Goal: Information Seeking & Learning: Learn about a topic

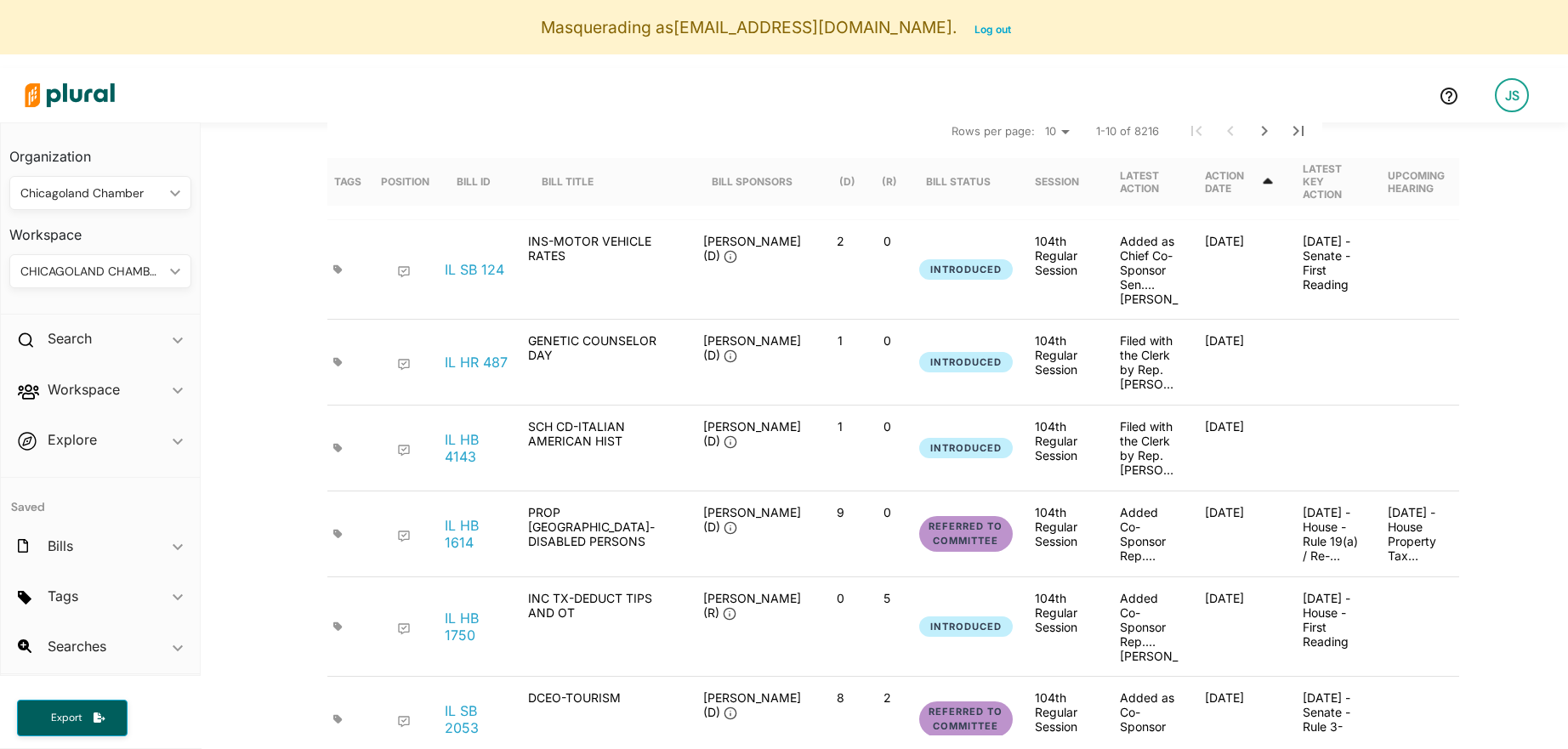
scroll to position [211, 0]
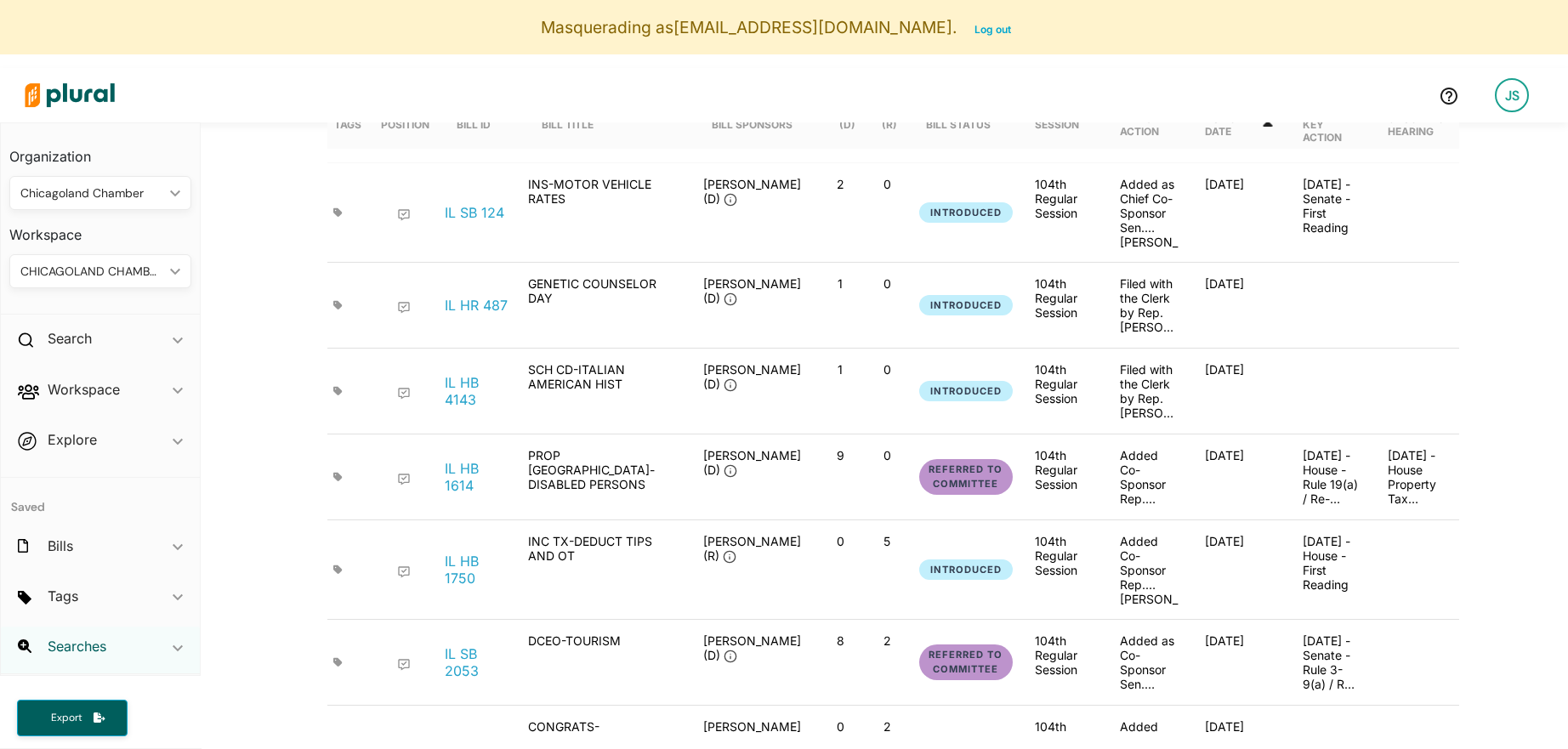
click at [83, 643] on h2 "Searches" at bounding box center [76, 646] width 59 height 18
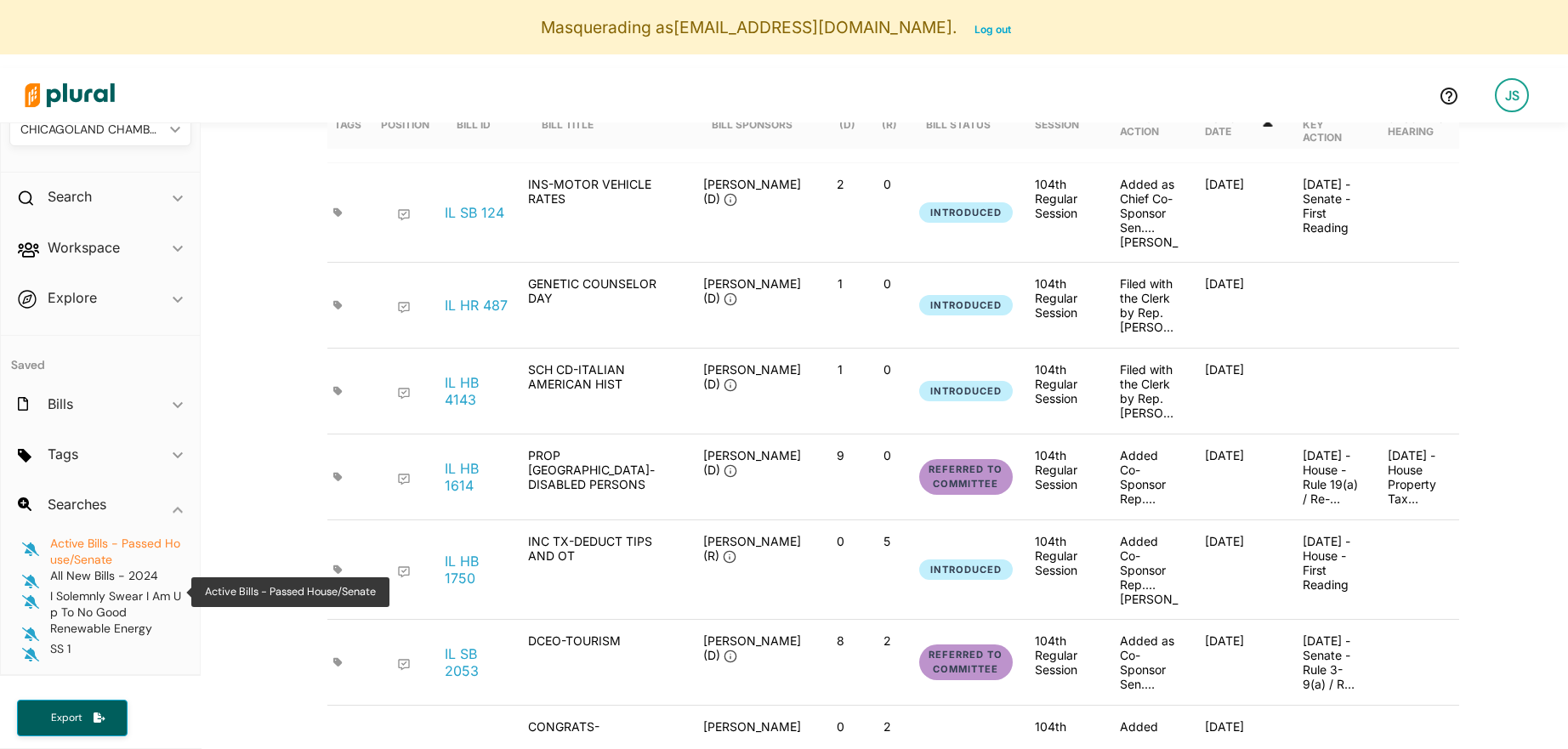
click at [101, 561] on span "Active Bills - Passed House/Senate" at bounding box center [115, 551] width 130 height 32
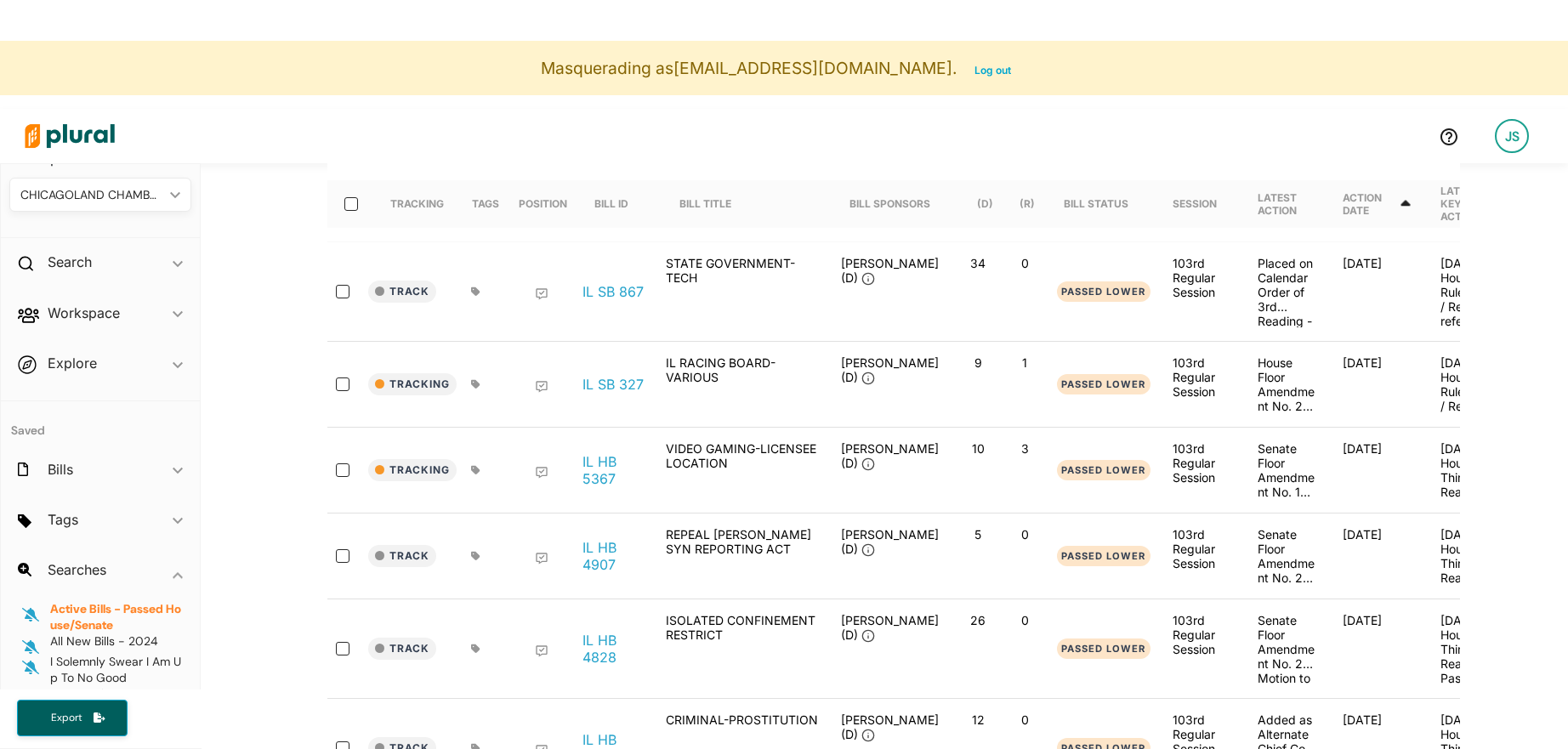
scroll to position [34, 0]
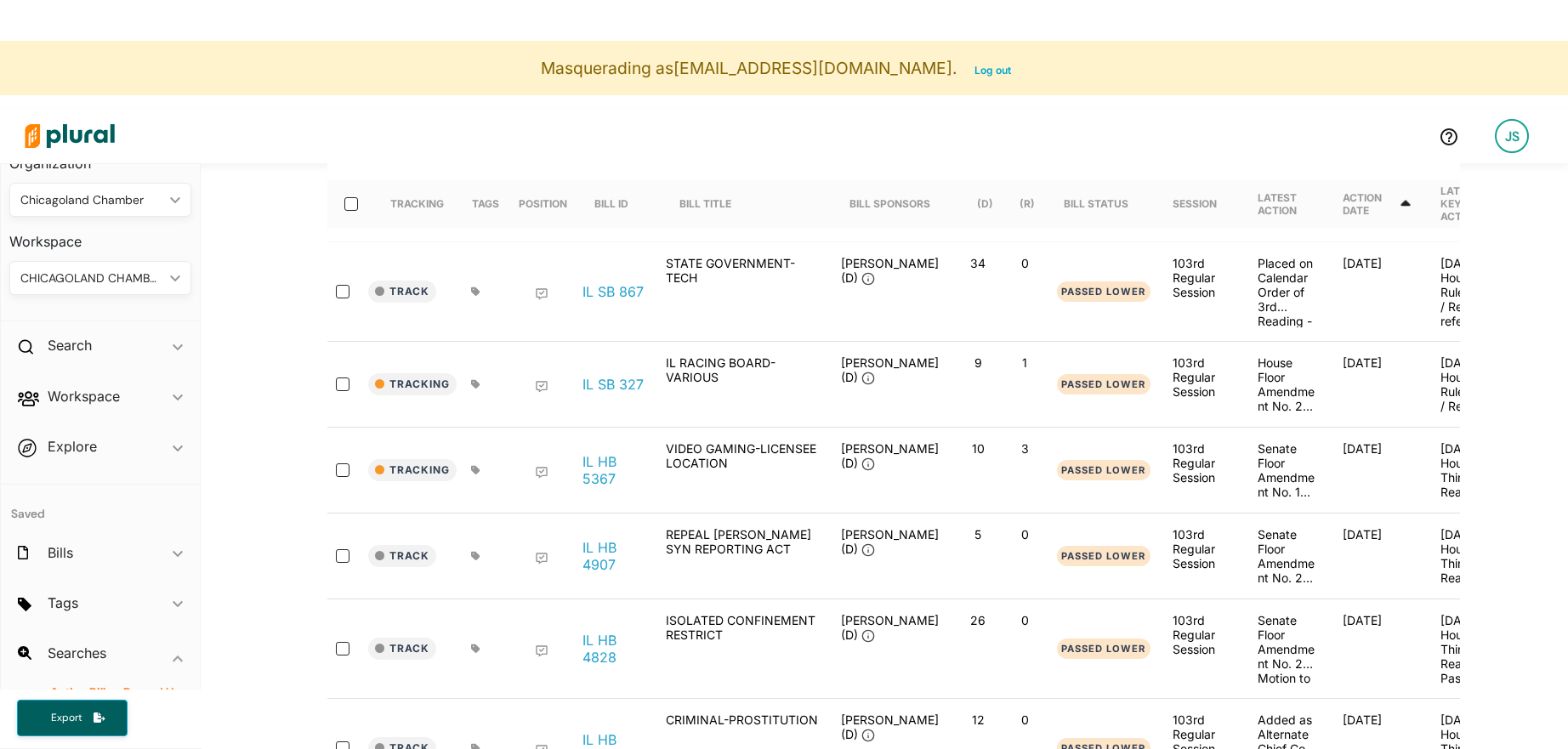
click at [125, 284] on div "CHICAGOLAND CHAMBER" at bounding box center [92, 279] width 143 height 18
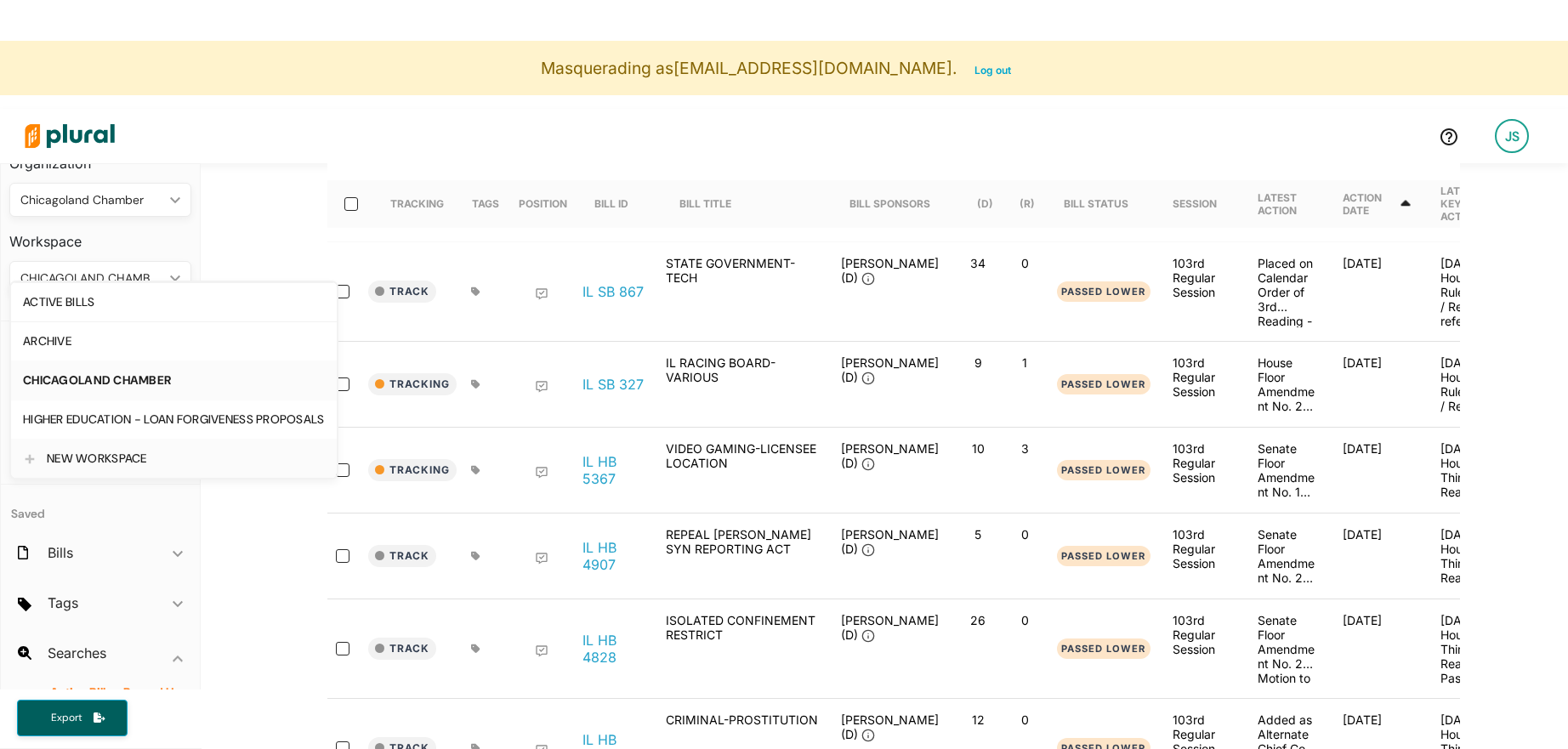
click at [168, 459] on div "NEW WORKSPACE" at bounding box center [186, 459] width 279 height 14
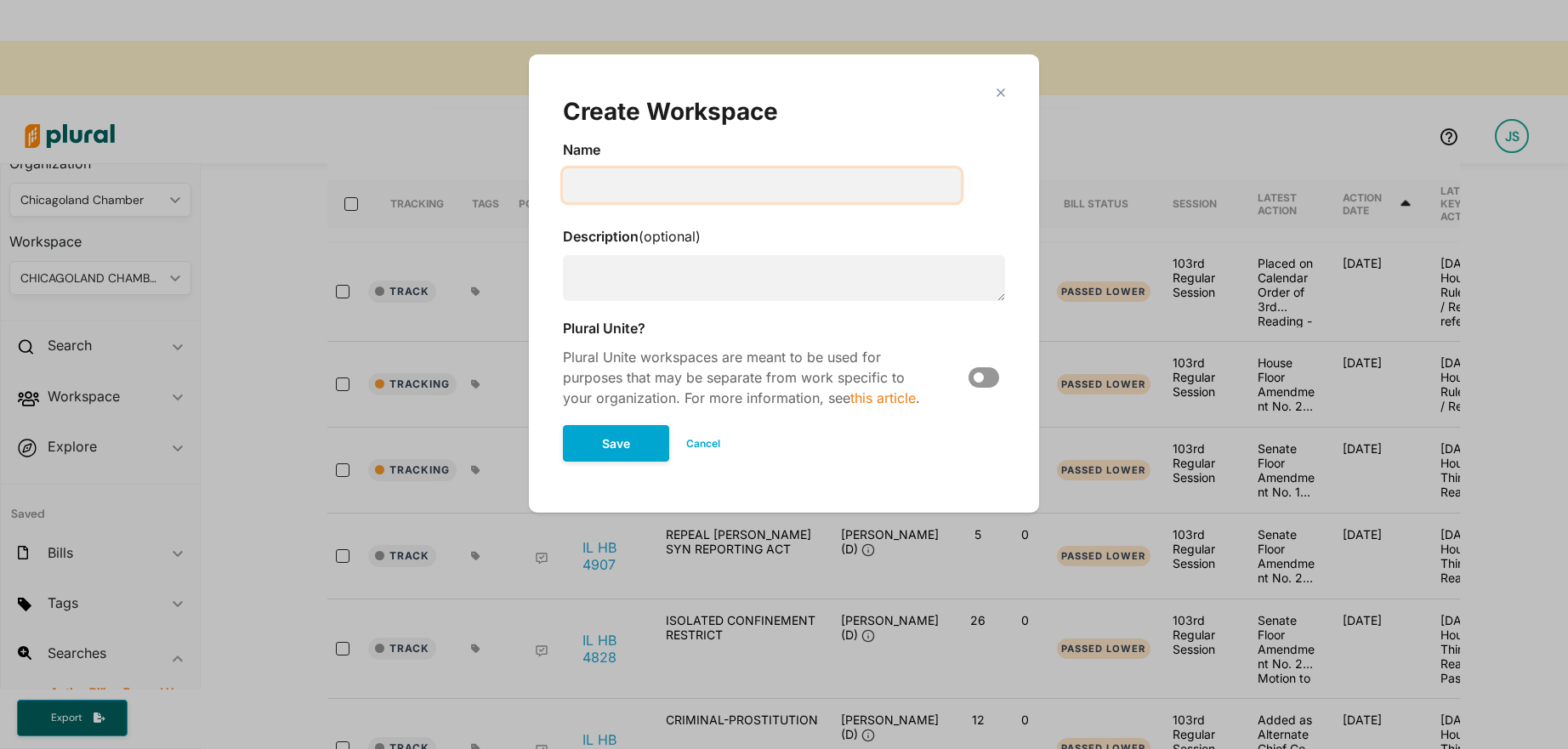
click at [614, 184] on input "Modal" at bounding box center [761, 185] width 398 height 34
type input "High Priority"
click at [625, 447] on button "Save" at bounding box center [616, 443] width 106 height 37
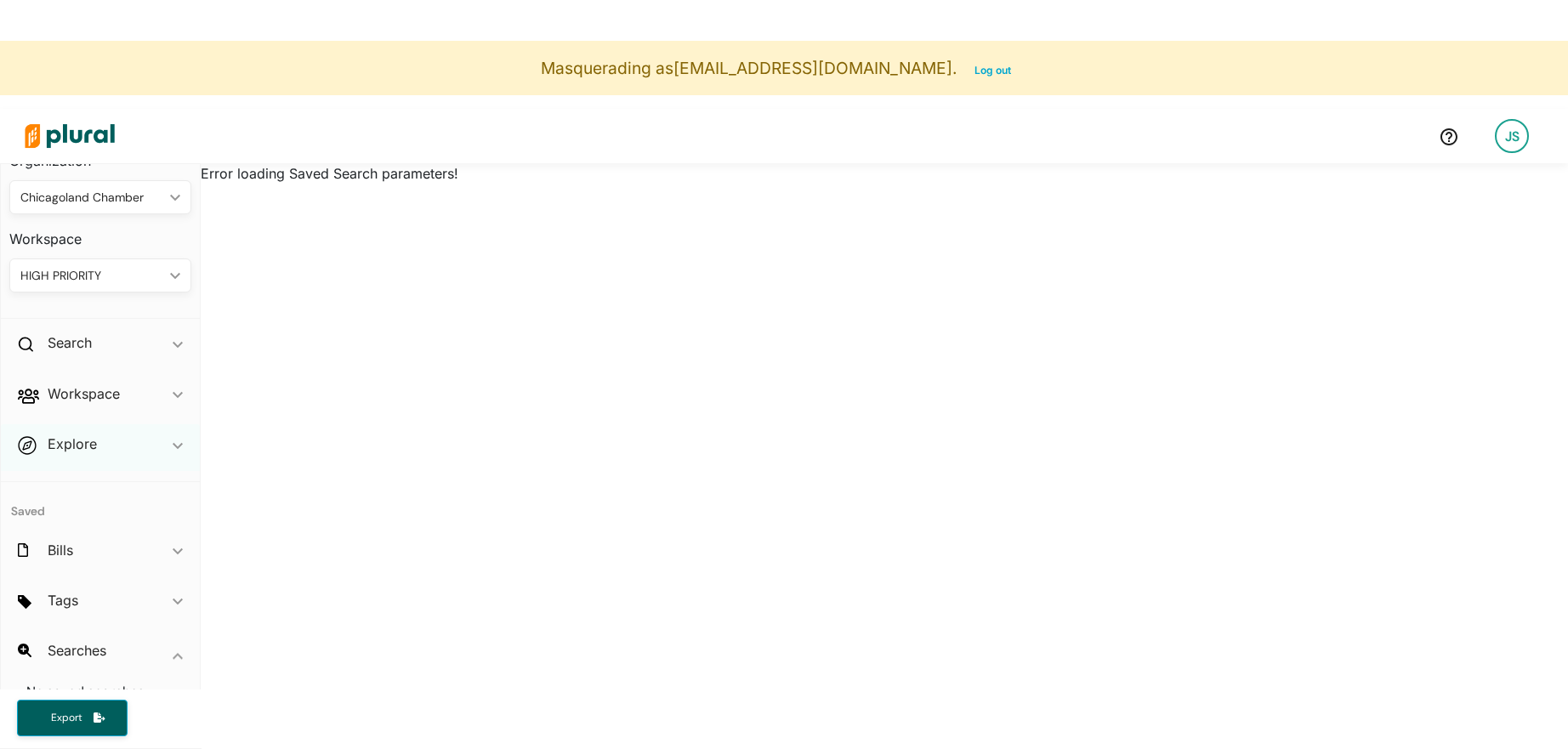
scroll to position [0, 0]
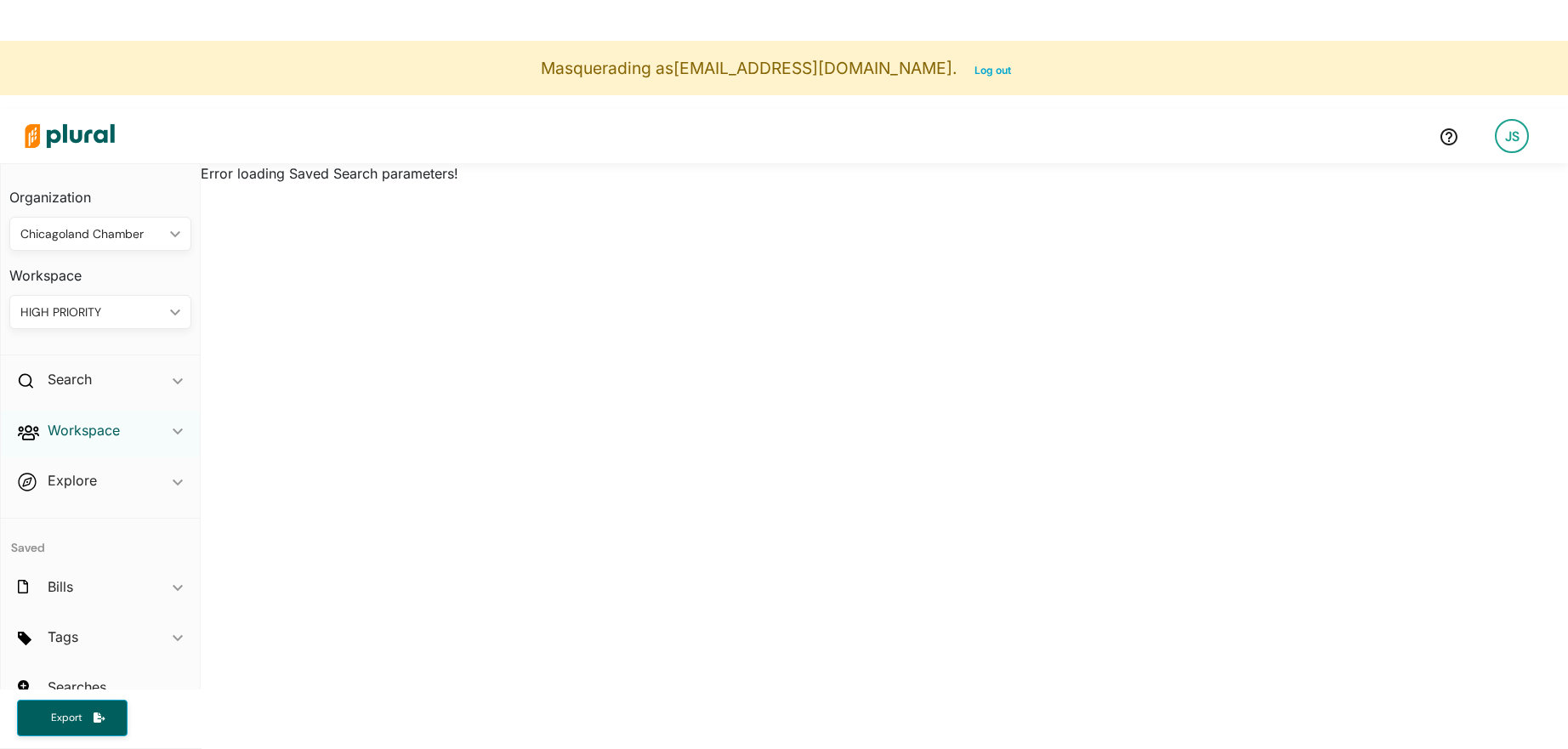
click at [78, 436] on h2 "Workspace" at bounding box center [83, 430] width 72 height 18
click at [76, 390] on div "Search ic_keyboard_arrow_down" at bounding box center [100, 383] width 199 height 46
click at [65, 418] on h4 "Bills" at bounding box center [104, 418] width 156 height 16
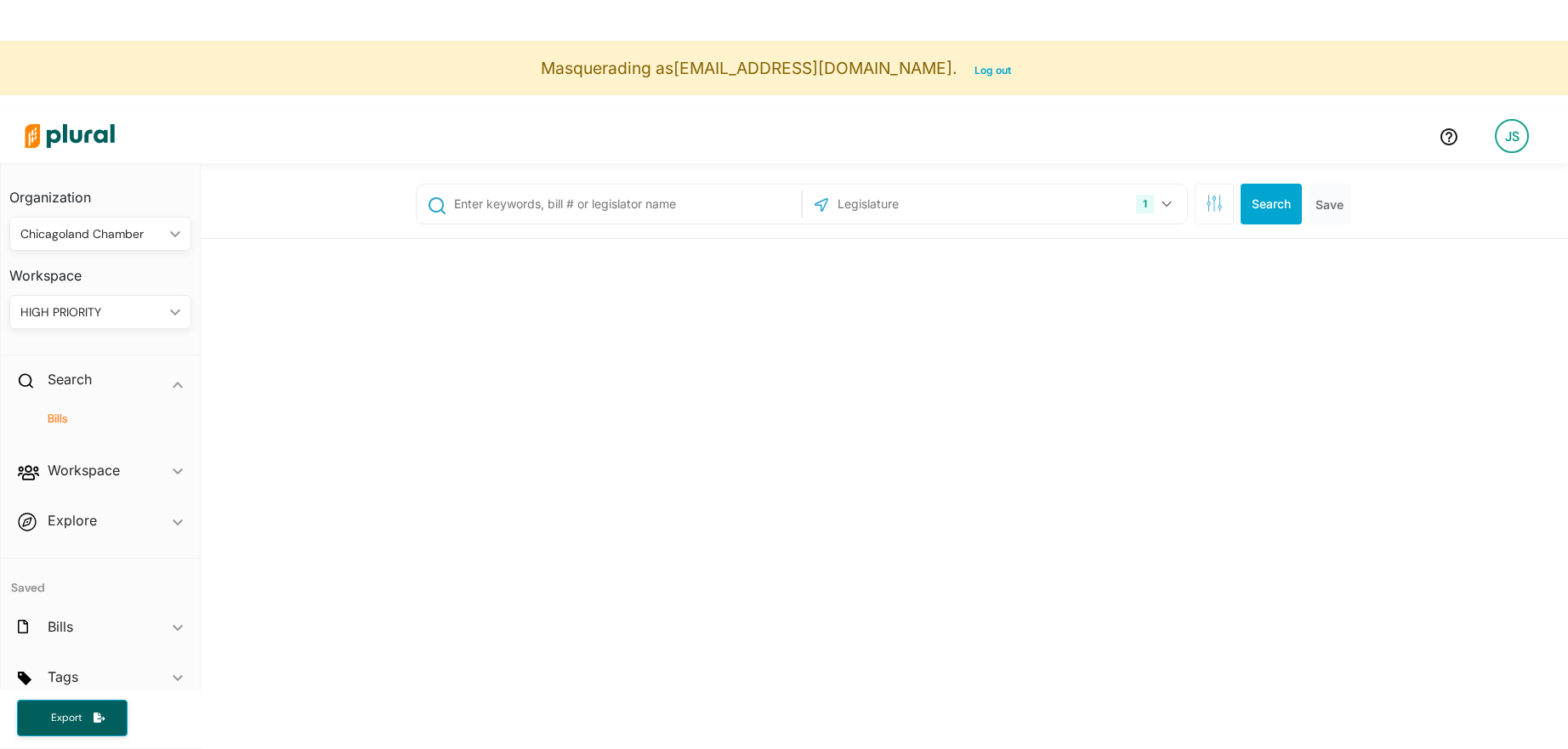
scroll to position [40, 0]
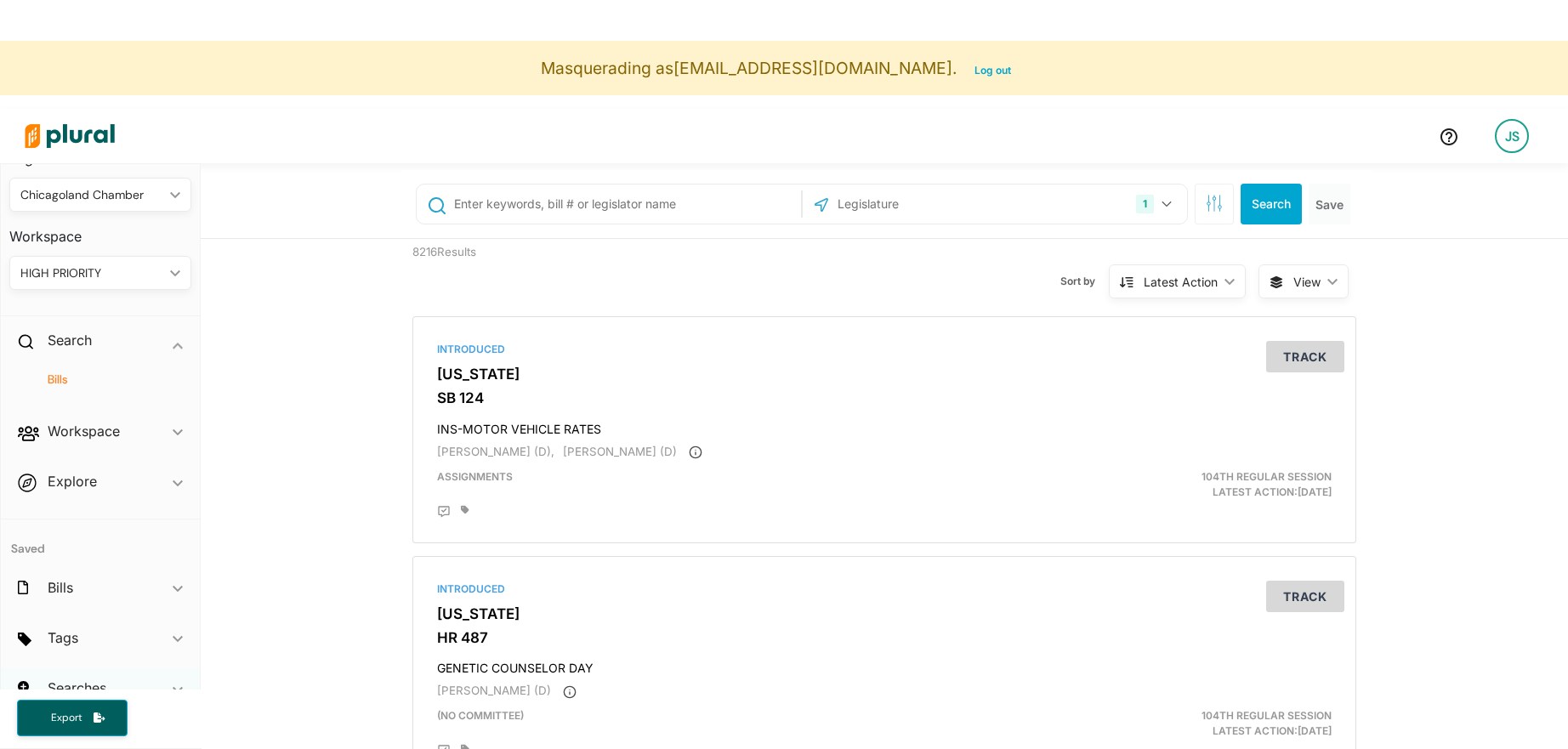
click at [93, 678] on div "Searches ic_keyboard_arrow_down" at bounding box center [100, 692] width 199 height 46
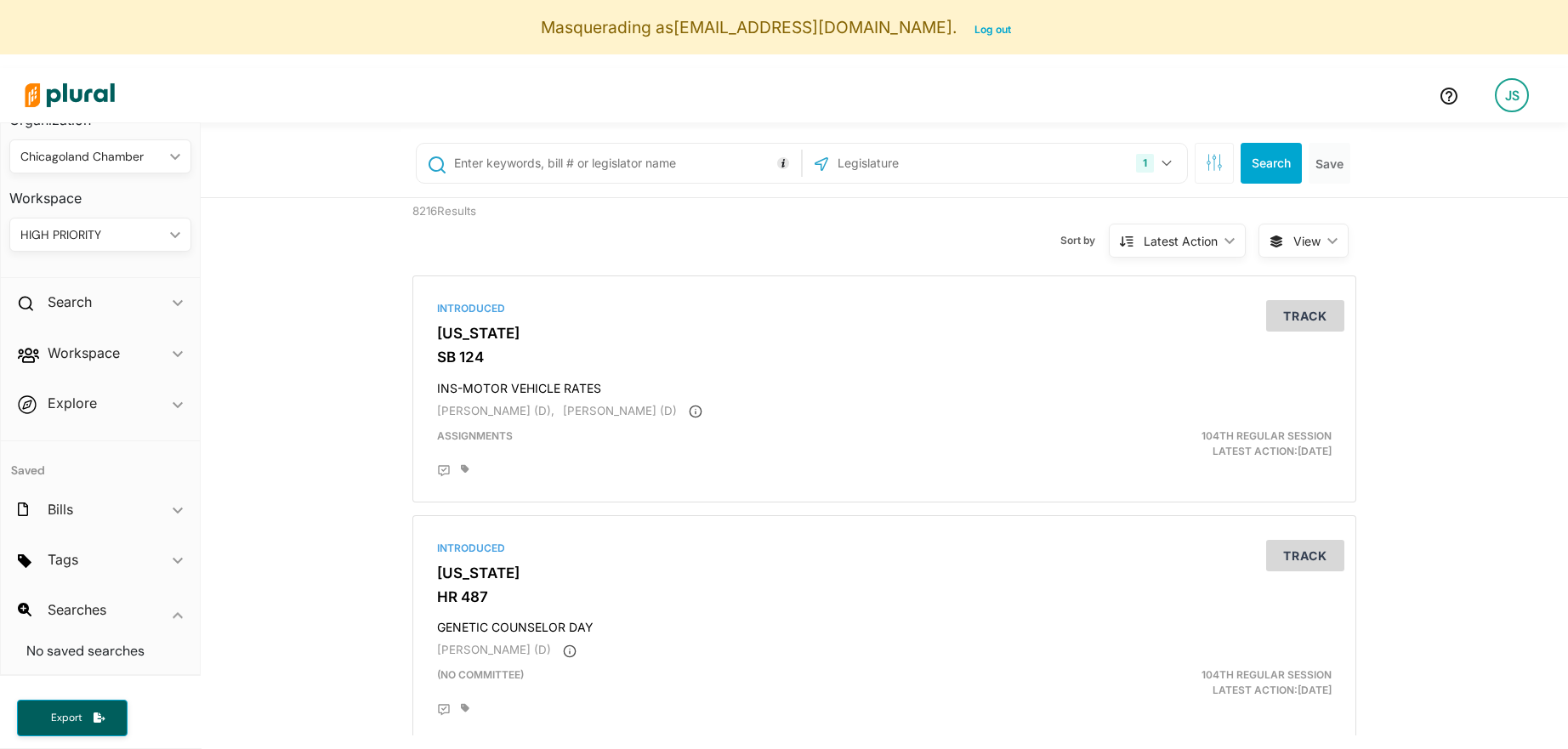
scroll to position [0, 0]
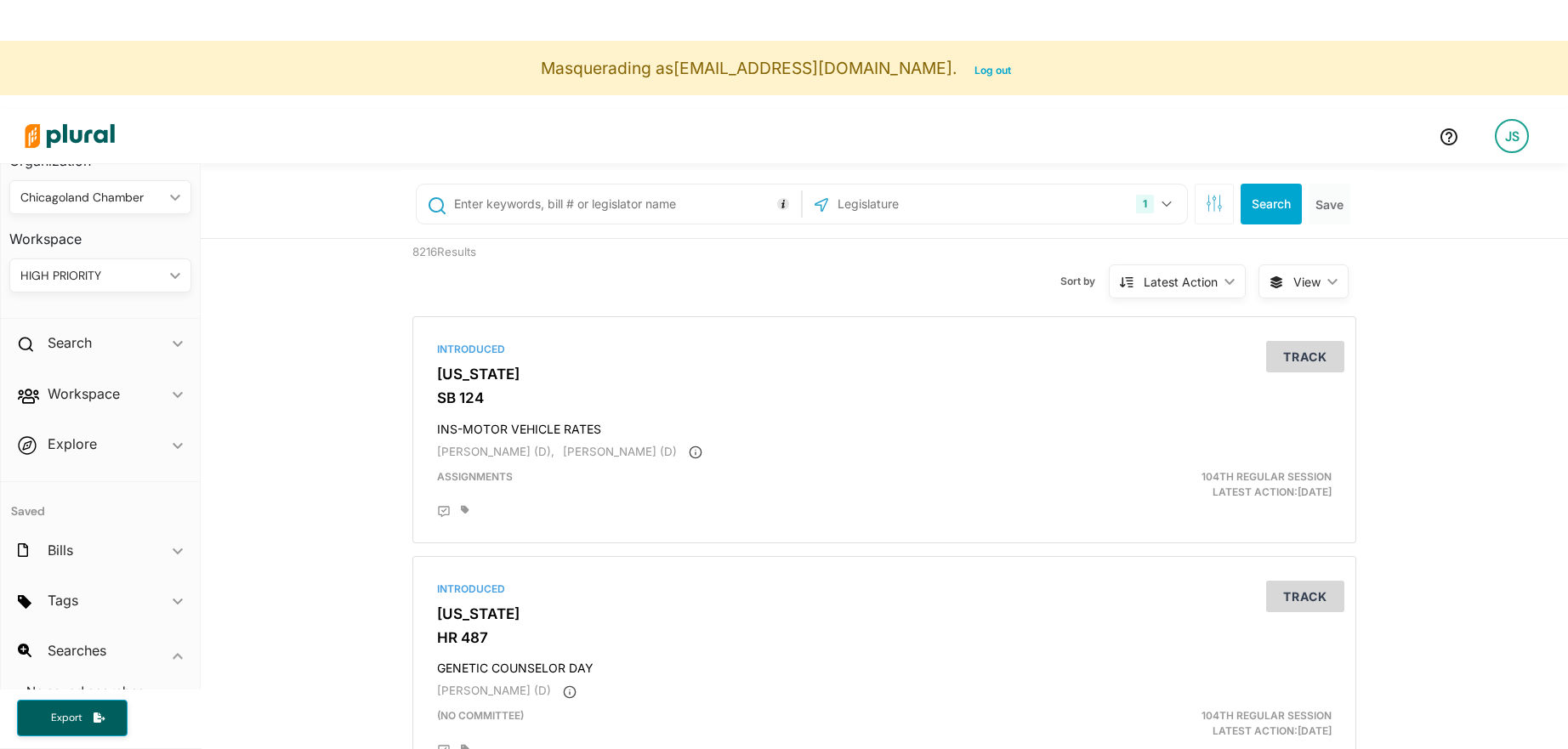
click at [472, 210] on input "text" at bounding box center [624, 204] width 344 height 33
type input "AI"
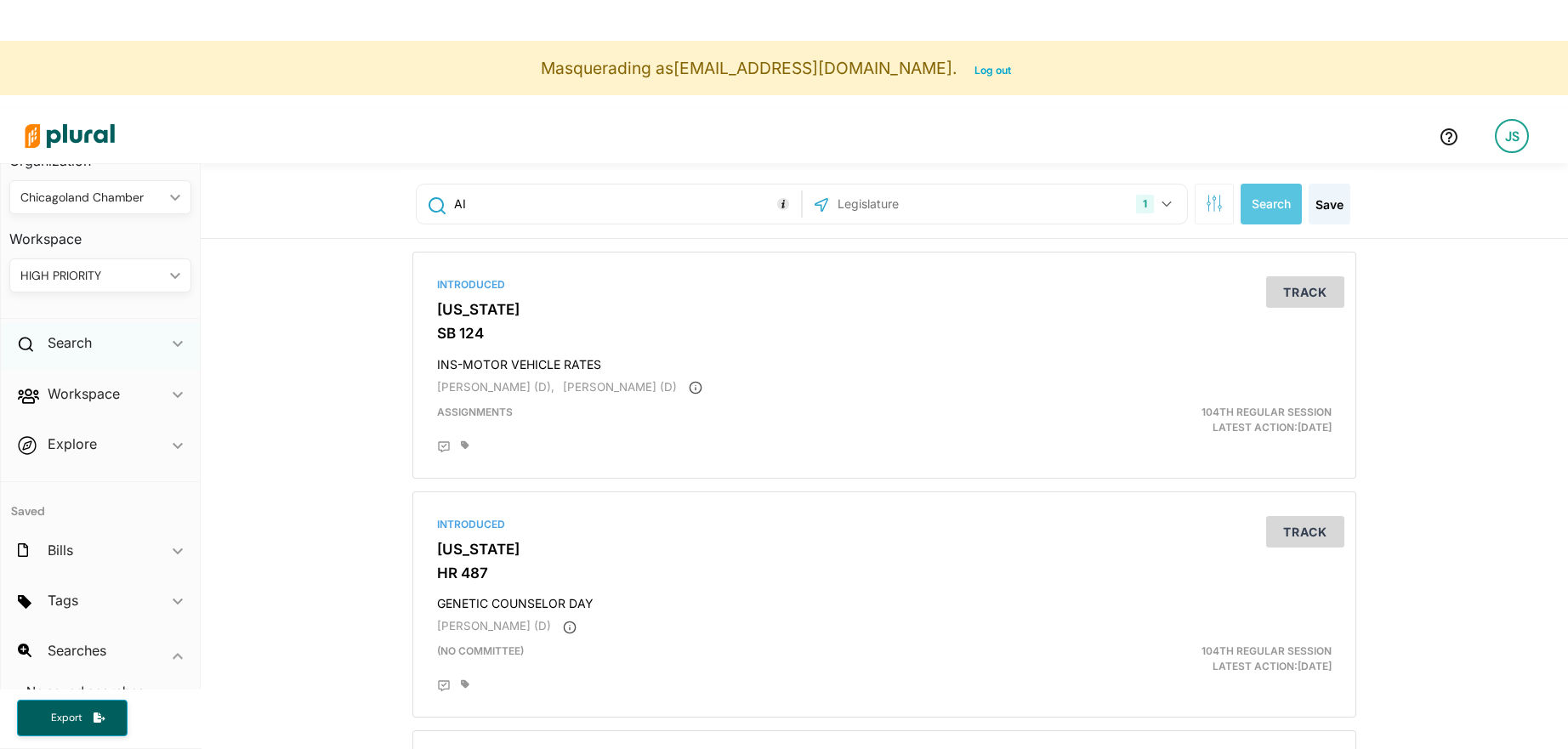
scroll to position [40, 0]
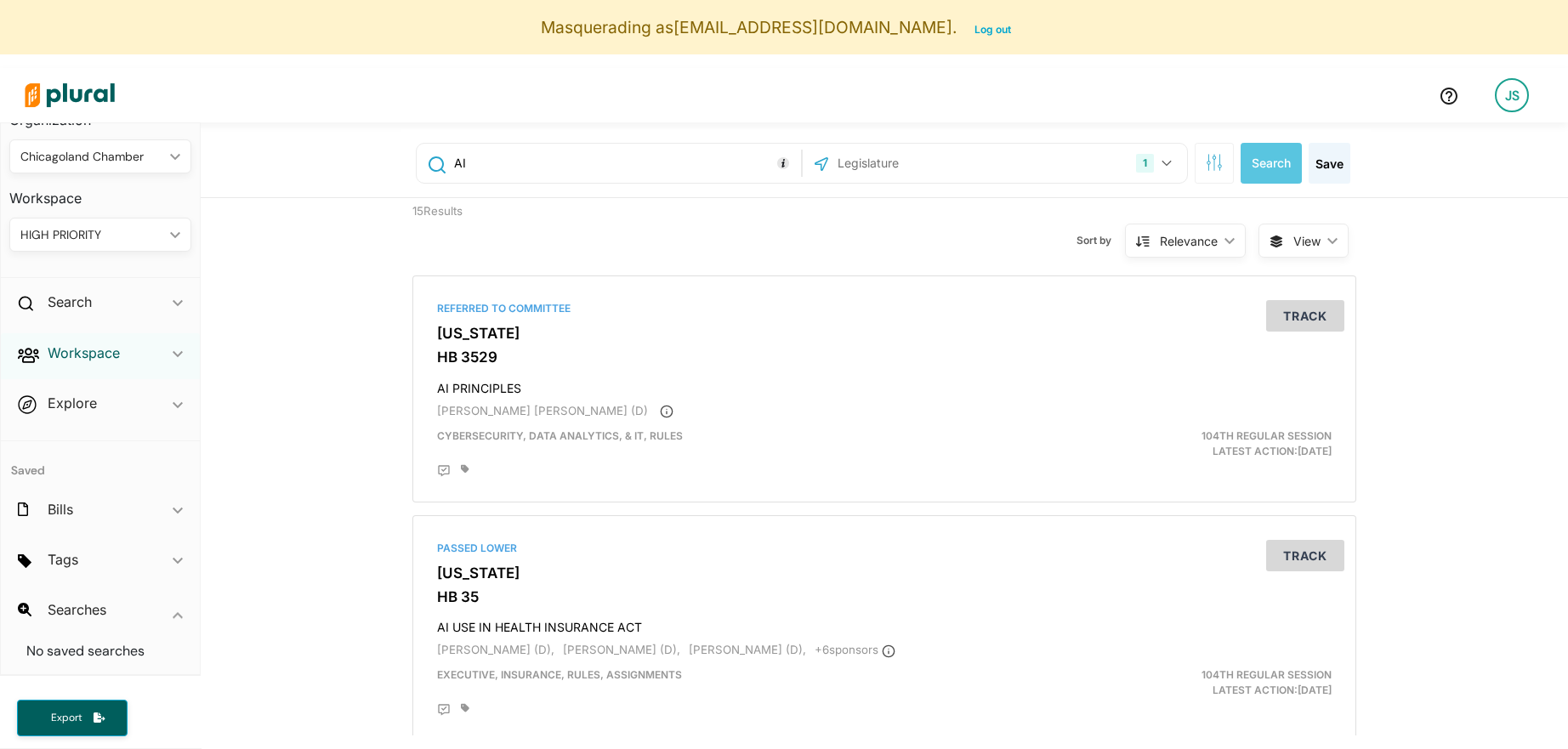
click at [105, 358] on h2 "Workspace" at bounding box center [83, 352] width 72 height 18
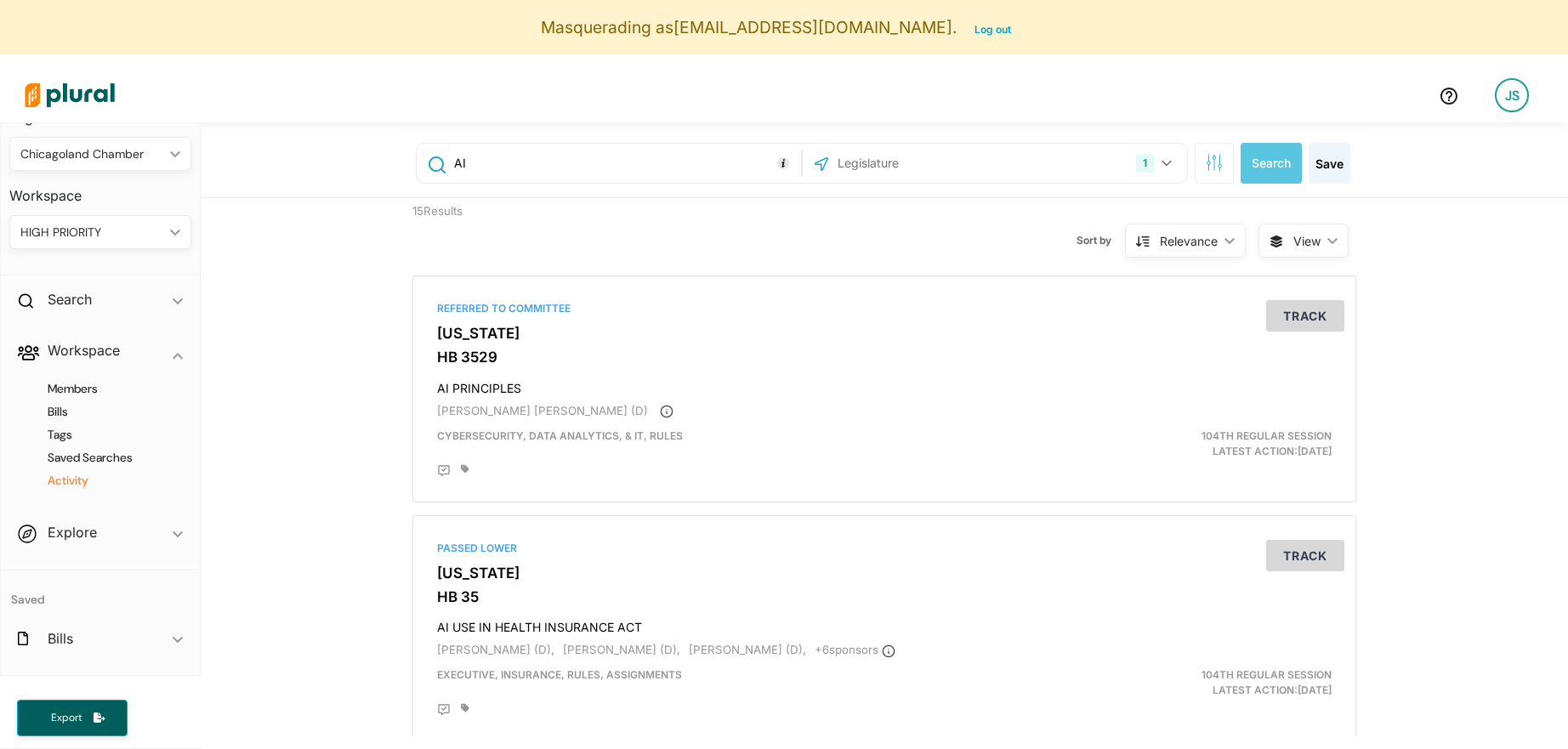
click at [62, 481] on h4 "Activity" at bounding box center [104, 481] width 156 height 16
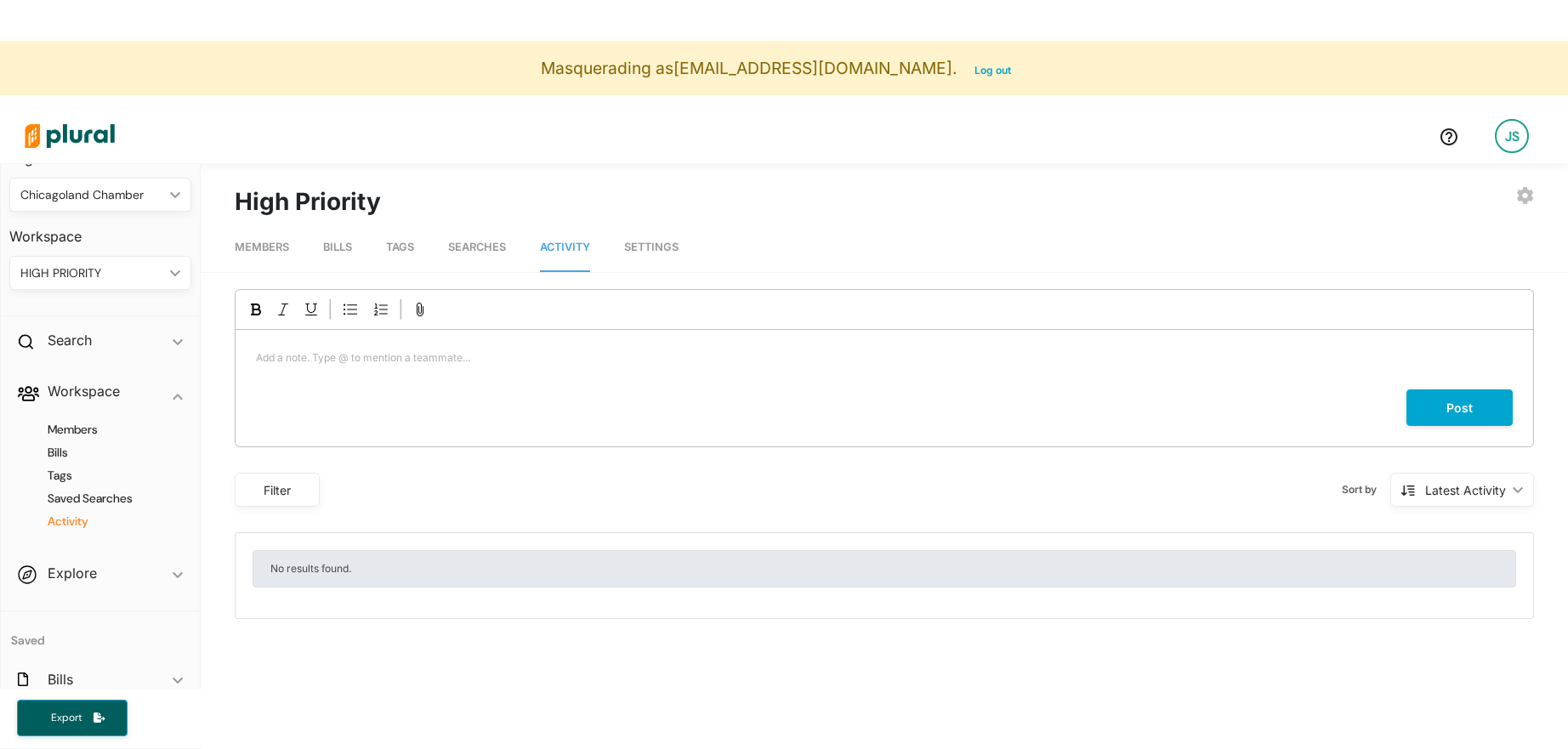
click at [670, 230] on link "Settings" at bounding box center [651, 248] width 54 height 48
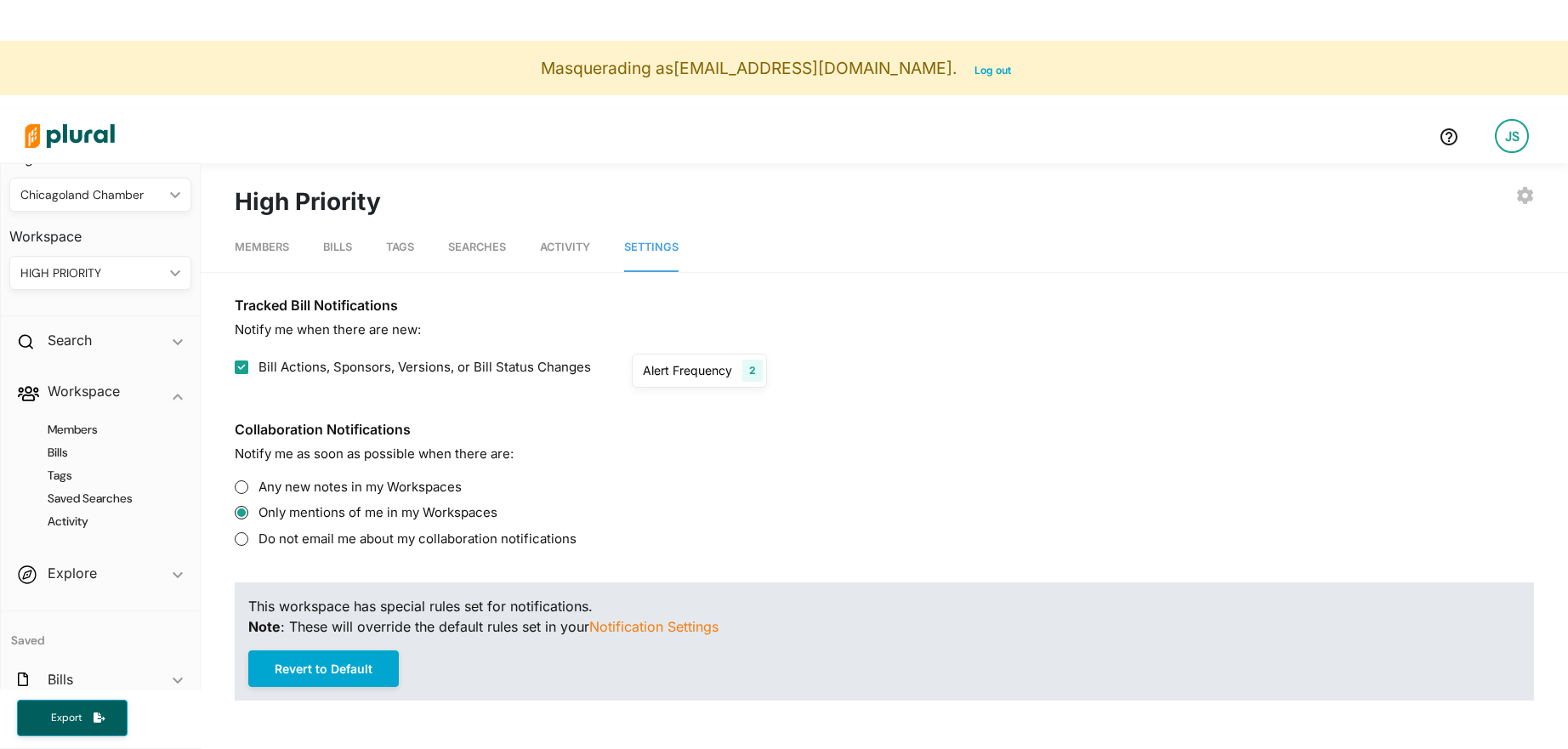
click at [669, 373] on div "Alert Frequency" at bounding box center [687, 370] width 90 height 18
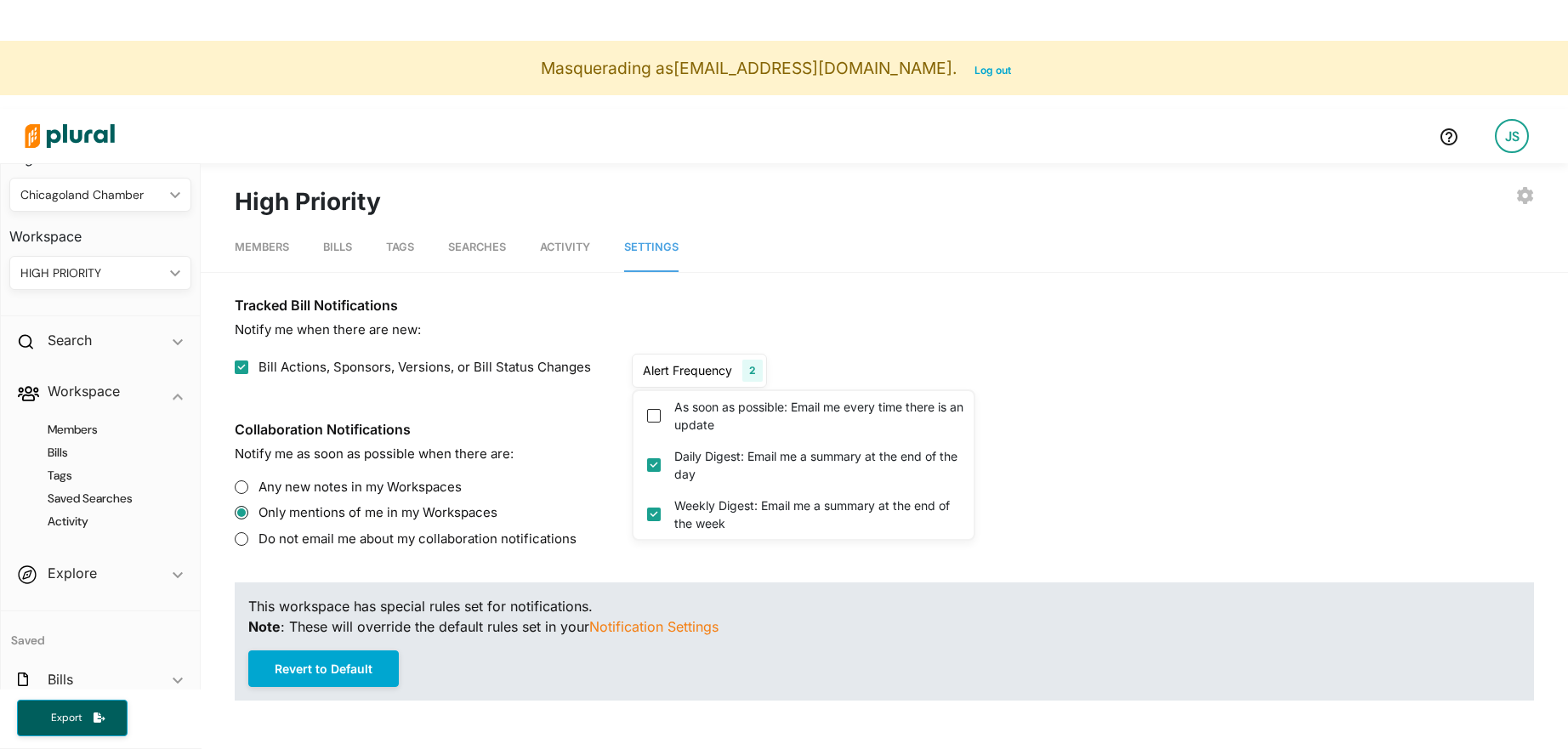
click at [661, 415] on div "As soon as possible: Email me every time there is an update" at bounding box center [803, 415] width 340 height 49
click at [652, 415] on update "As soon as possible: Email me every time there is an update" at bounding box center [654, 415] width 13 height 13
click at [648, 418] on update "As soon as possible: Email me every time there is an update" at bounding box center [654, 415] width 13 height 13
checkbox update "false"
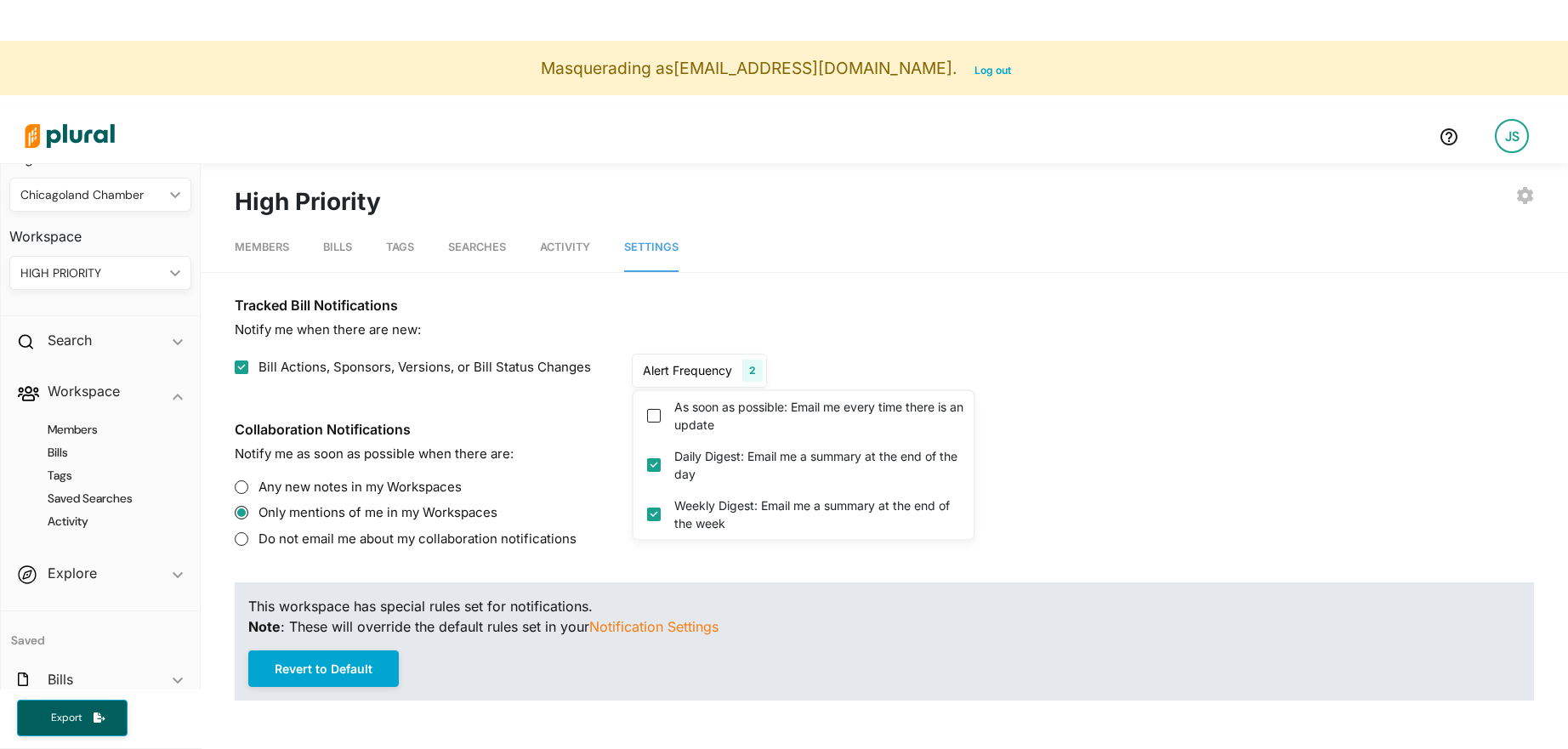
click at [792, 321] on p "Notify me when there are new:" at bounding box center [885, 331] width 1299 height 19
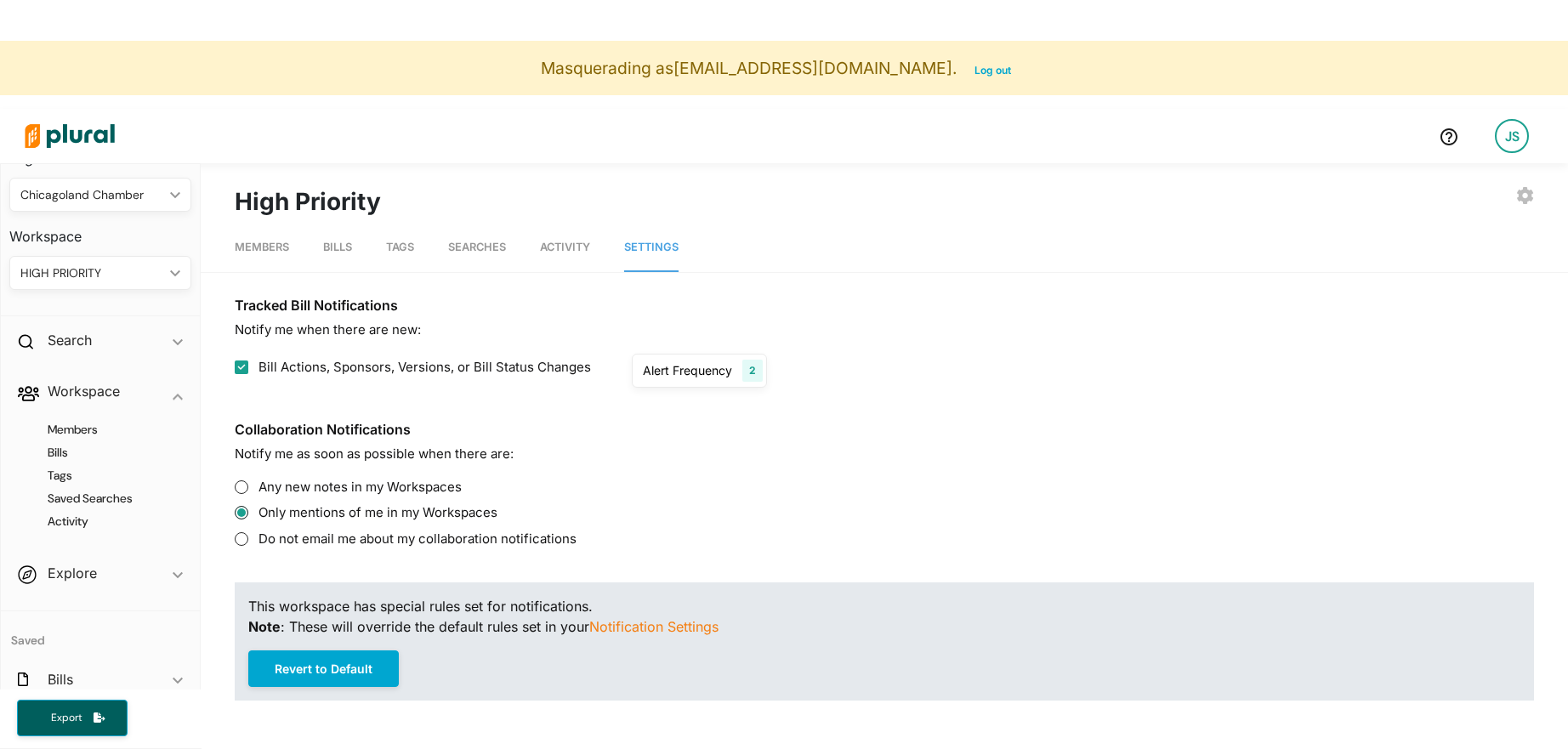
click at [248, 244] on span "Members" at bounding box center [262, 247] width 54 height 13
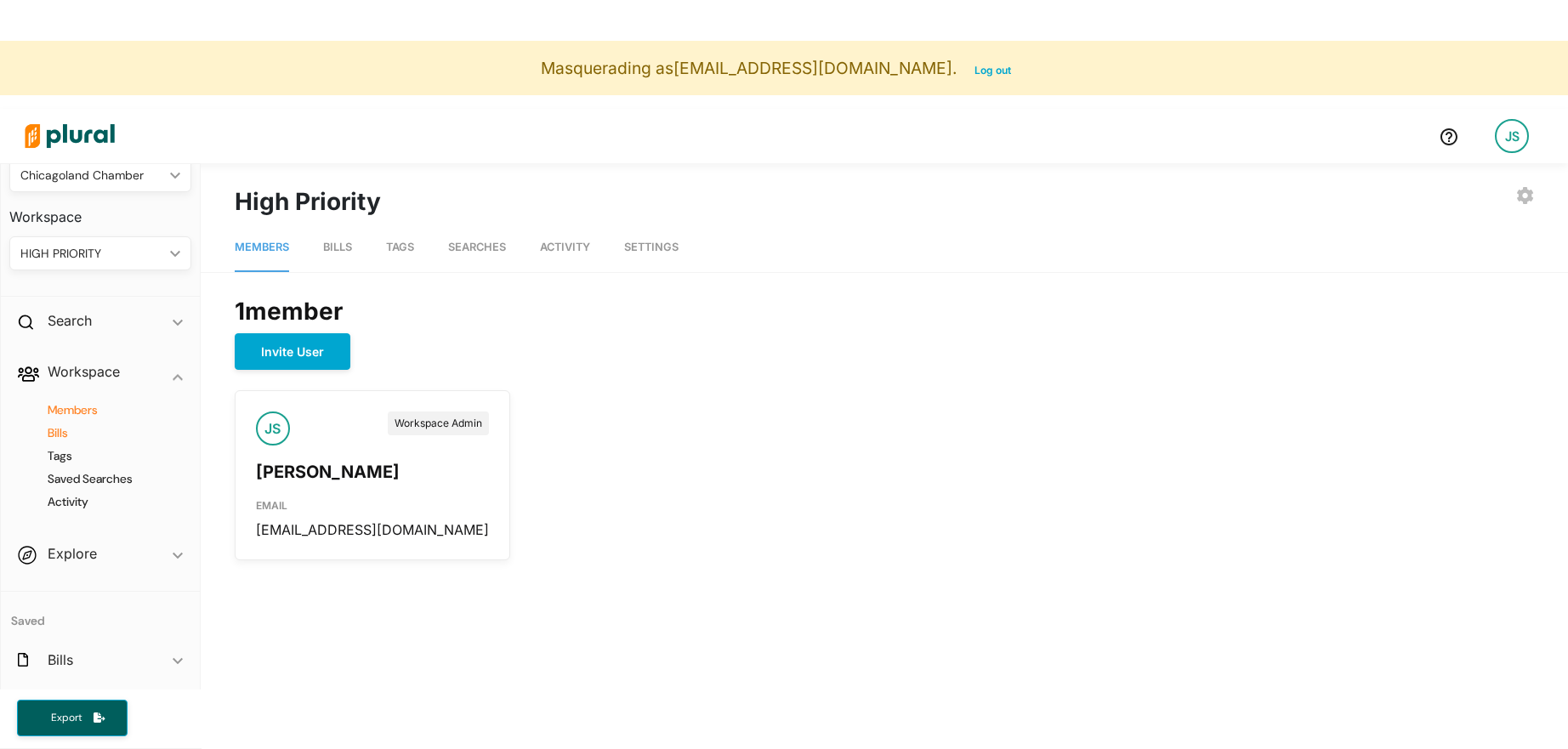
scroll to position [53, 0]
click at [91, 259] on div "HIGH PRIORITY" at bounding box center [92, 259] width 143 height 18
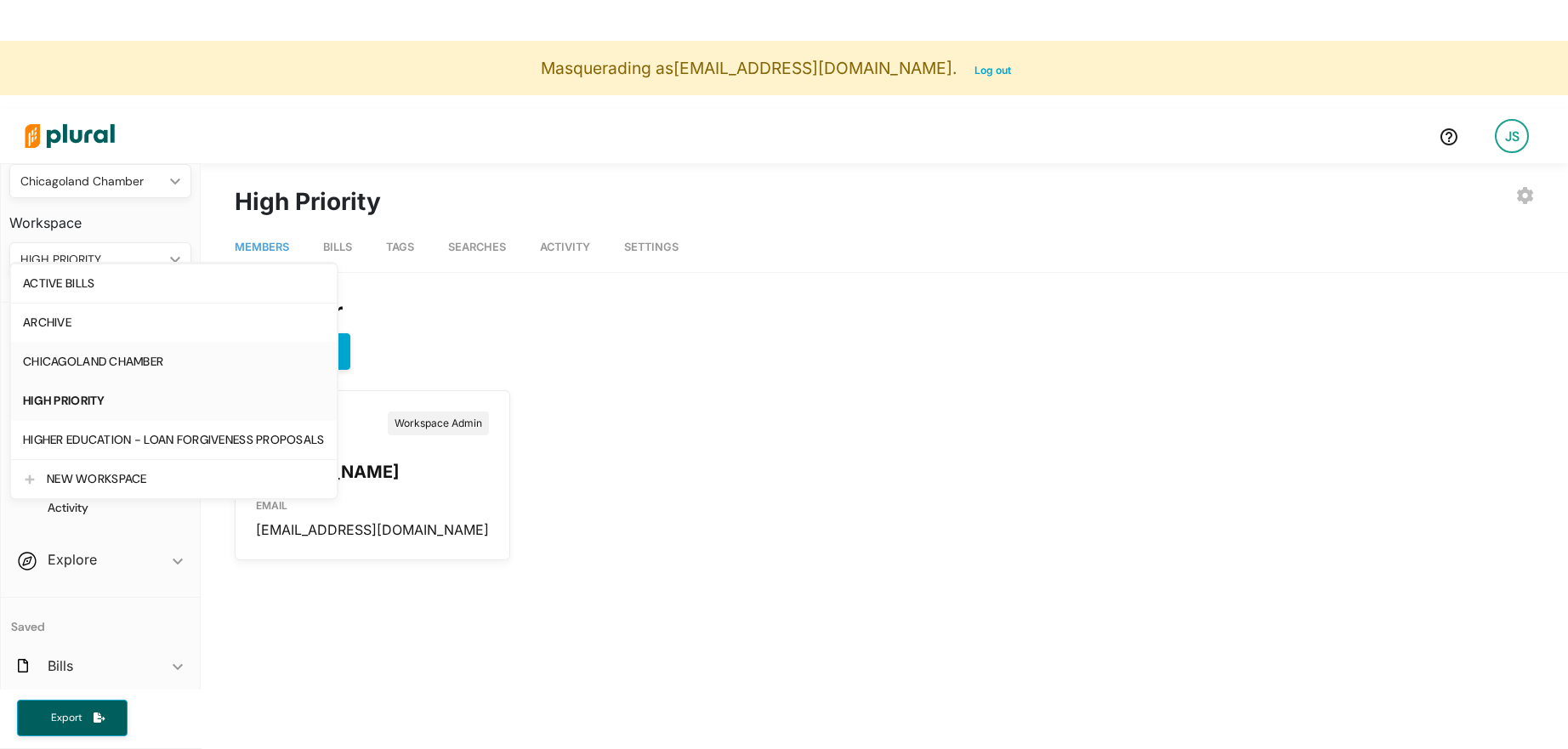
click at [132, 366] on div "CHICAGOLAND CHAMBER" at bounding box center [173, 361] width 302 height 14
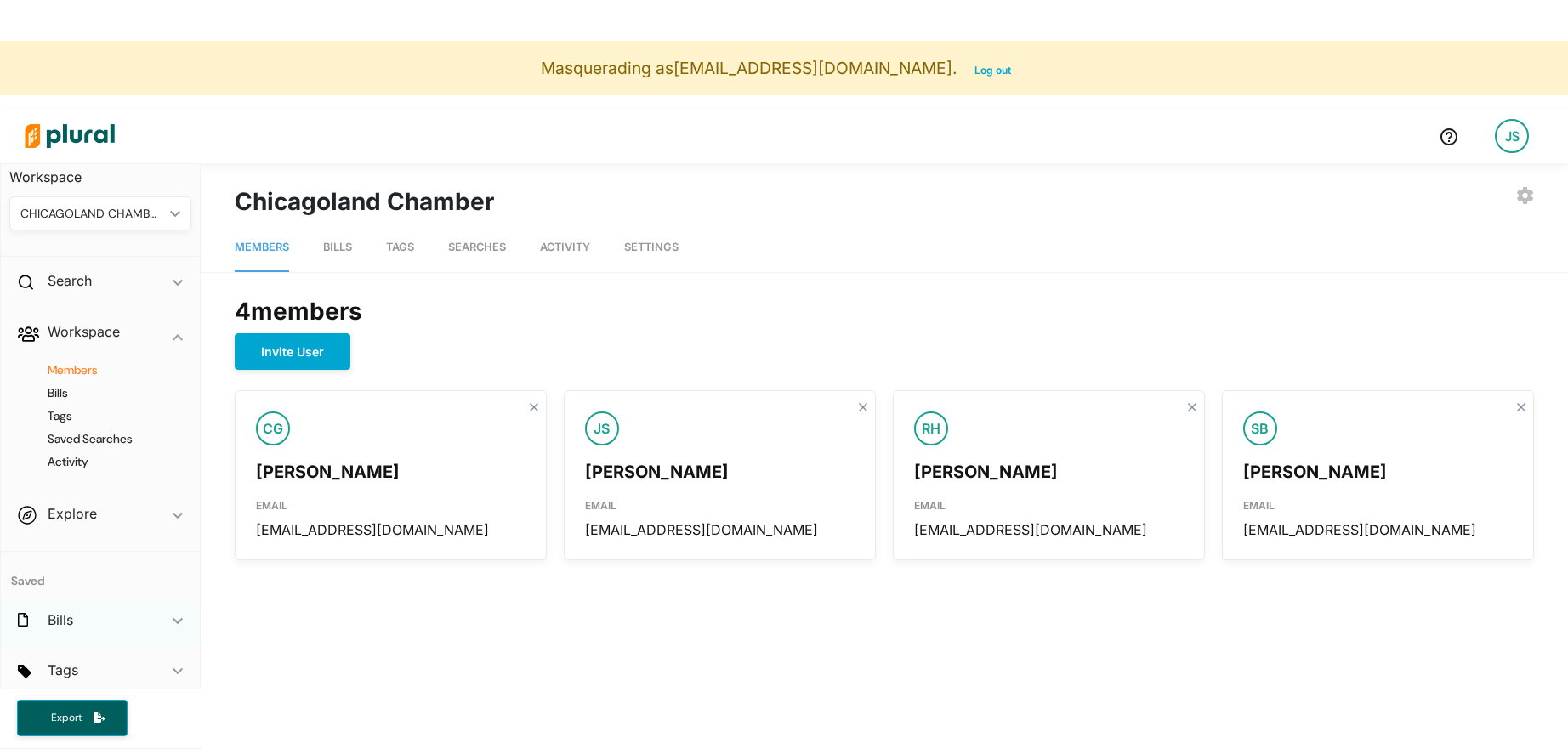
scroll to position [131, 0]
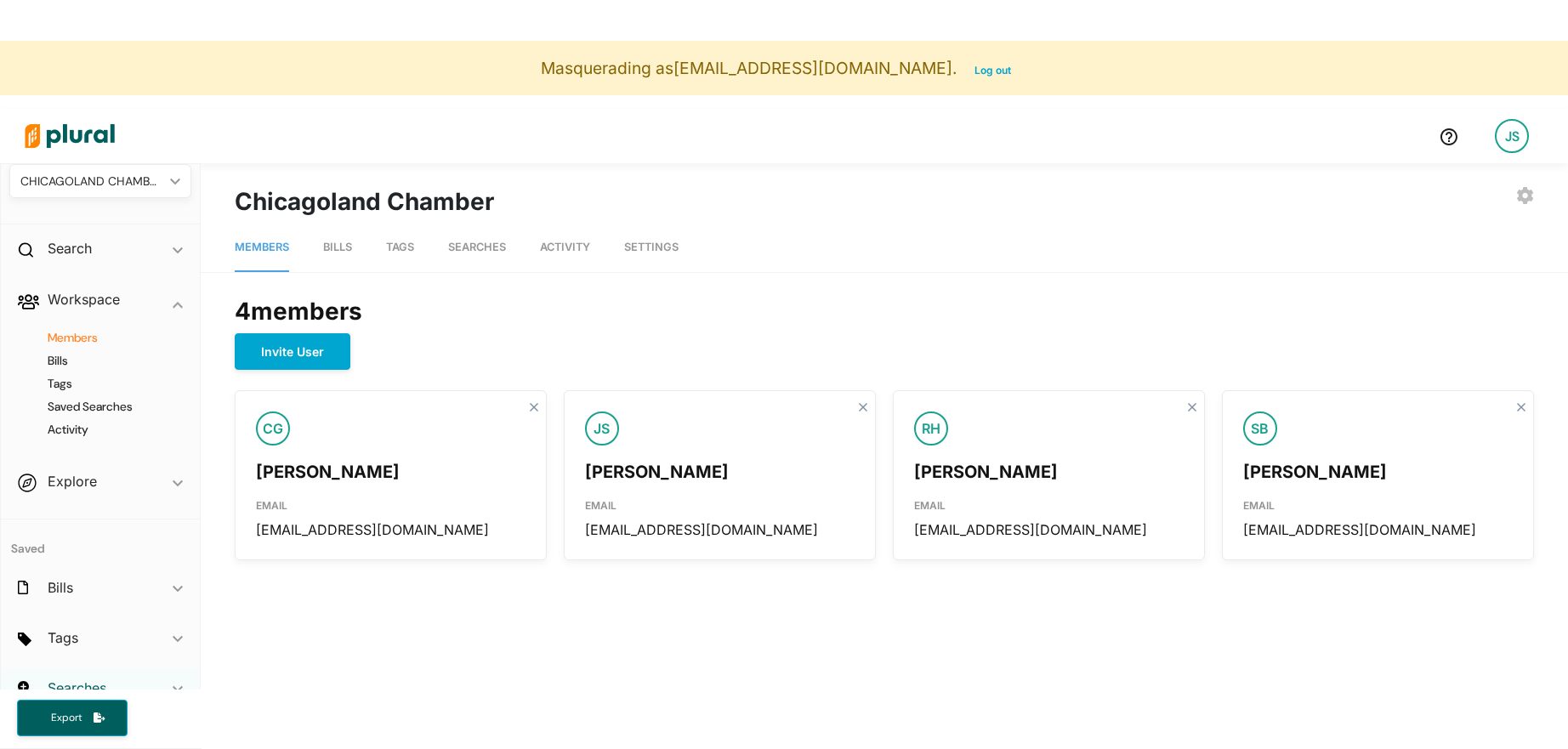
click at [83, 684] on h2 "Searches" at bounding box center [76, 687] width 59 height 18
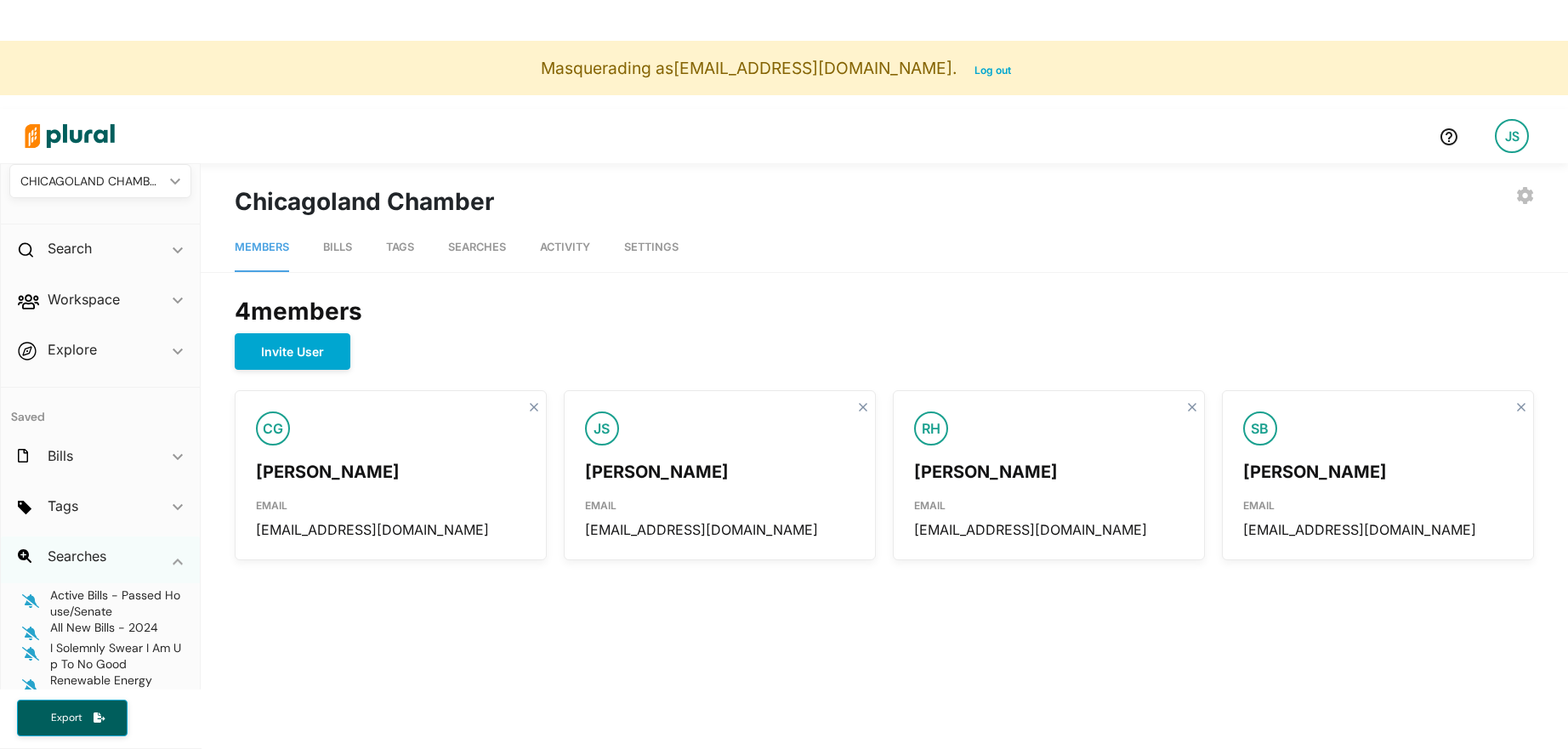
scroll to position [142, 0]
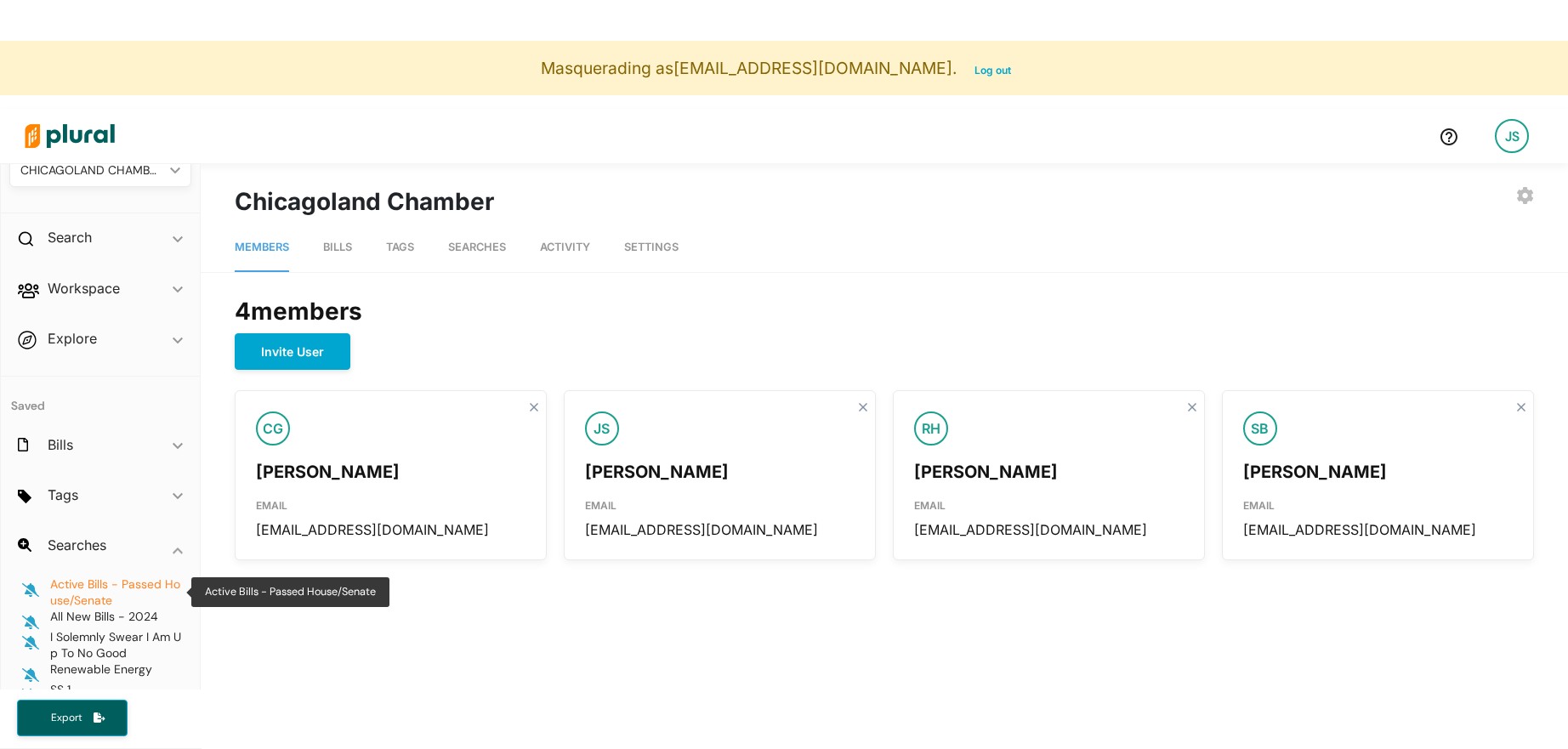
click at [98, 585] on span "Active Bills - Passed House/Senate" at bounding box center [115, 592] width 130 height 32
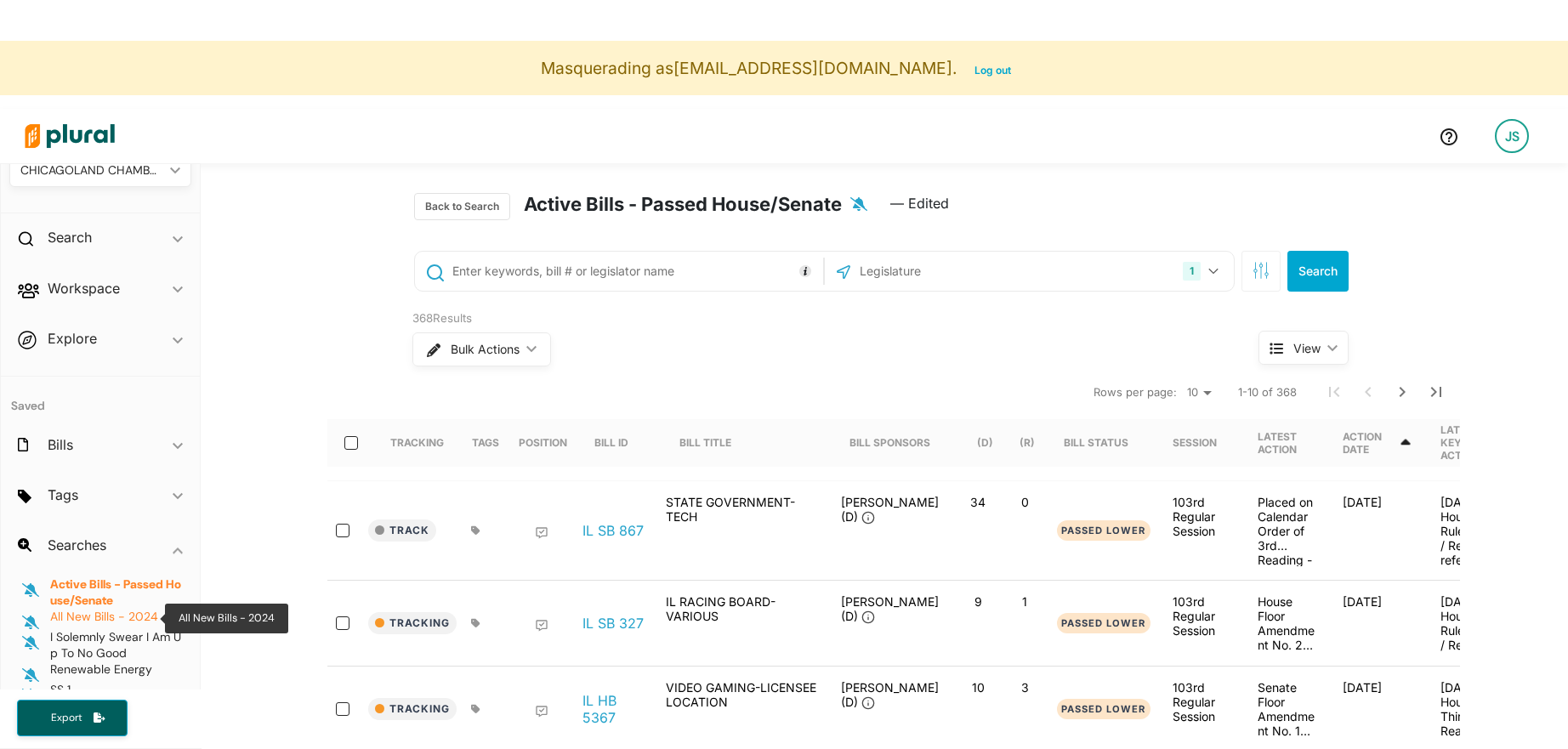
scroll to position [23, 0]
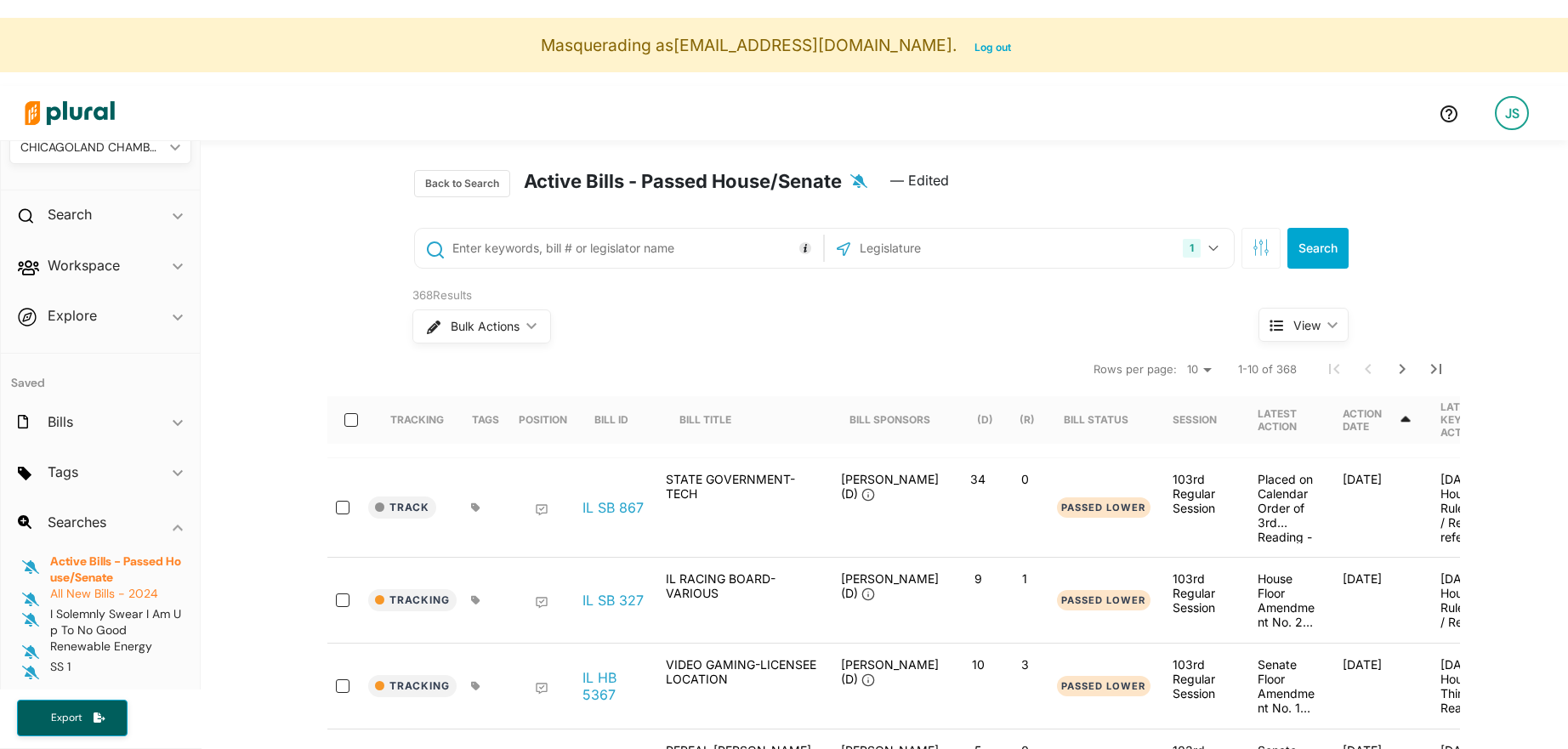
click at [105, 597] on span "All New Bills - 2024" at bounding box center [104, 594] width 108 height 15
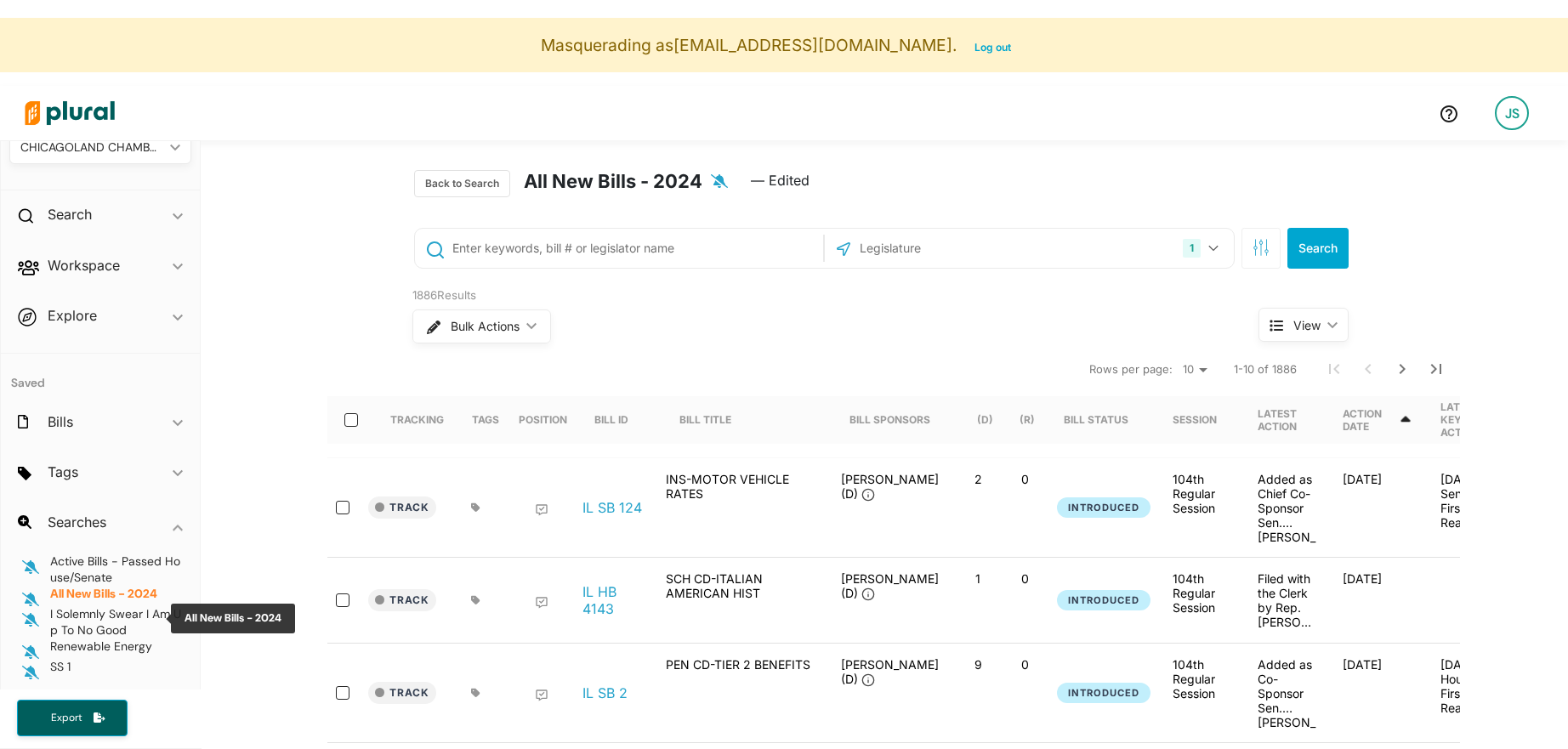
scroll to position [40, 0]
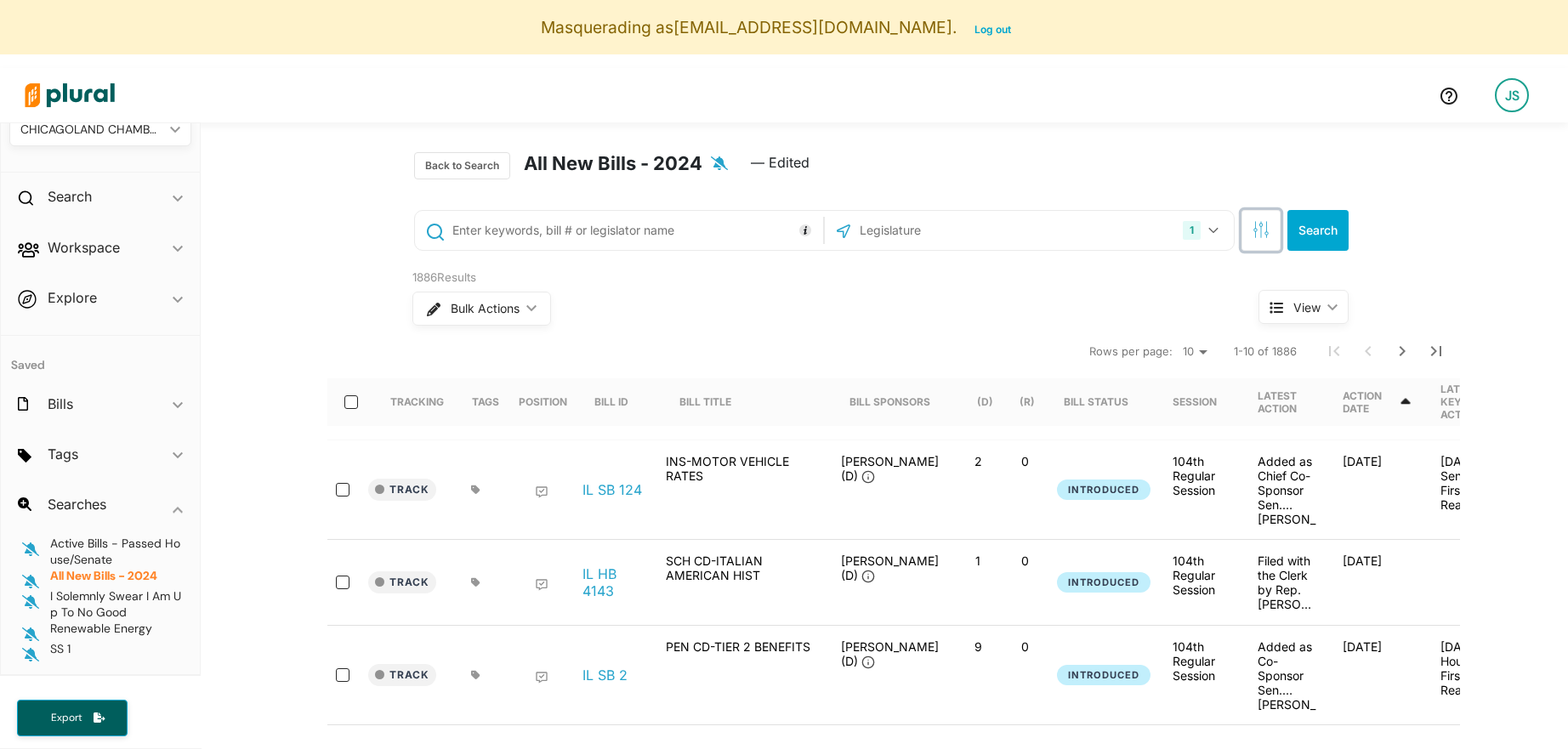
click at [1262, 235] on icon "button" at bounding box center [1262, 229] width 17 height 17
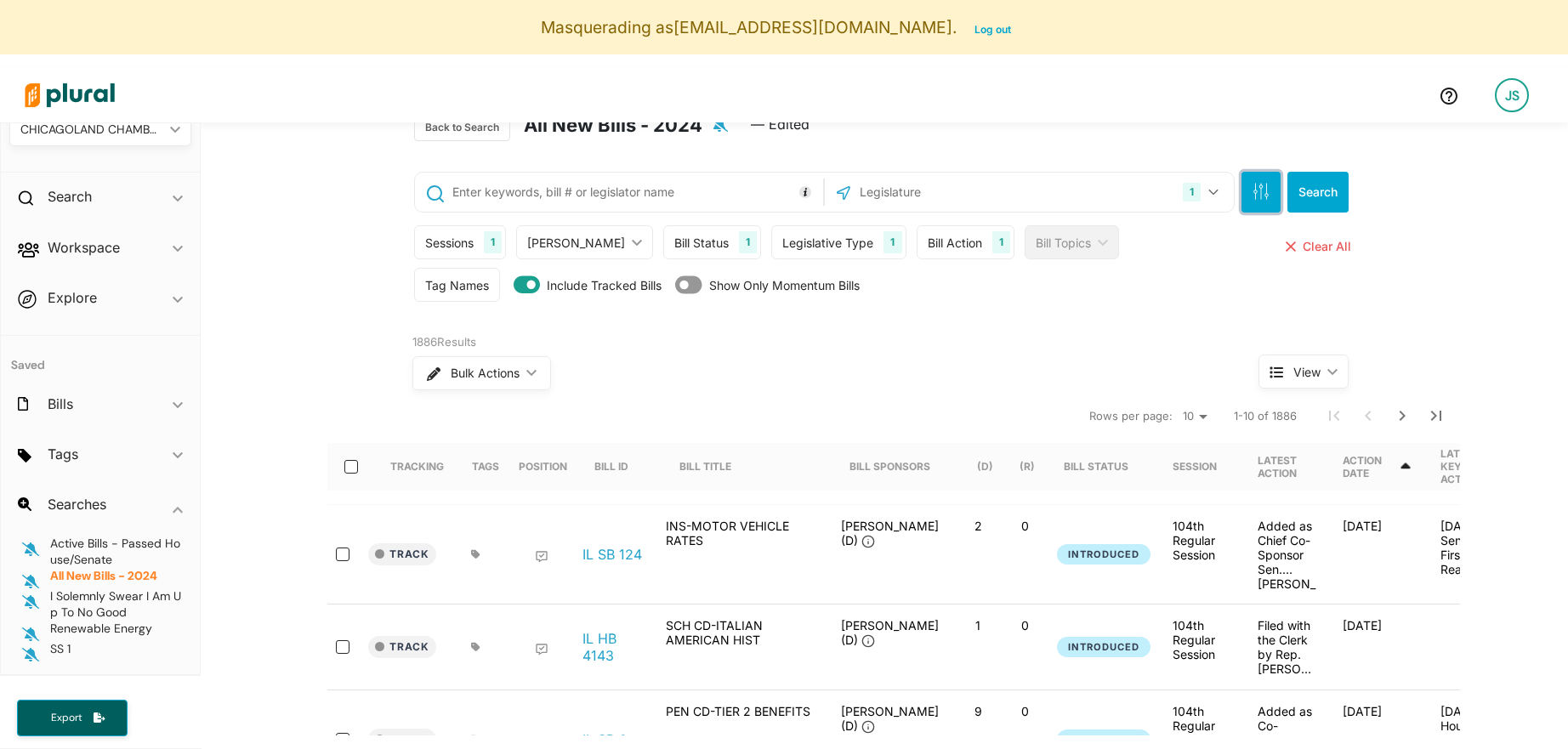
scroll to position [44, 0]
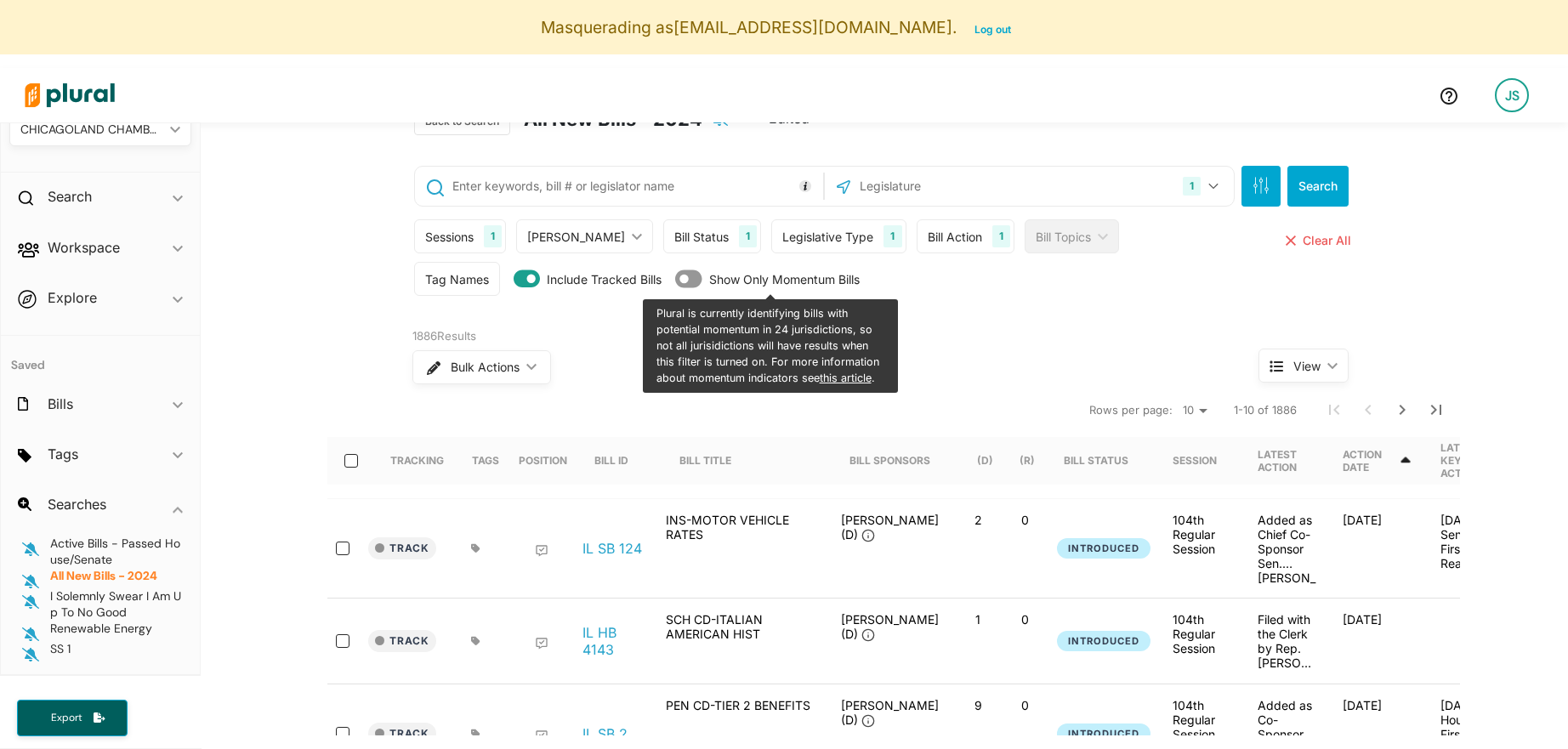
click at [689, 282] on icon at bounding box center [689, 280] width 27 height 18
click at [1310, 192] on button "Search" at bounding box center [1318, 186] width 62 height 40
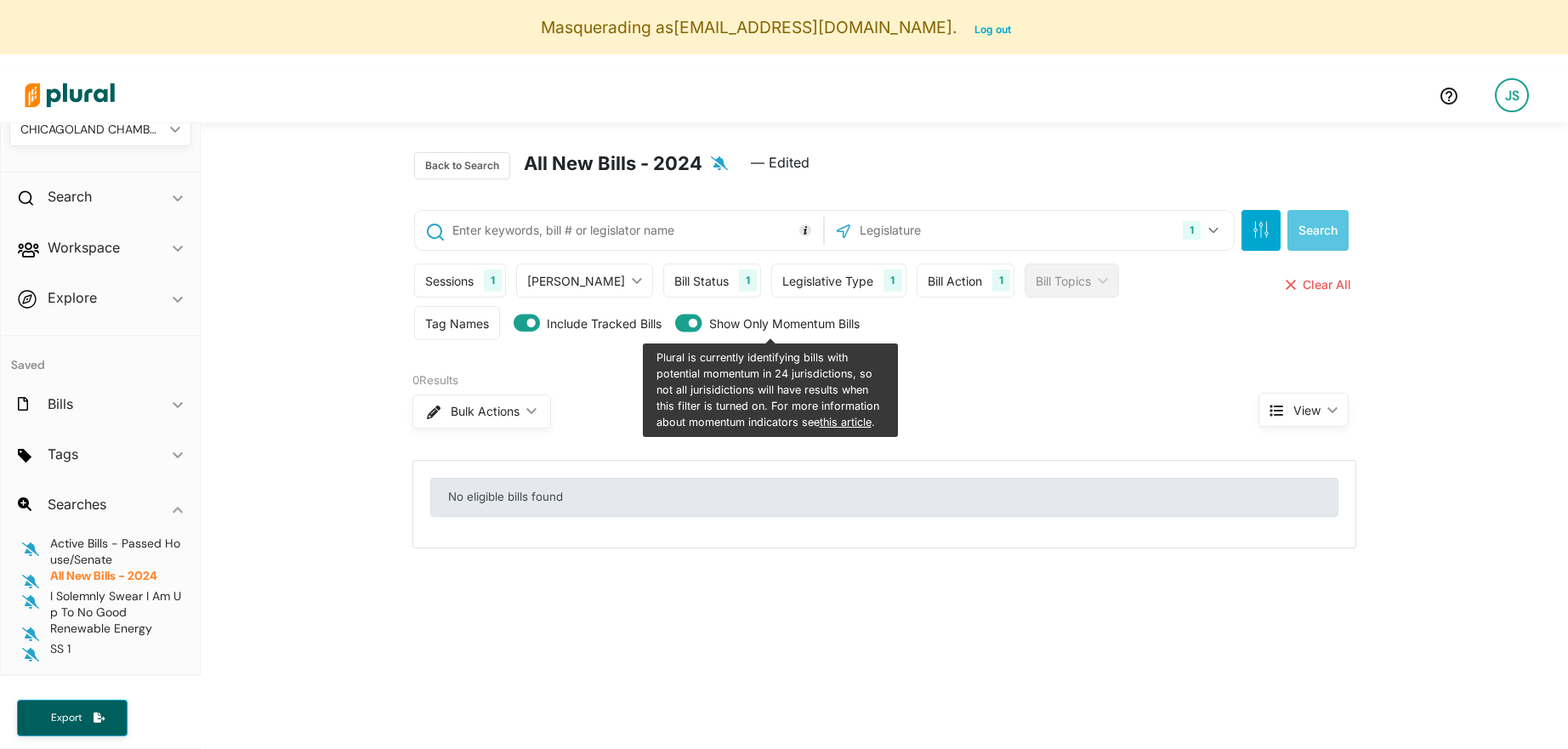
click at [471, 285] on div "Sessions" at bounding box center [449, 281] width 48 height 18
click at [690, 326] on icon at bounding box center [689, 323] width 27 height 18
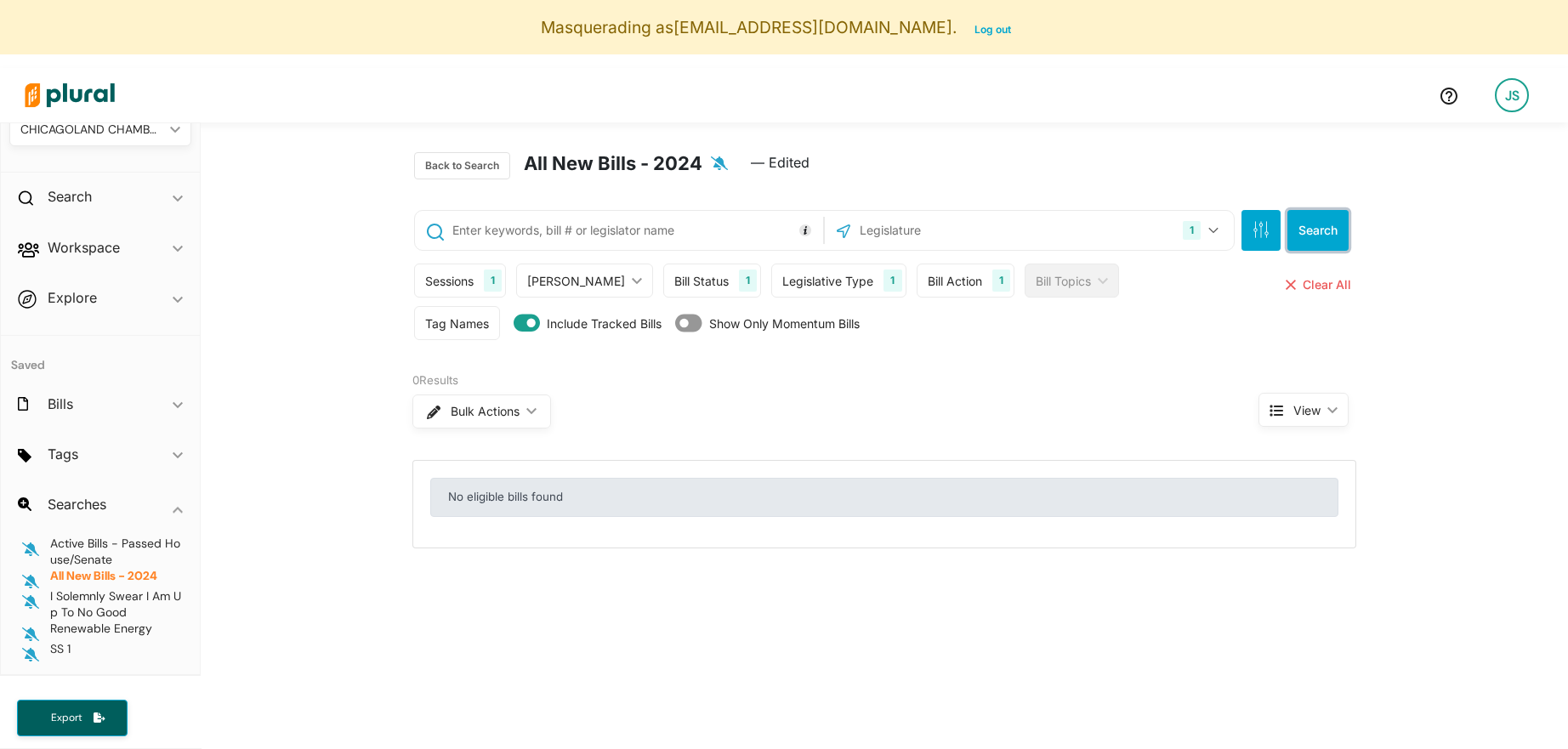
click at [1326, 227] on button "Search" at bounding box center [1318, 230] width 62 height 40
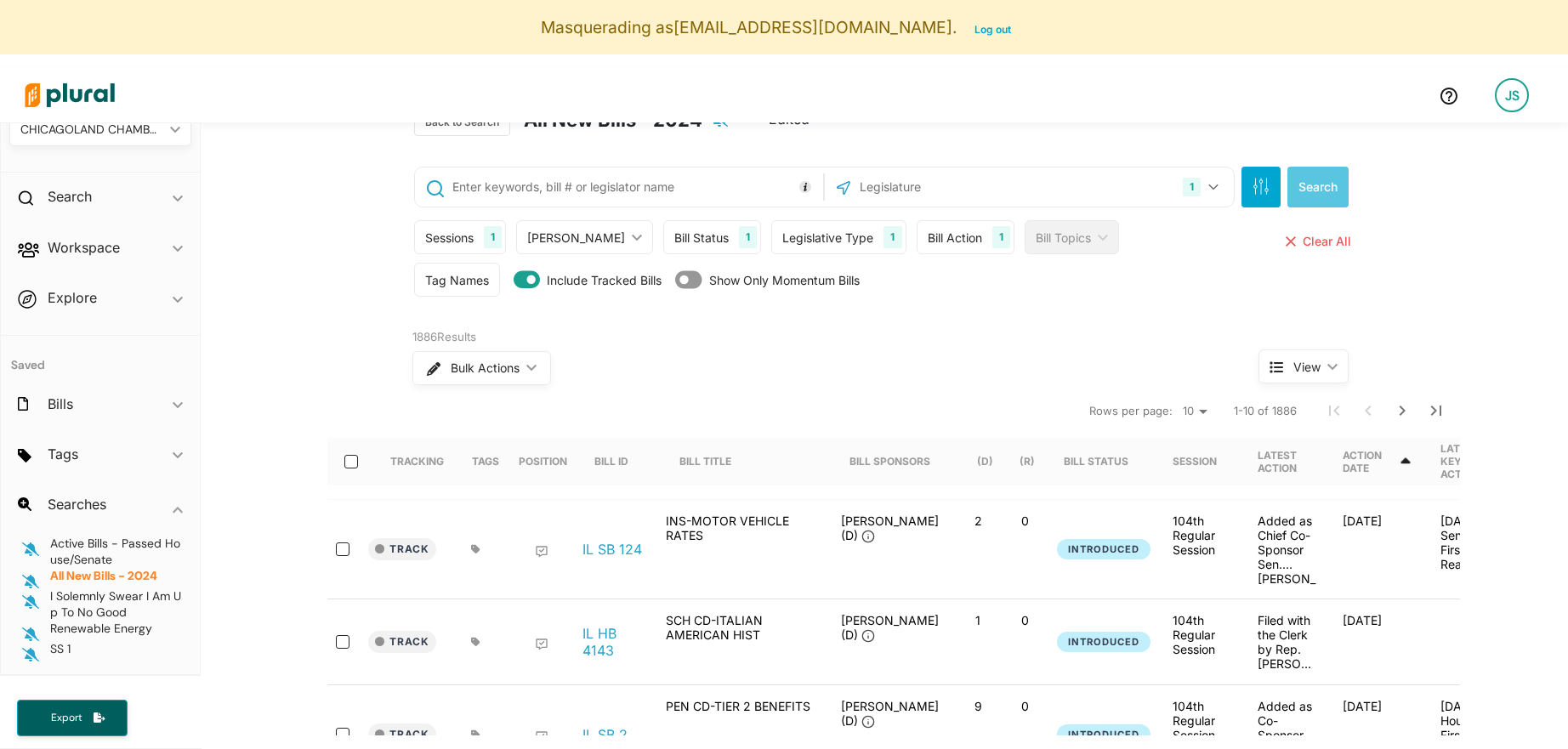
scroll to position [47, 0]
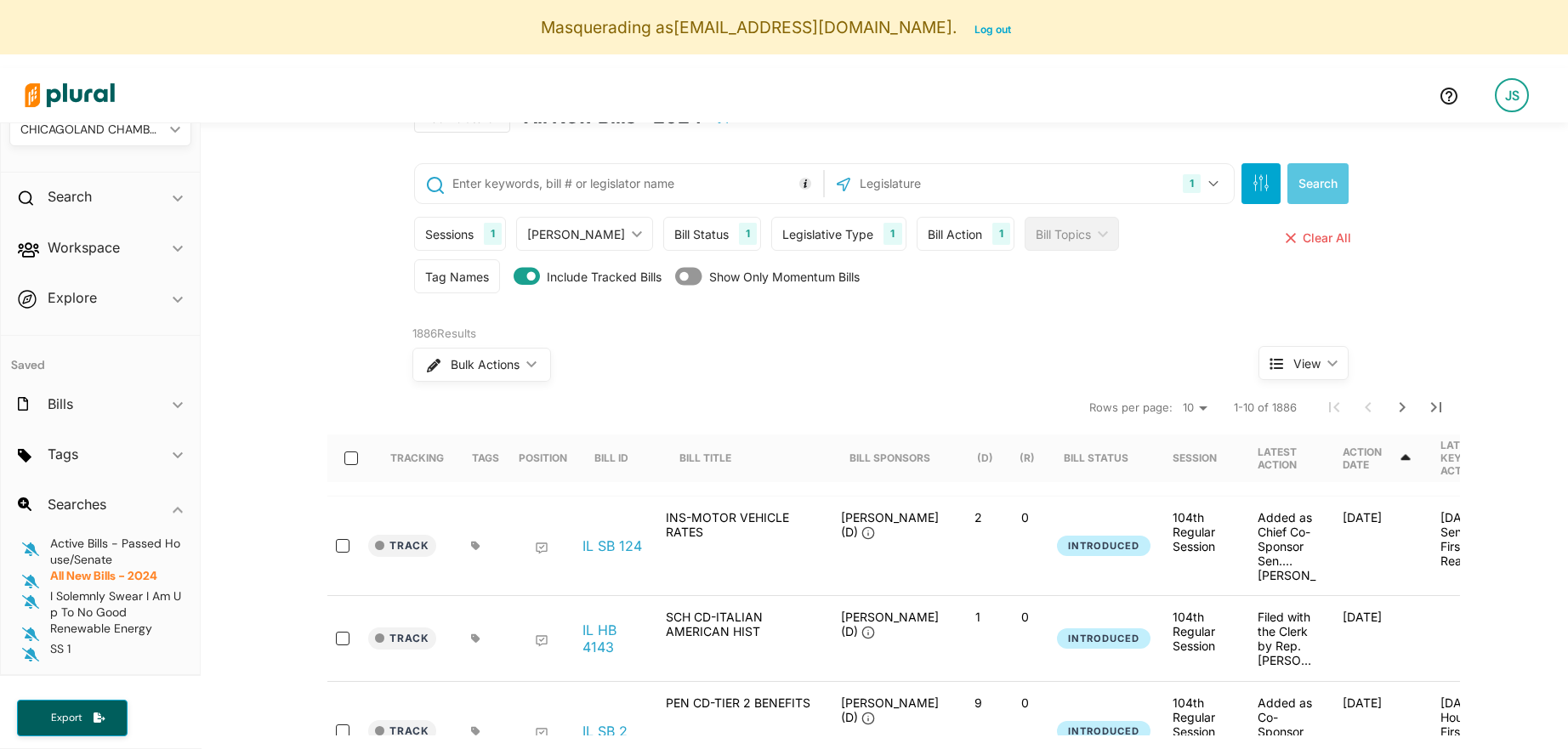
click at [573, 235] on div "[PERSON_NAME]" at bounding box center [575, 234] width 97 height 18
click at [684, 237] on div "Bill Status" at bounding box center [702, 234] width 54 height 18
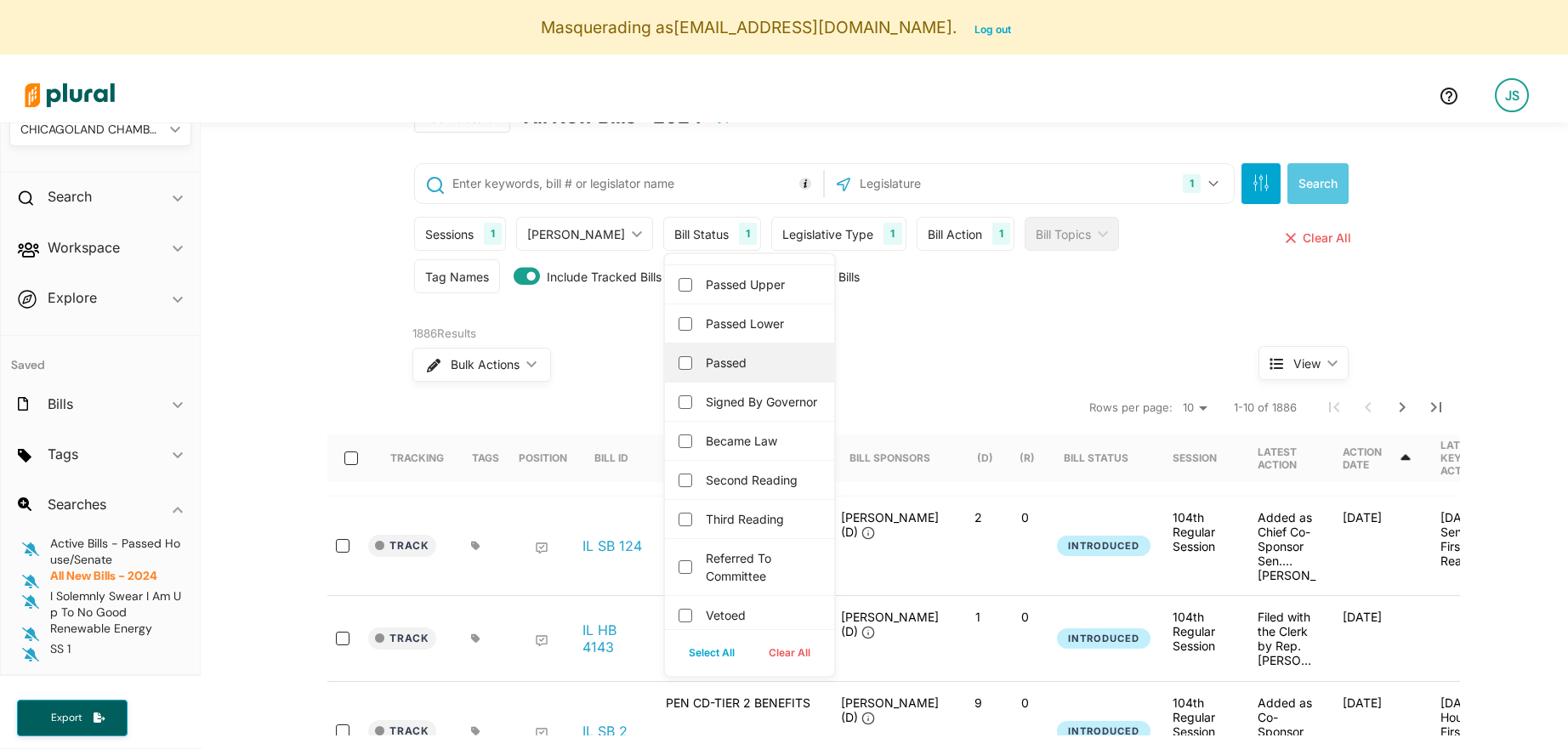
scroll to position [0, 0]
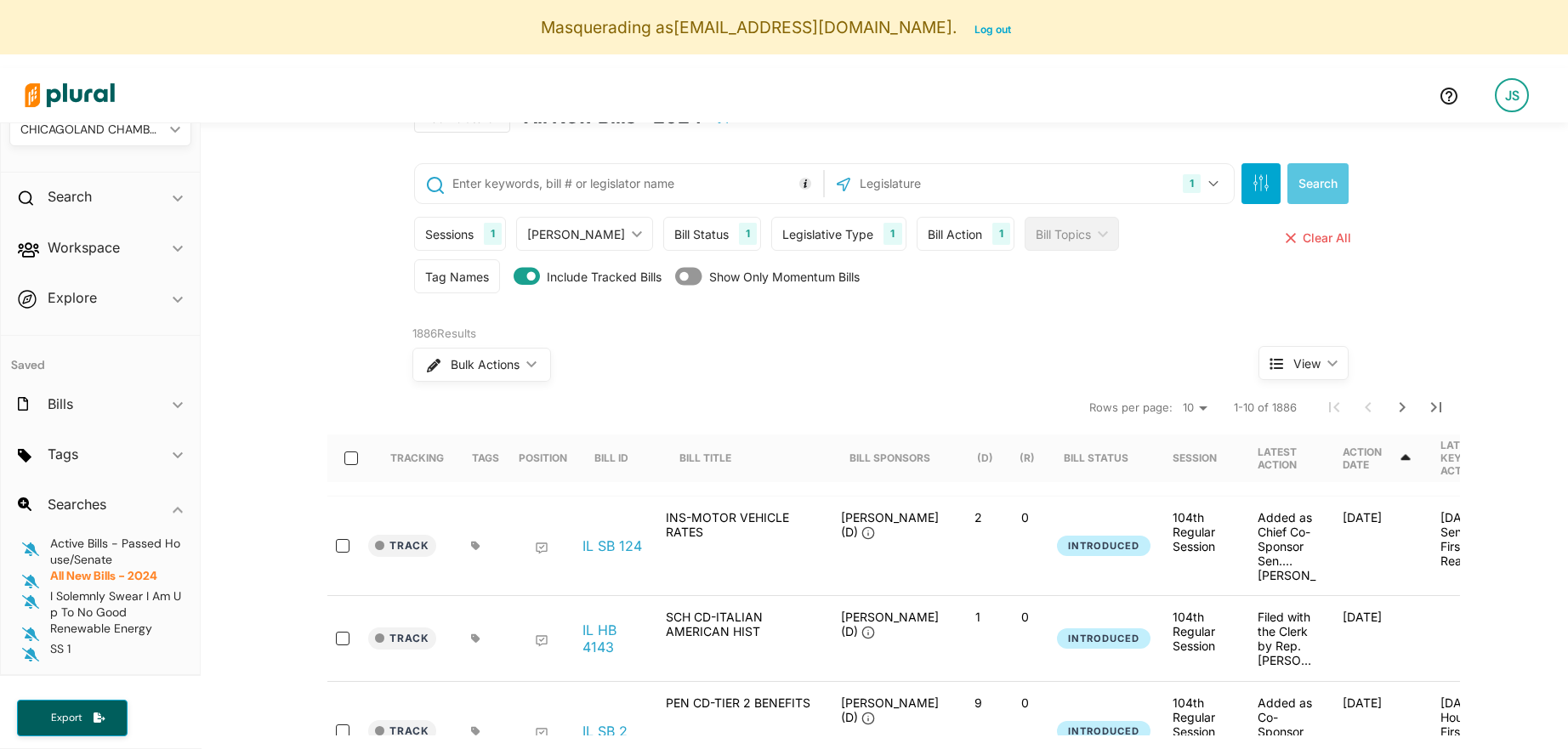
click at [877, 380] on div "Bulk Actions ic_keyboard_arrow_down" at bounding box center [804, 365] width 783 height 44
click at [120, 628] on span "Renewable Energy" at bounding box center [101, 629] width 102 height 15
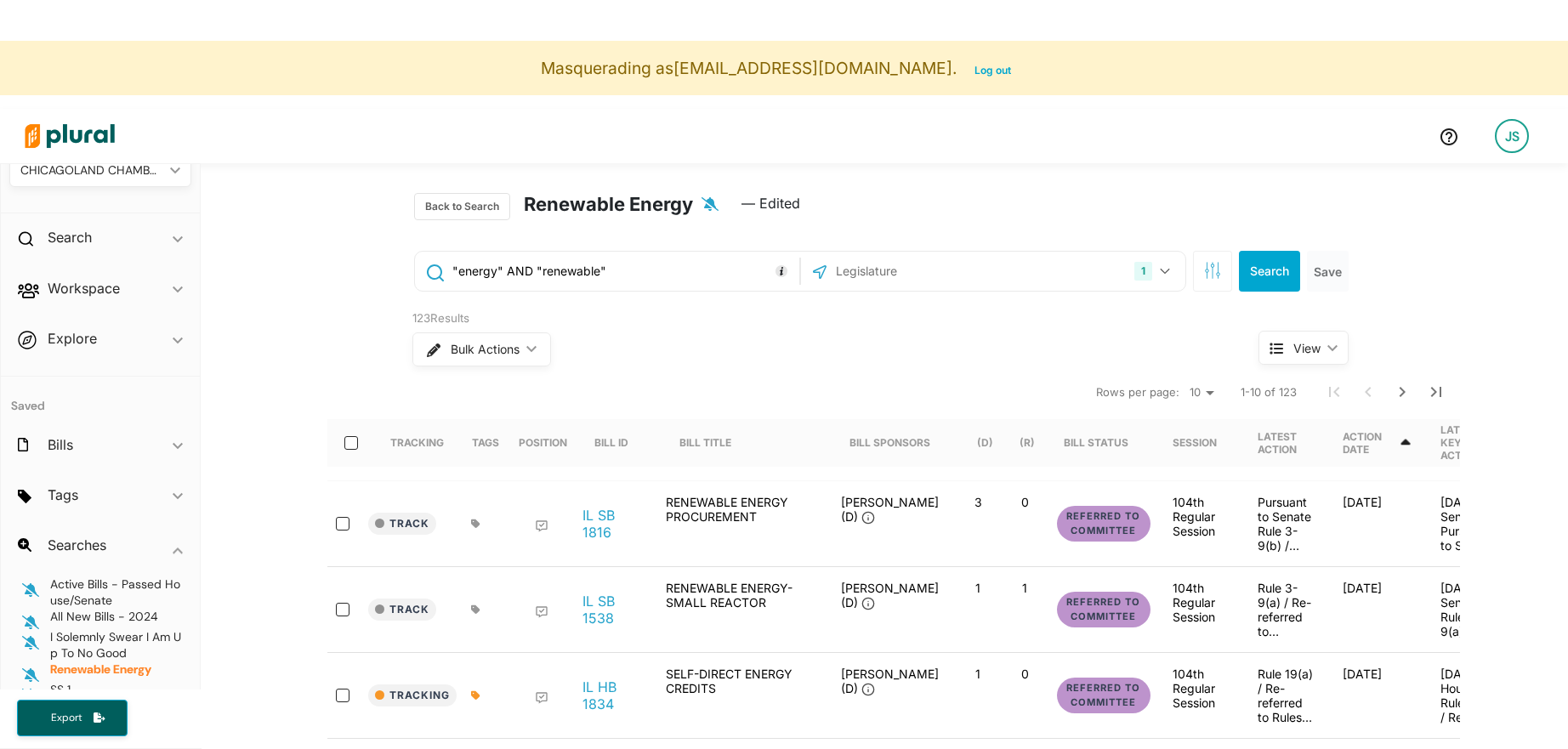
click at [712, 208] on icon "button" at bounding box center [710, 204] width 17 height 13
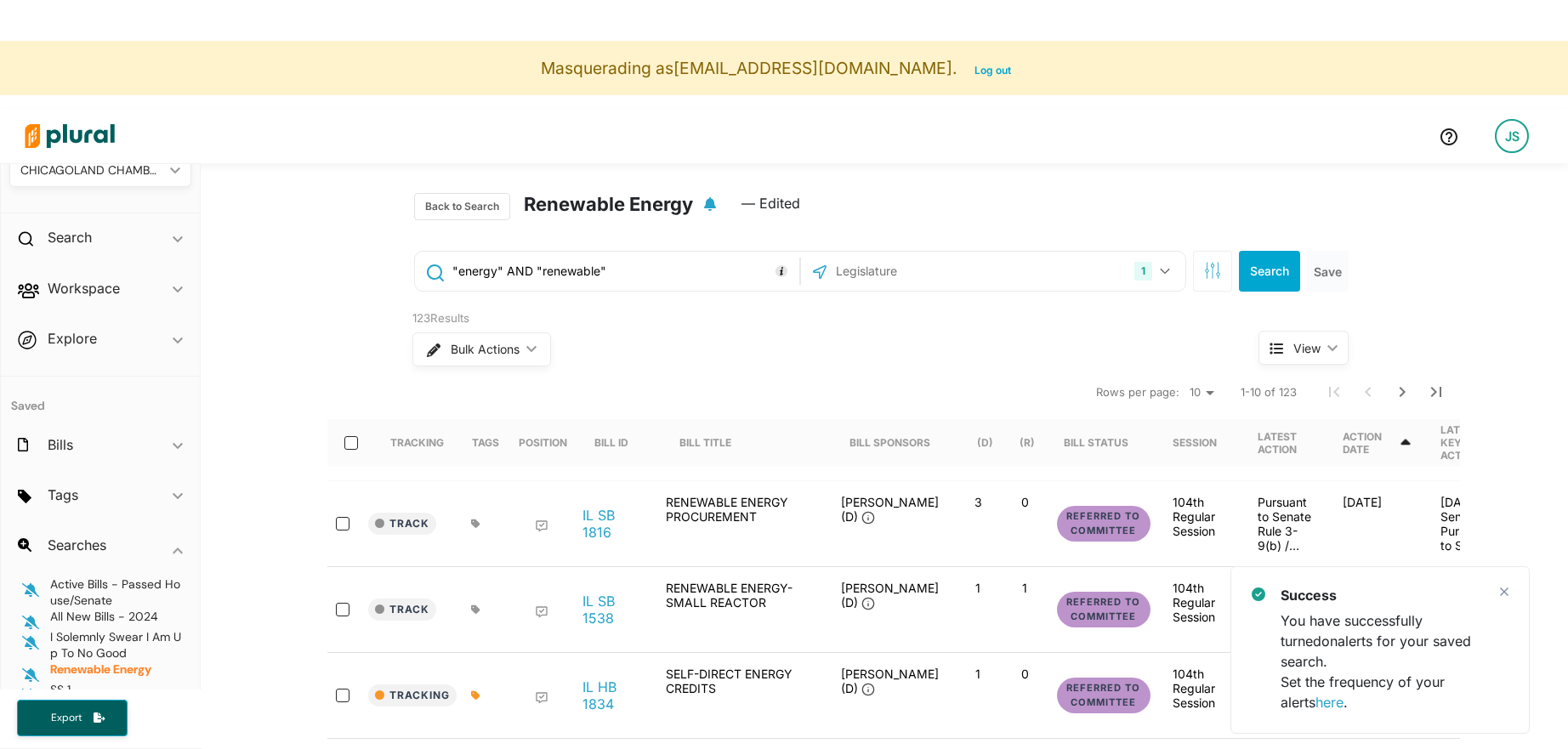
click at [712, 207] on icon "button" at bounding box center [710, 204] width 12 height 13
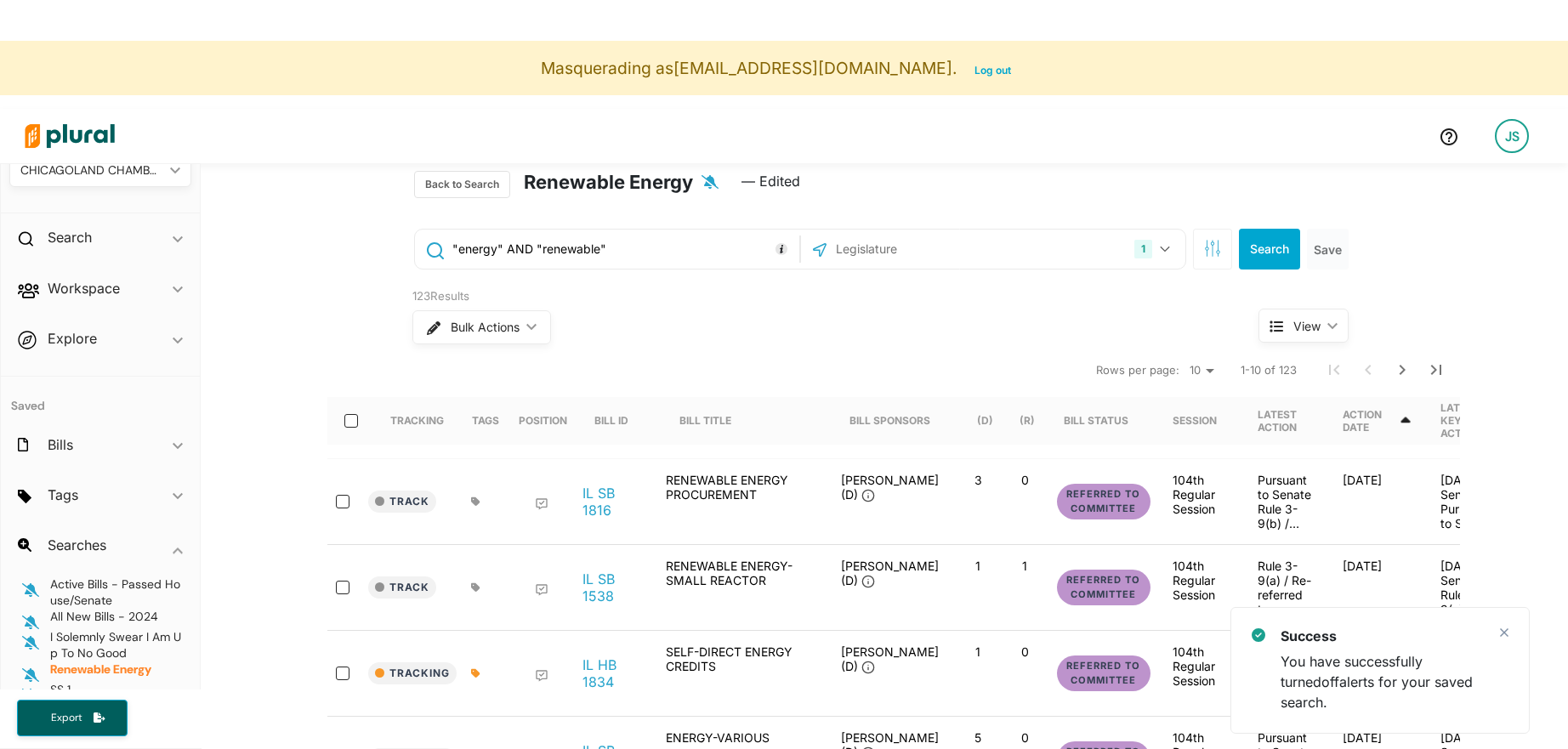
scroll to position [25, 0]
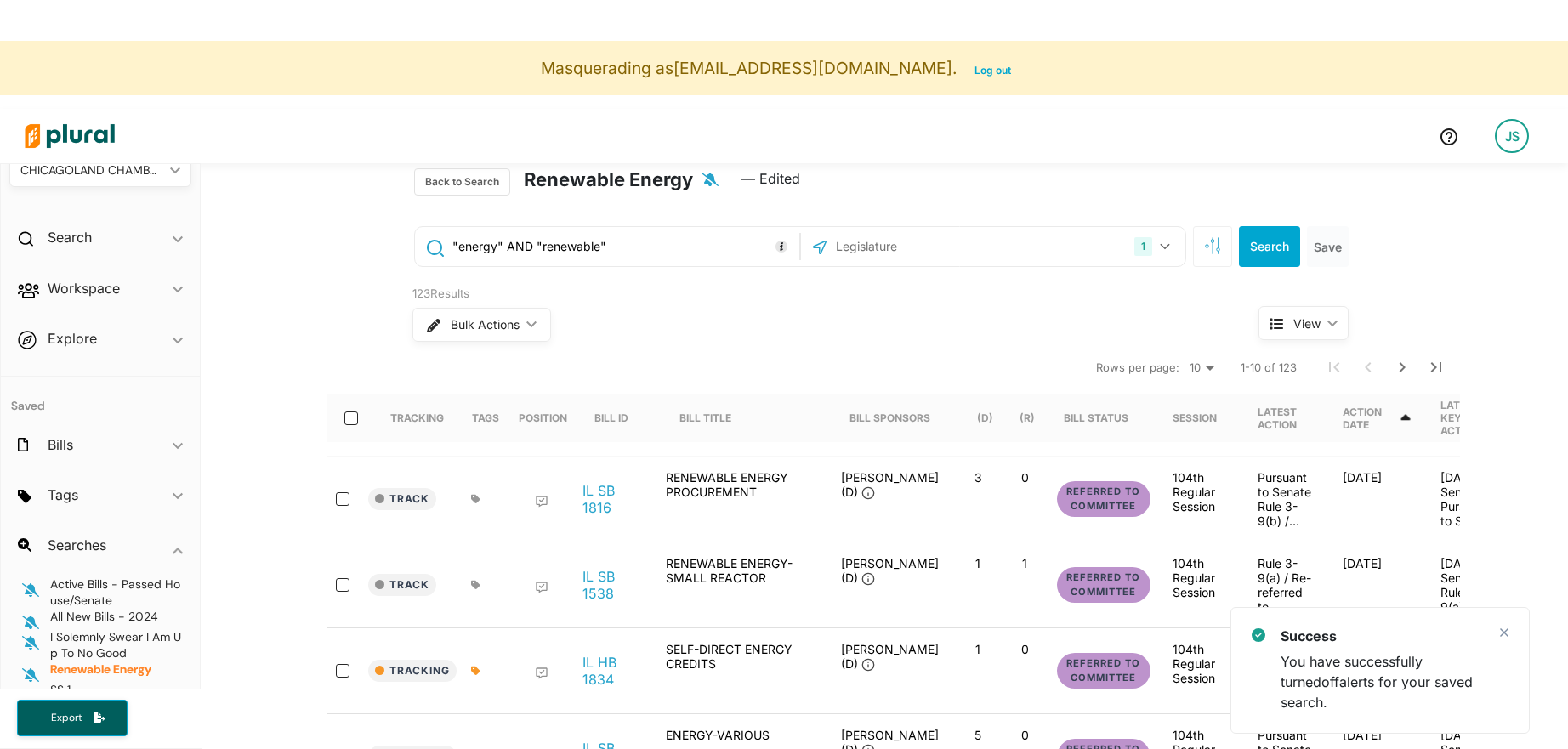
click at [574, 233] on input ""energy" AND "renewable"" at bounding box center [623, 247] width 344 height 33
click at [571, 250] on input ""energy" AND "renewable"" at bounding box center [623, 247] width 344 height 33
click at [567, 250] on input ""energy" AND "renewable"" at bounding box center [623, 247] width 344 height 33
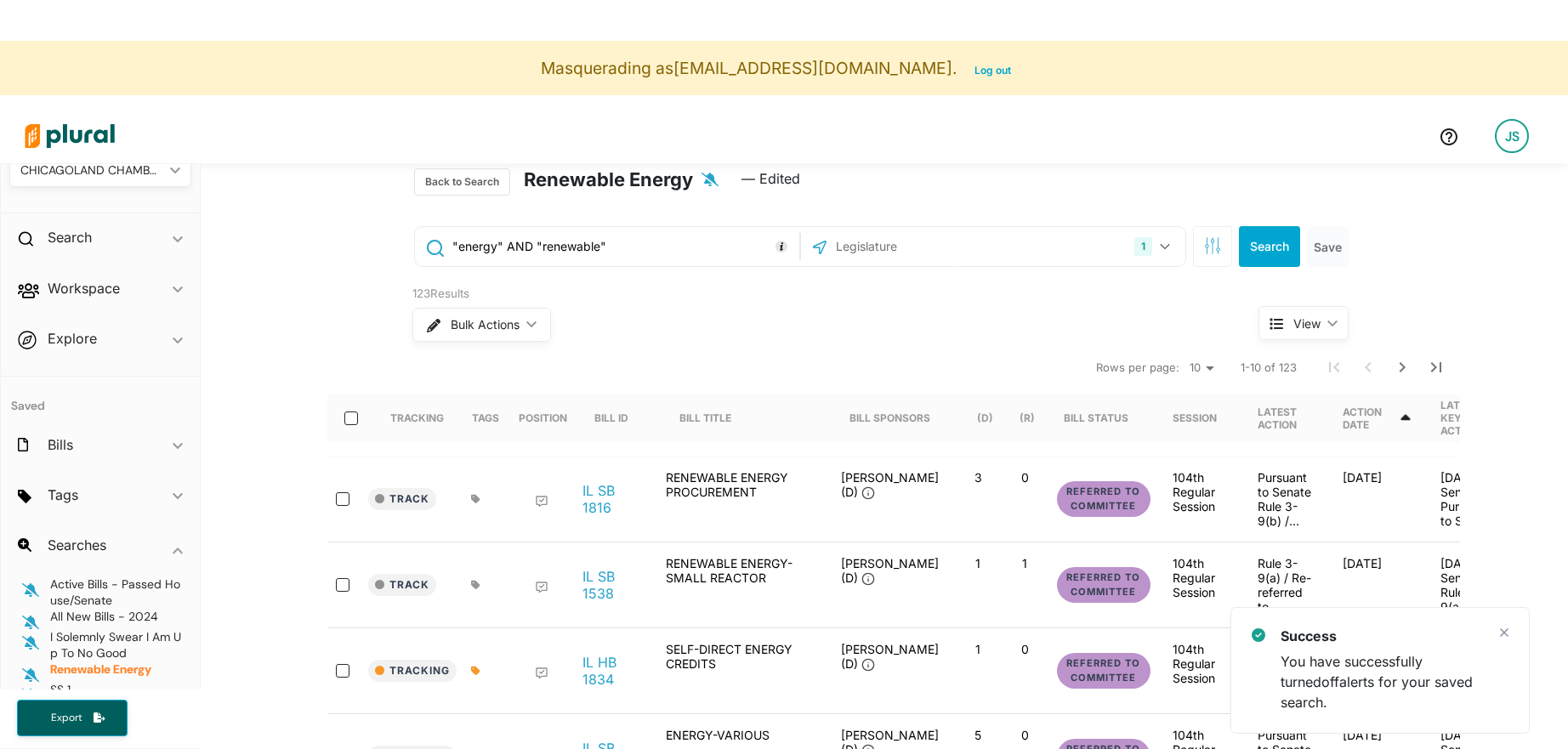
click at [567, 250] on input ""energy" AND "renewable"" at bounding box center [623, 247] width 344 height 33
click at [603, 307] on div "Bulk Actions ic_keyboard_arrow_down" at bounding box center [804, 325] width 783 height 44
click at [581, 256] on input ""energy" AND "renewable"" at bounding box center [623, 247] width 344 height 33
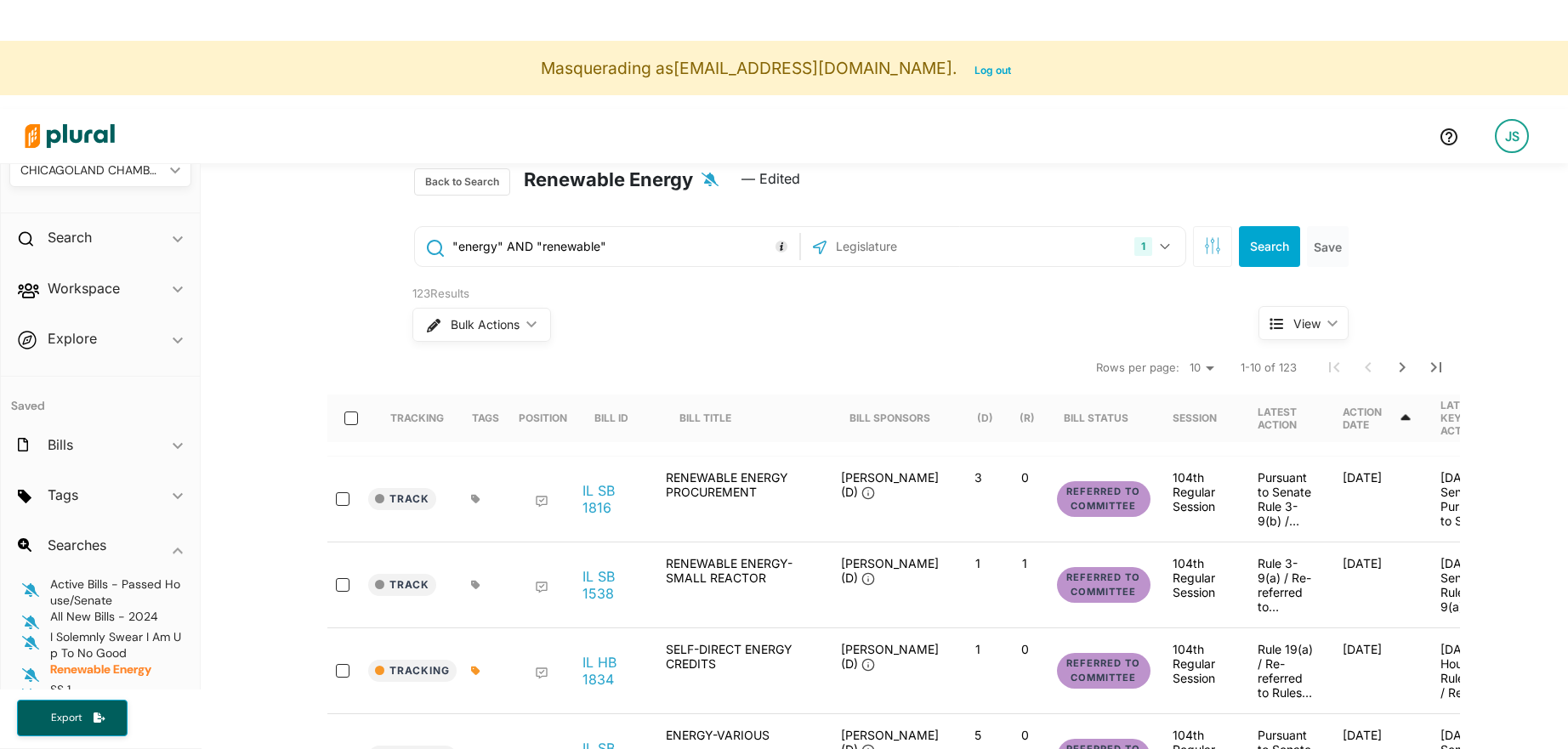
click at [581, 256] on input ""energy" AND "renewable"" at bounding box center [623, 247] width 344 height 33
click at [609, 294] on div "123 Results" at bounding box center [804, 294] width 783 height 17
click at [564, 248] on input ""energy" AND "renewable"" at bounding box center [623, 247] width 344 height 33
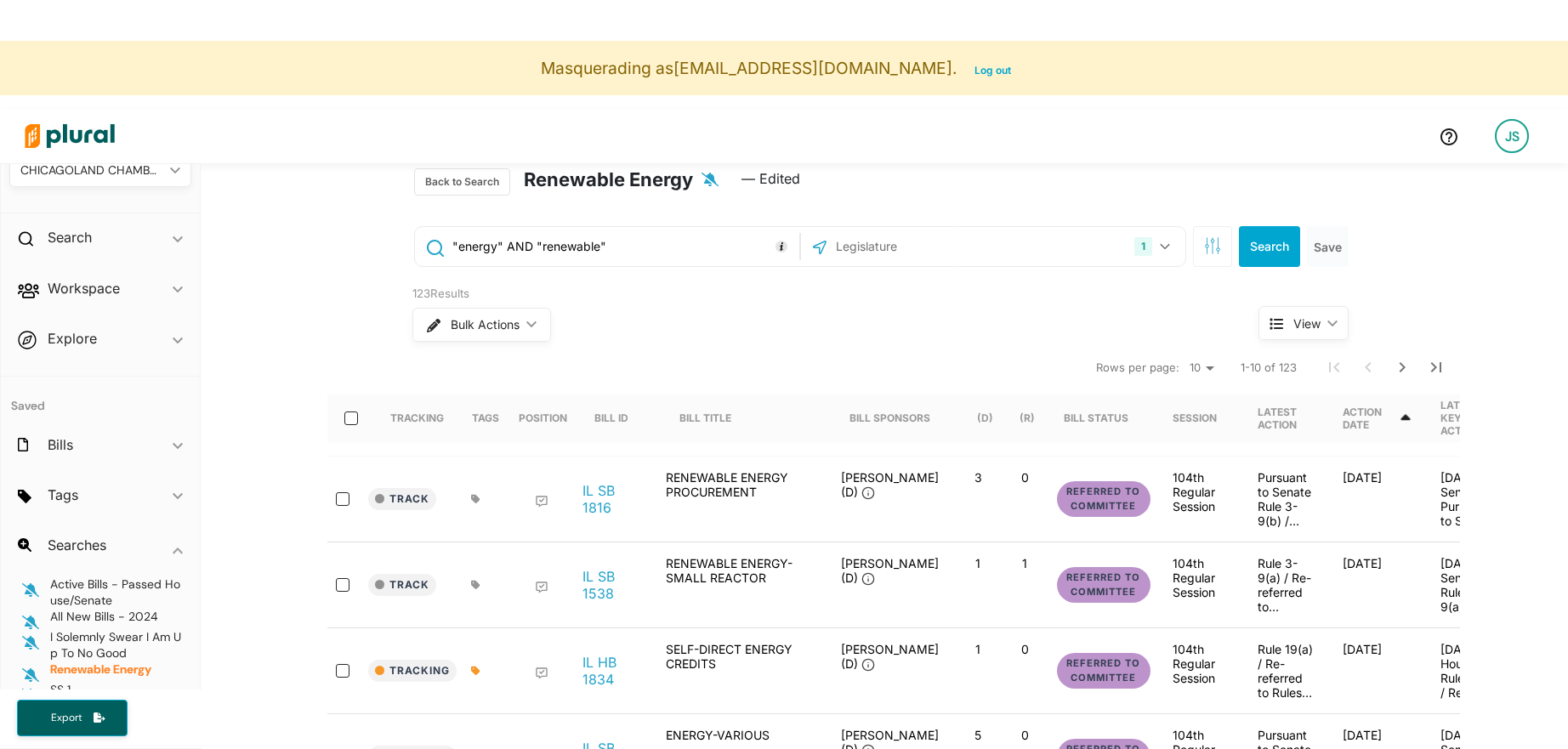
click at [564, 248] on input ""energy" AND "renewable"" at bounding box center [623, 247] width 344 height 33
click at [640, 256] on input ""energy" AND "renewable"" at bounding box center [623, 247] width 344 height 33
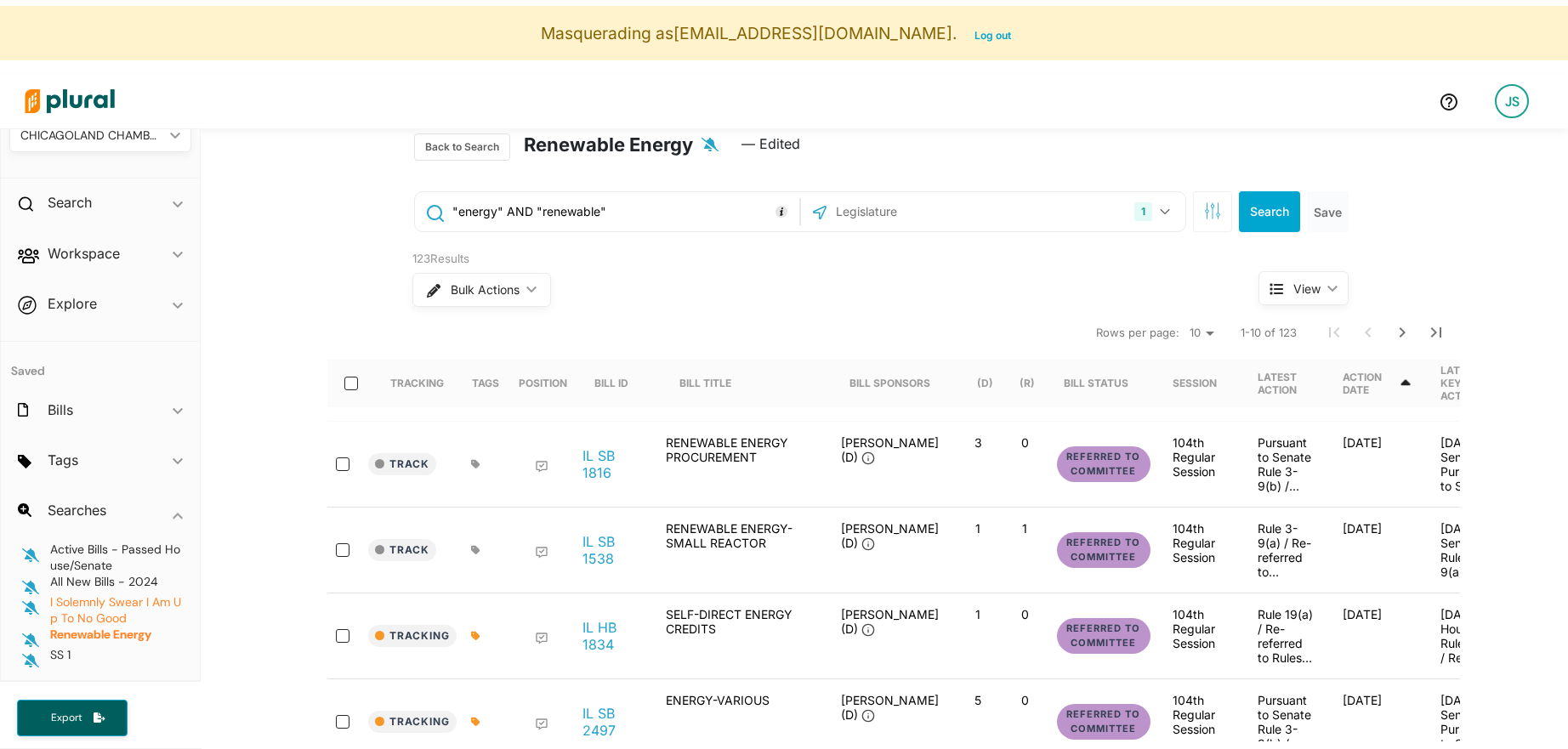
scroll to position [40, 0]
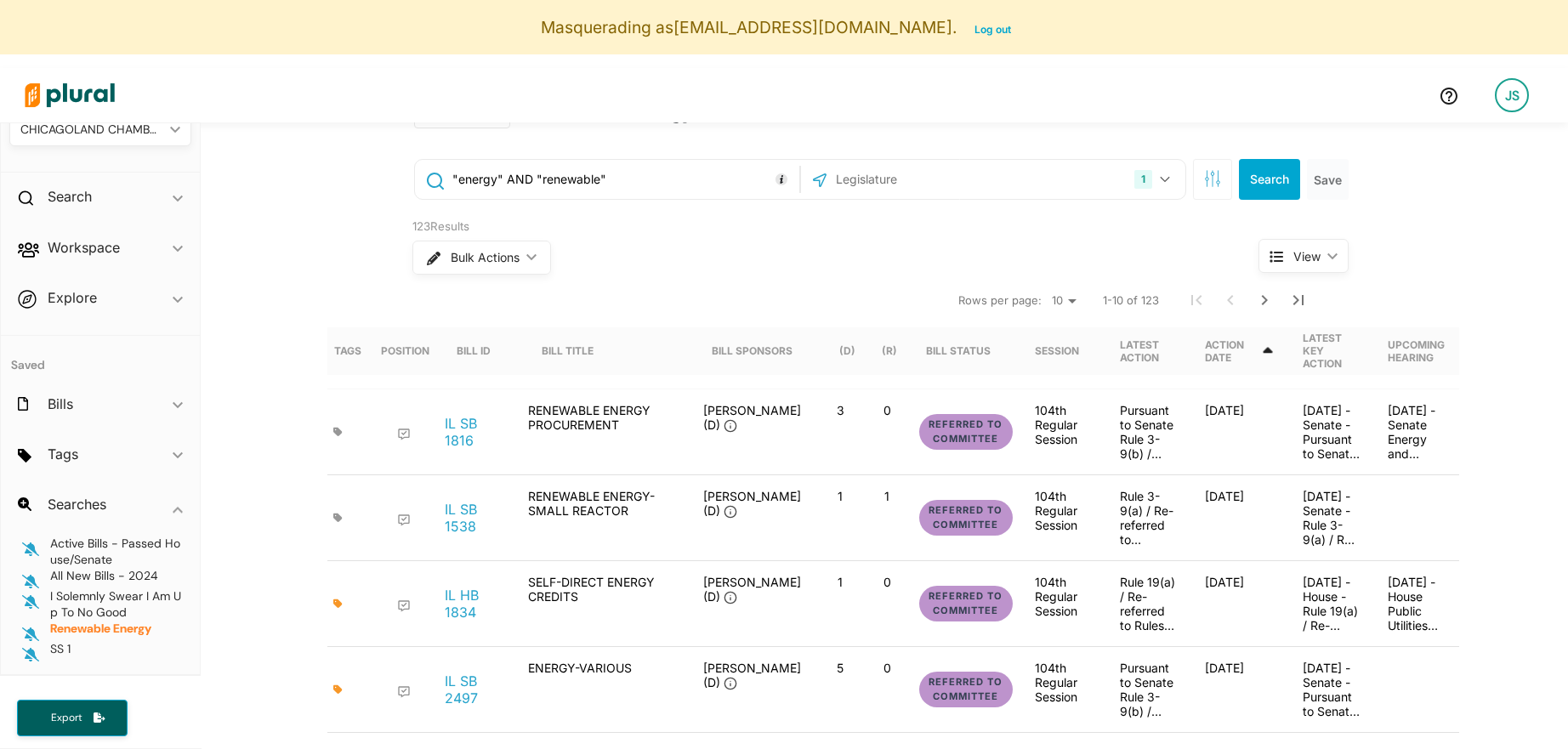
scroll to position [47, 0]
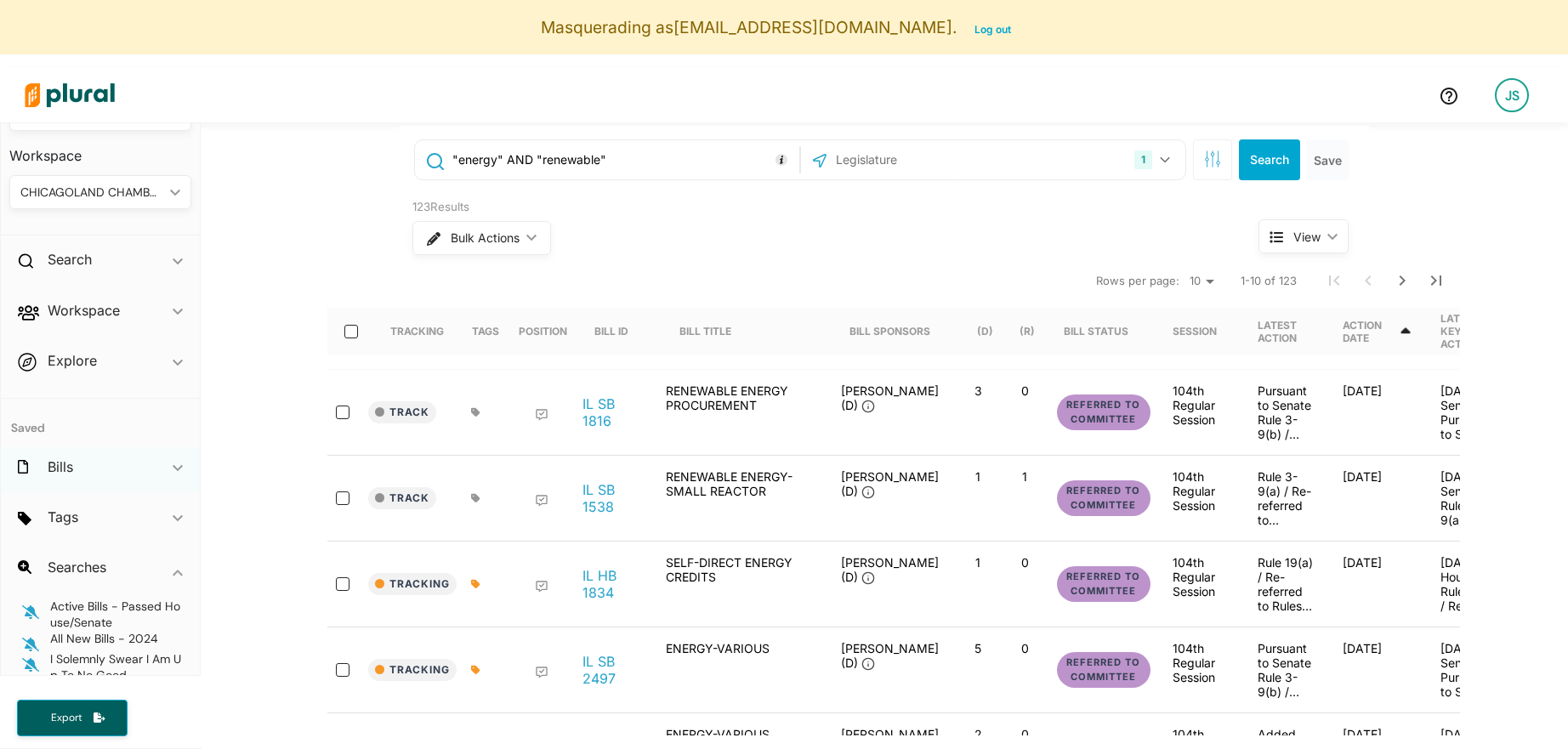
scroll to position [0, 0]
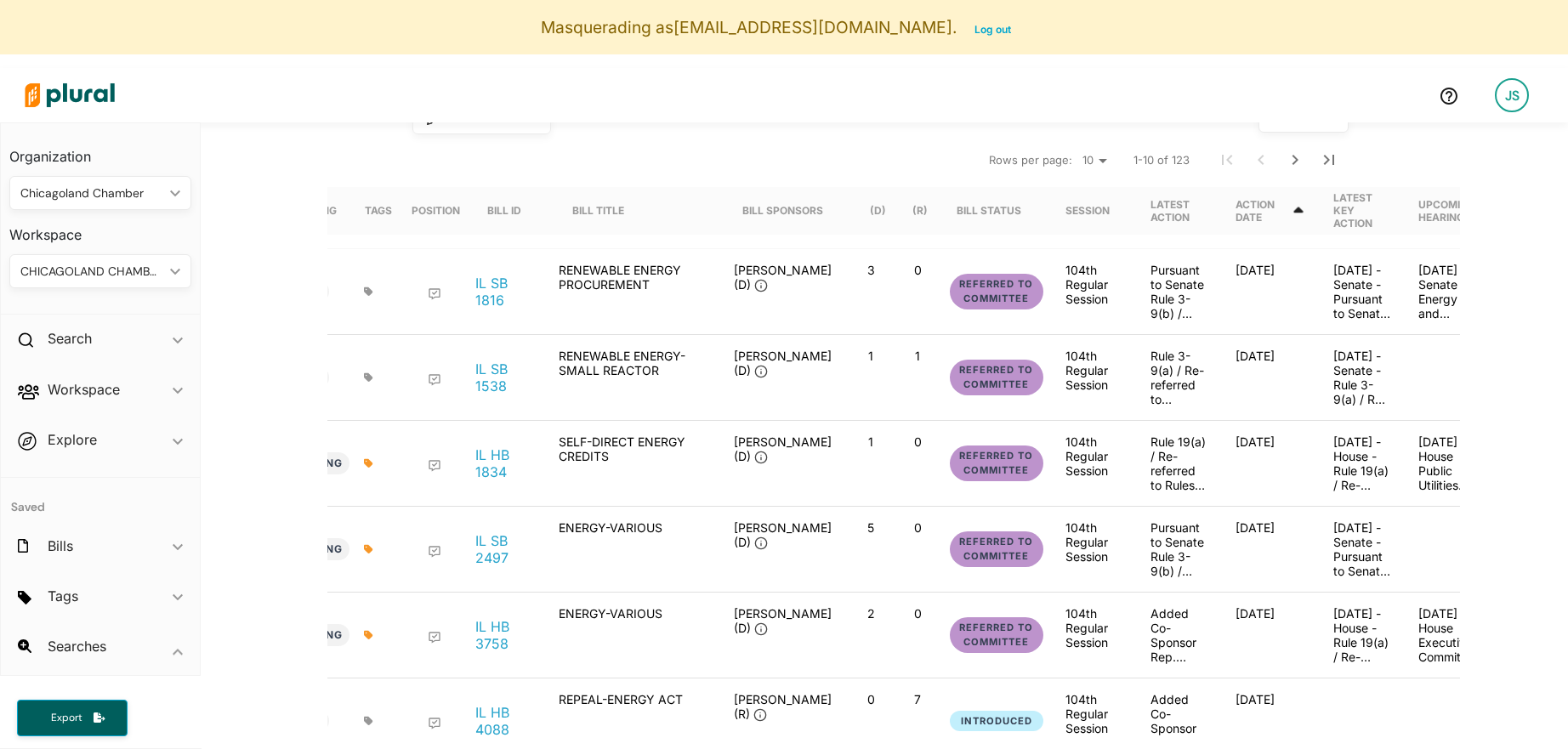
scroll to position [0, 155]
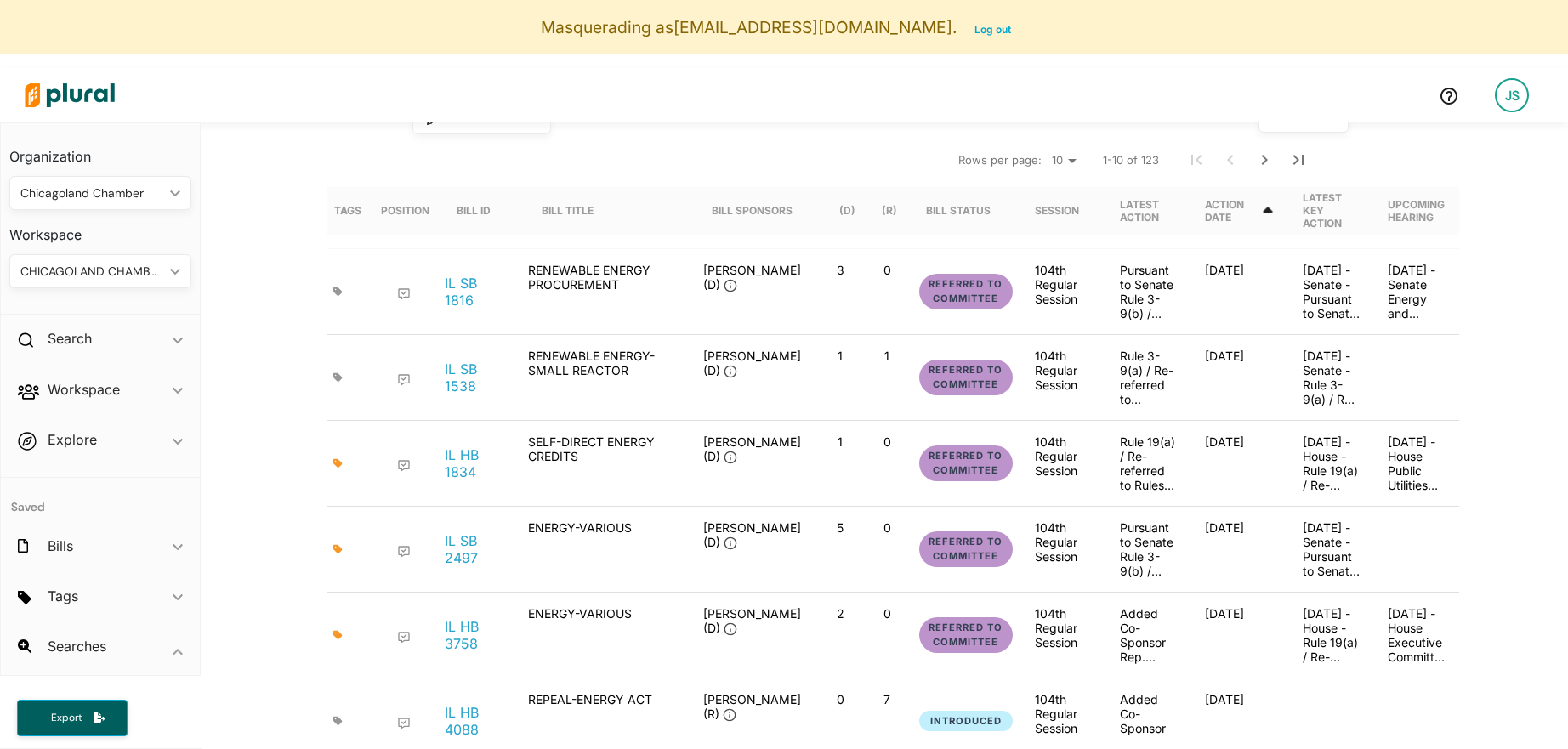
drag, startPoint x: 1306, startPoint y: 194, endPoint x: 1329, endPoint y: 237, distance: 48.8
click at [1329, 237] on div "Tracking Tags Position Bill ID Bill Title Bill Sponsors (D) (R) Bill Status Ses…" at bounding box center [824, 218] width 1269 height 62
click at [1319, 217] on div "Latest Key Action" at bounding box center [1332, 211] width 58 height 39
click at [1325, 203] on div "Latest Key Action" at bounding box center [1332, 211] width 58 height 39
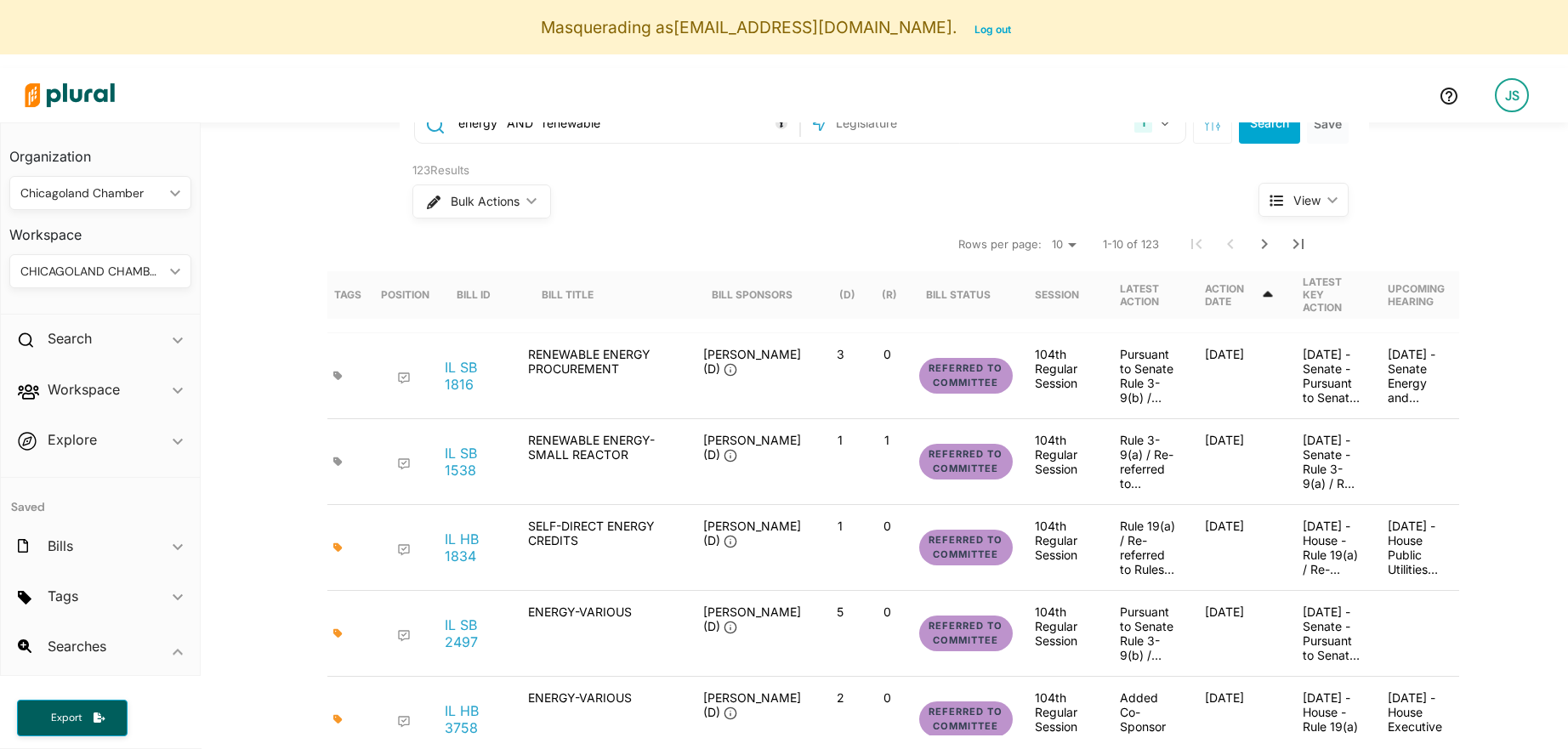
scroll to position [116, 0]
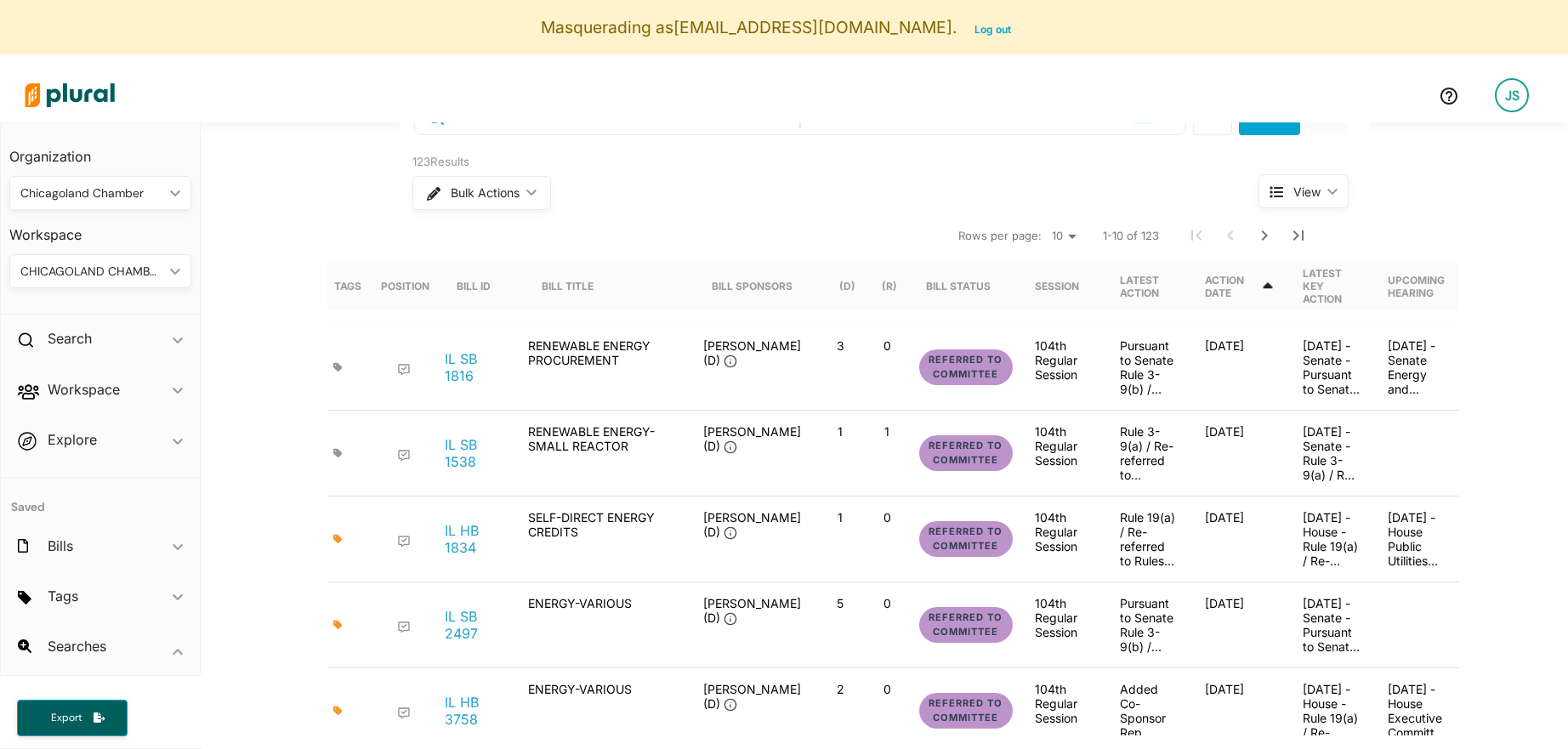
click at [1332, 279] on div "Latest Key Action" at bounding box center [1332, 286] width 58 height 39
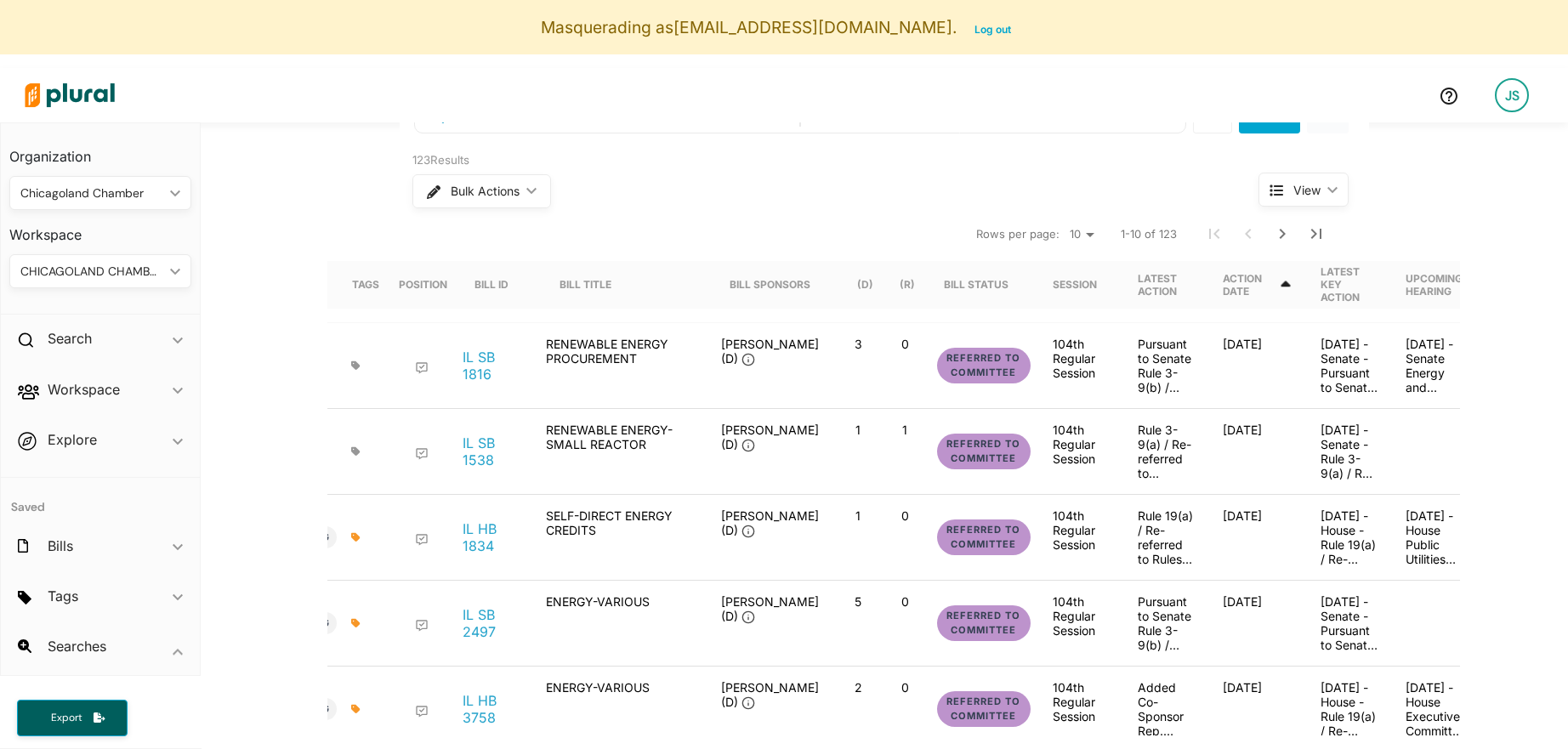
scroll to position [0, 155]
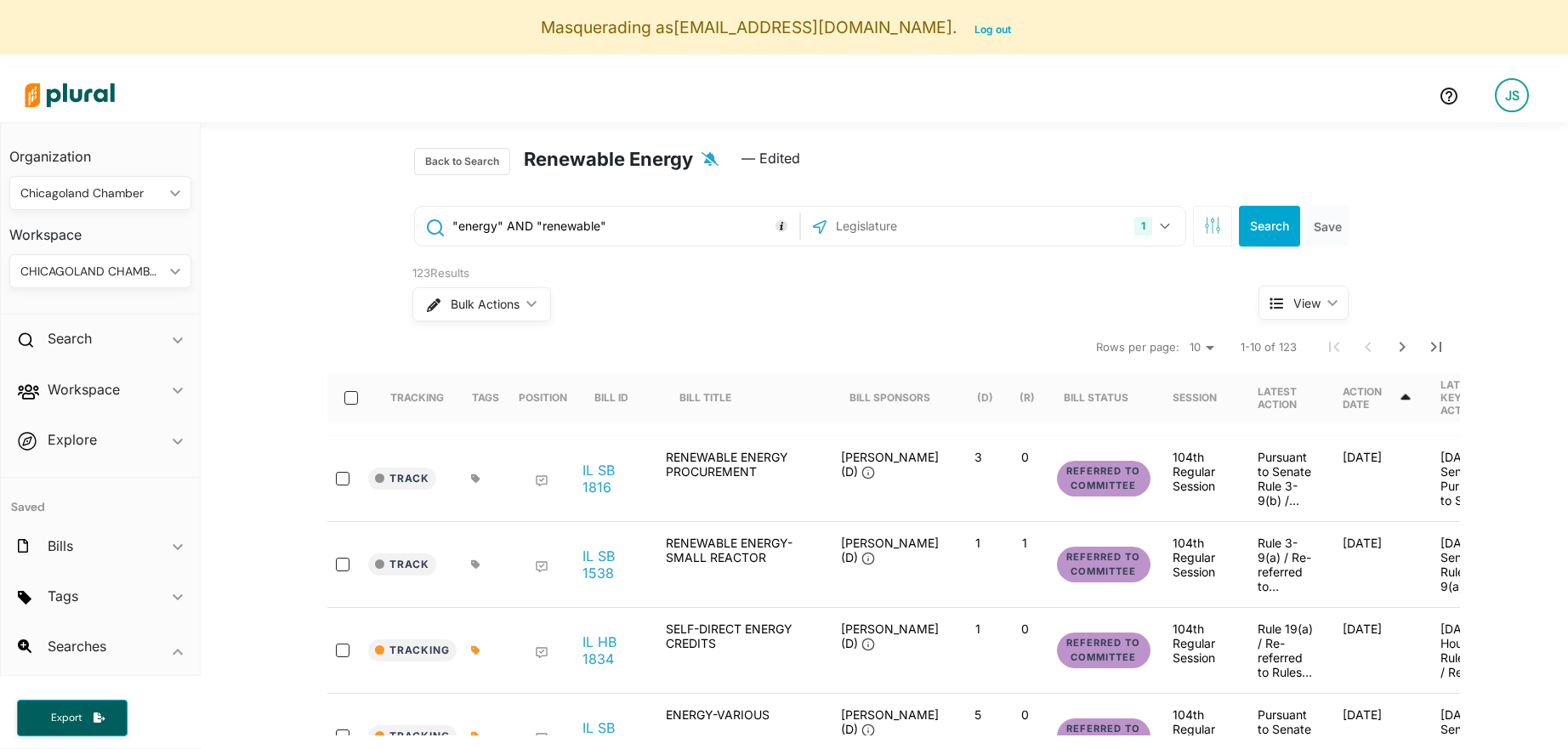
scroll to position [3, 0]
click at [97, 334] on div "Search ic_keyboard_arrow_down" at bounding box center [100, 342] width 199 height 46
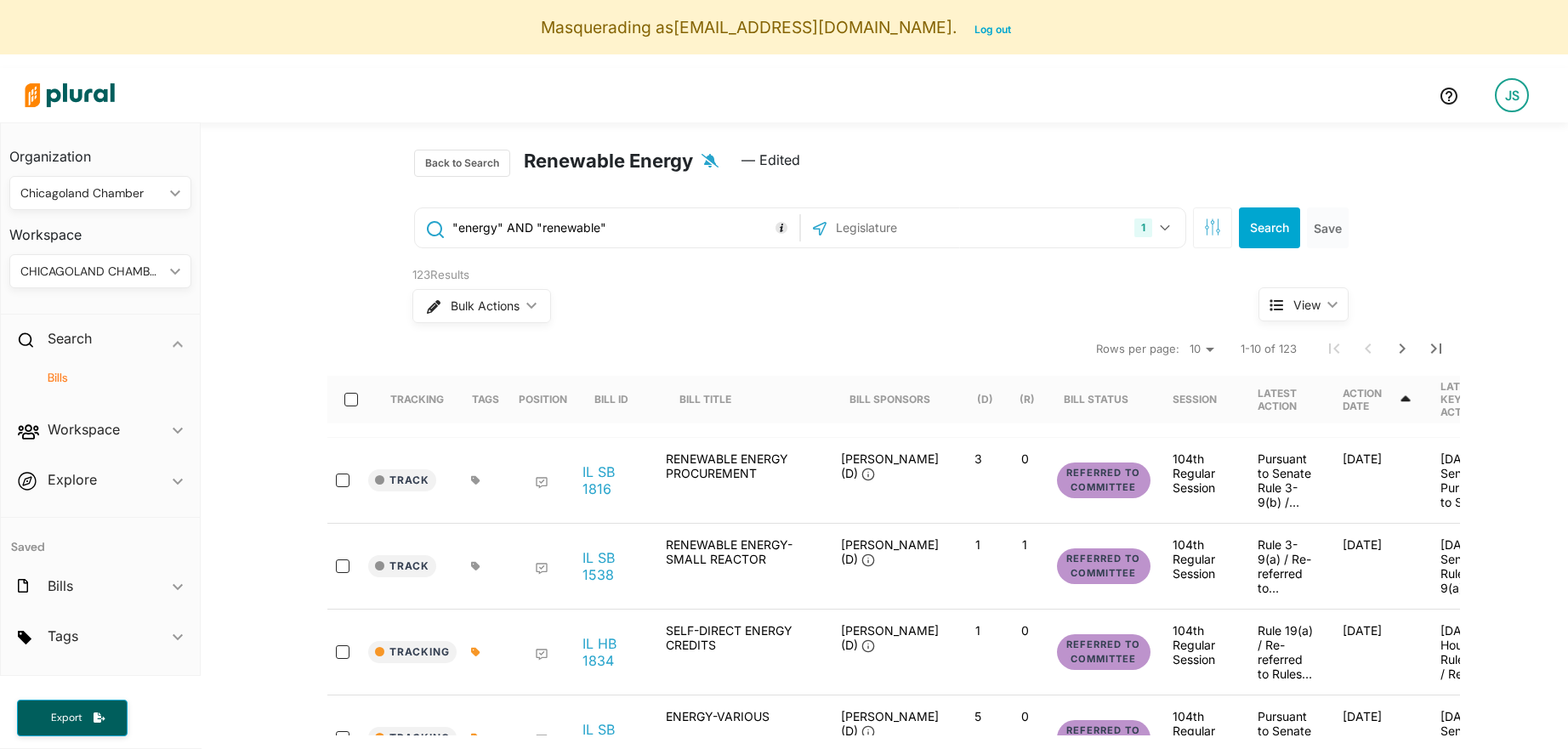
click at [66, 376] on h4 "Bills" at bounding box center [104, 378] width 156 height 16
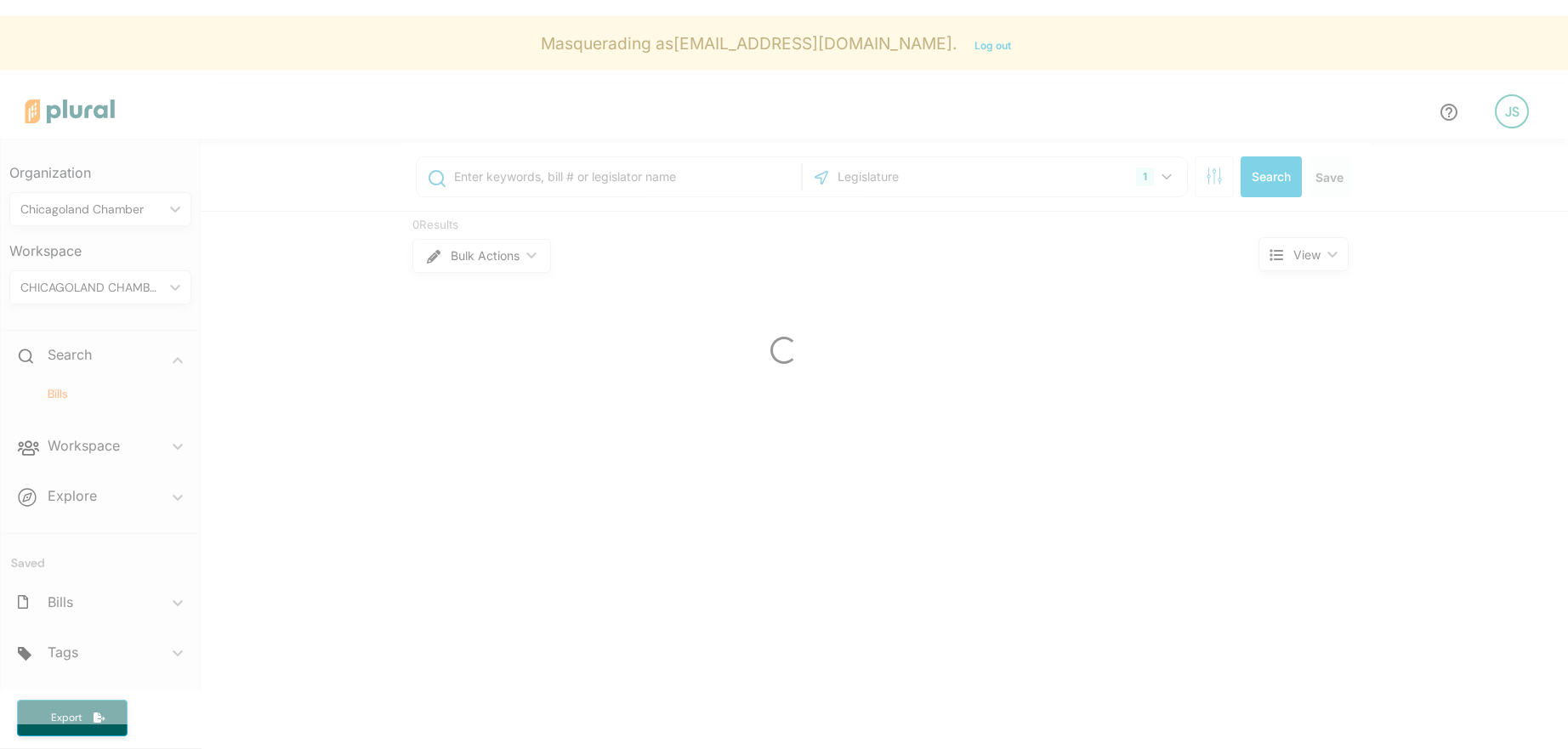
scroll to position [10, 0]
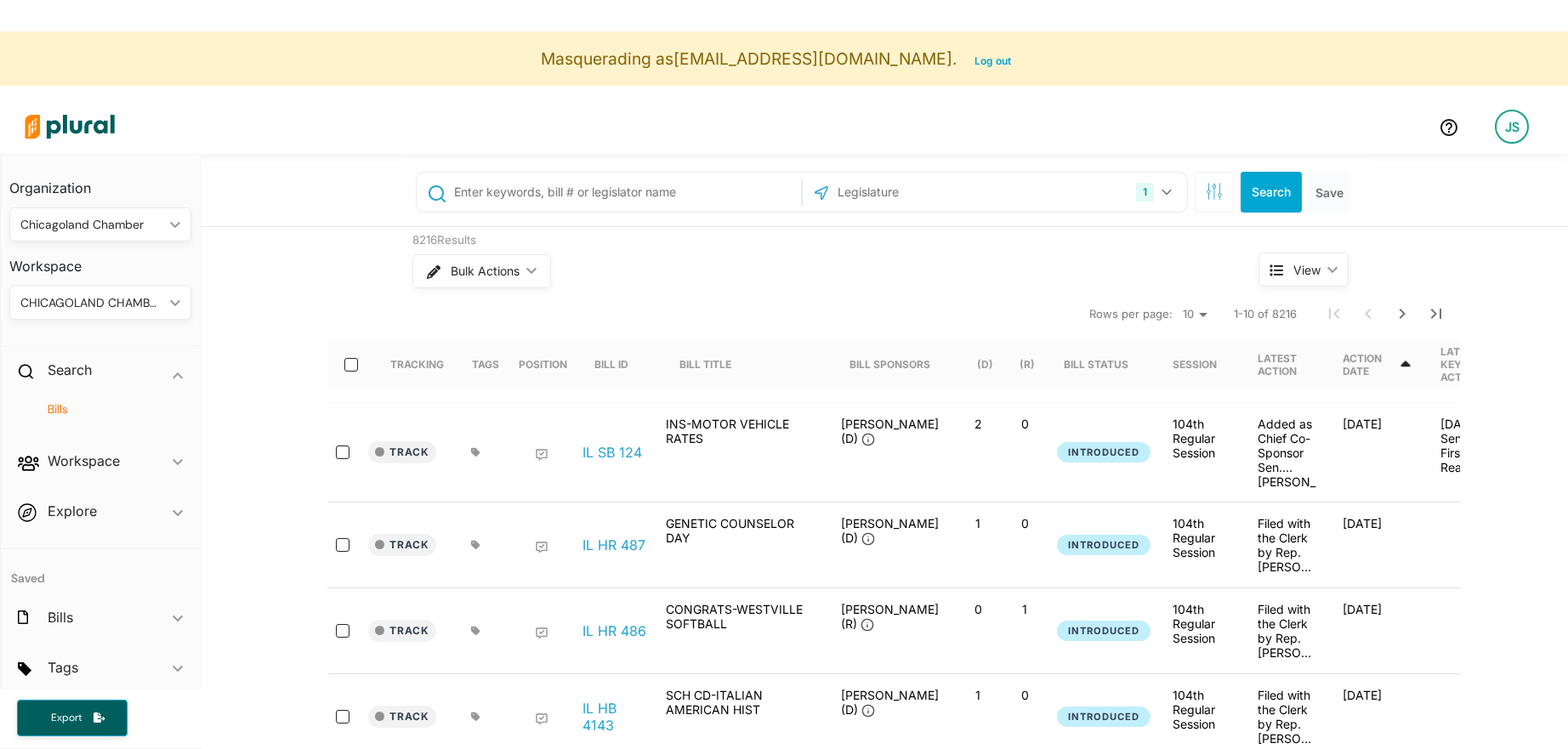
click at [510, 201] on input "text" at bounding box center [624, 193] width 344 height 33
click at [330, 311] on nav "Rows per page: 10 20 50 1-10 of 8216" at bounding box center [893, 313] width 1132 height 47
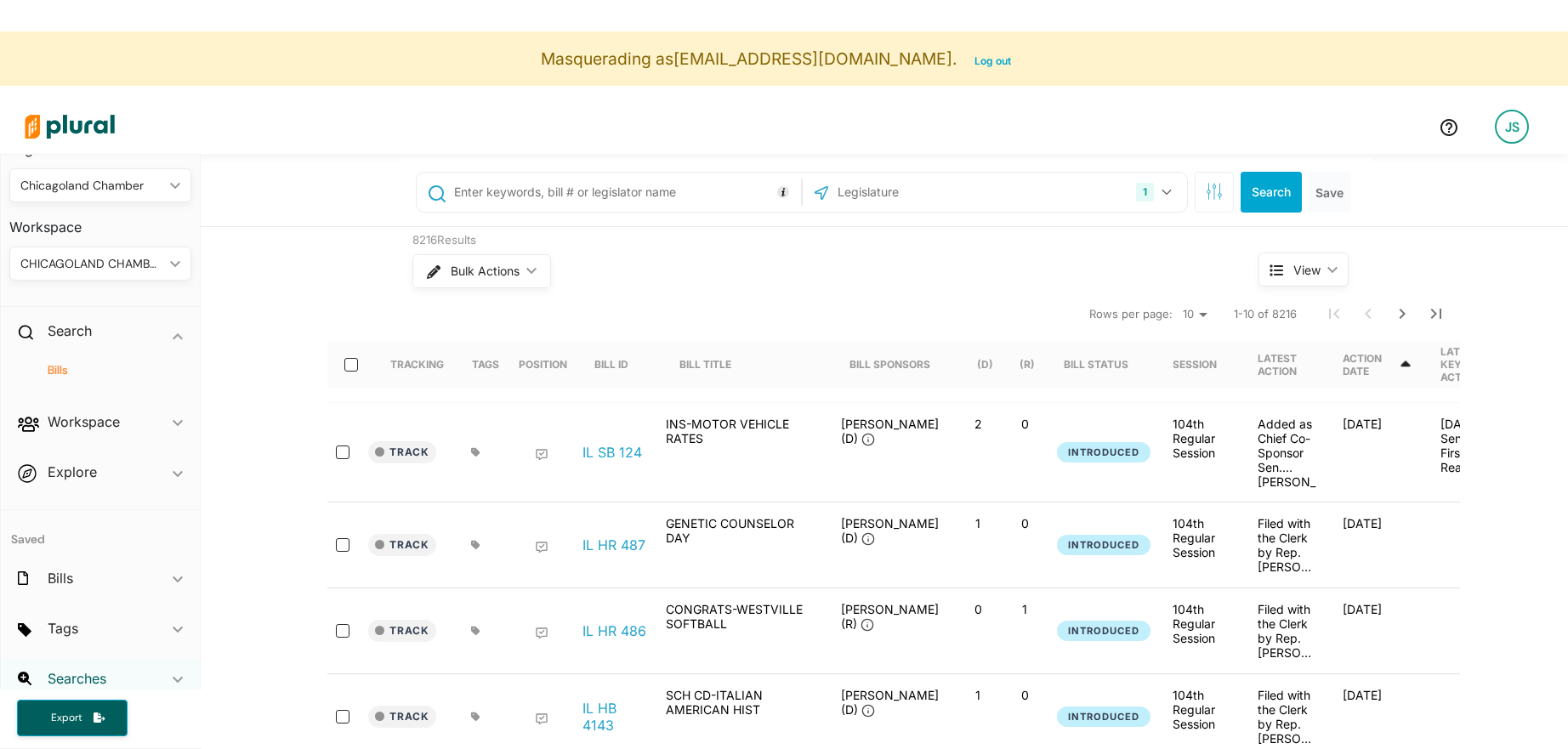
click at [78, 685] on h2 "Searches" at bounding box center [76, 678] width 59 height 18
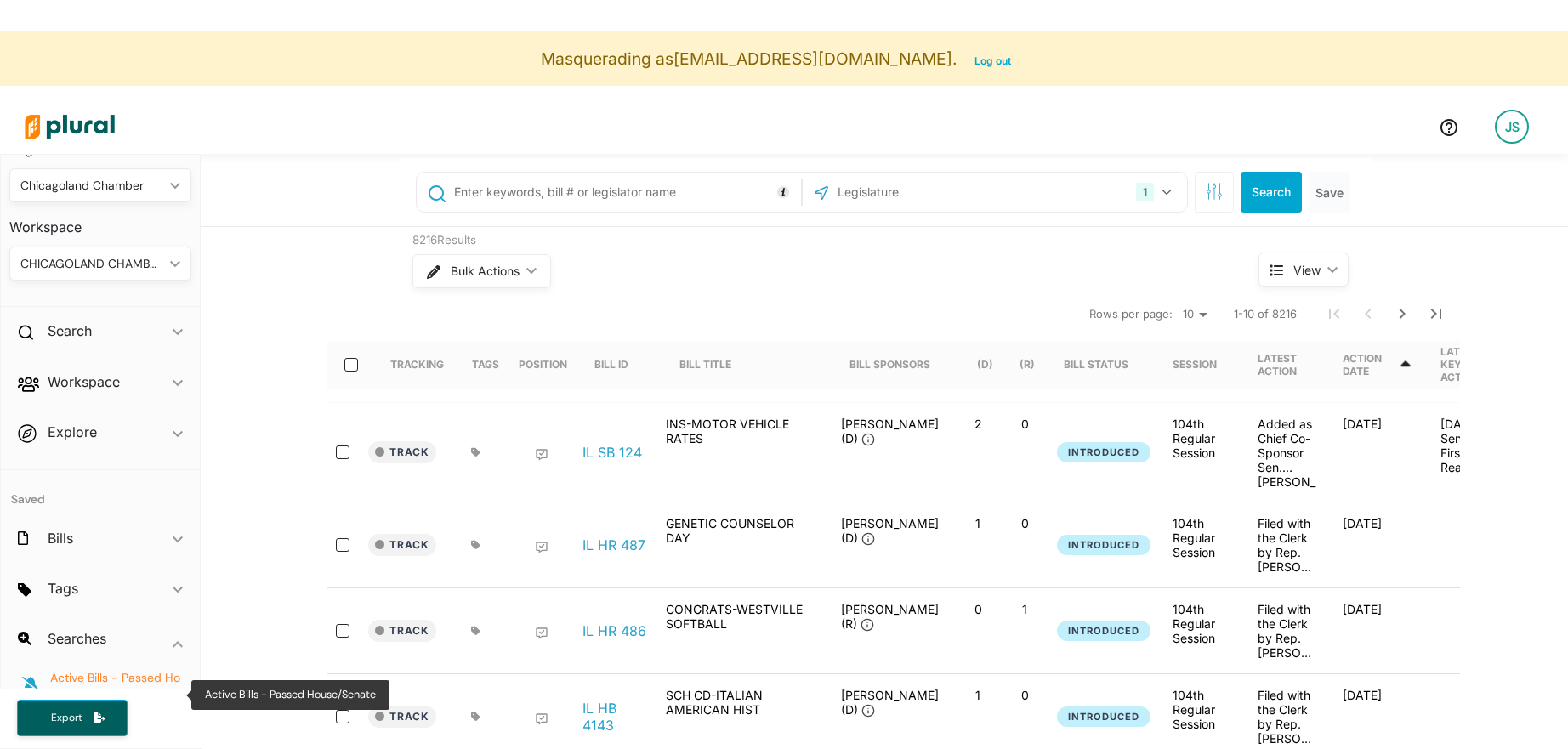
click at [84, 679] on span "Active Bills - Passed House/Senate" at bounding box center [115, 685] width 130 height 32
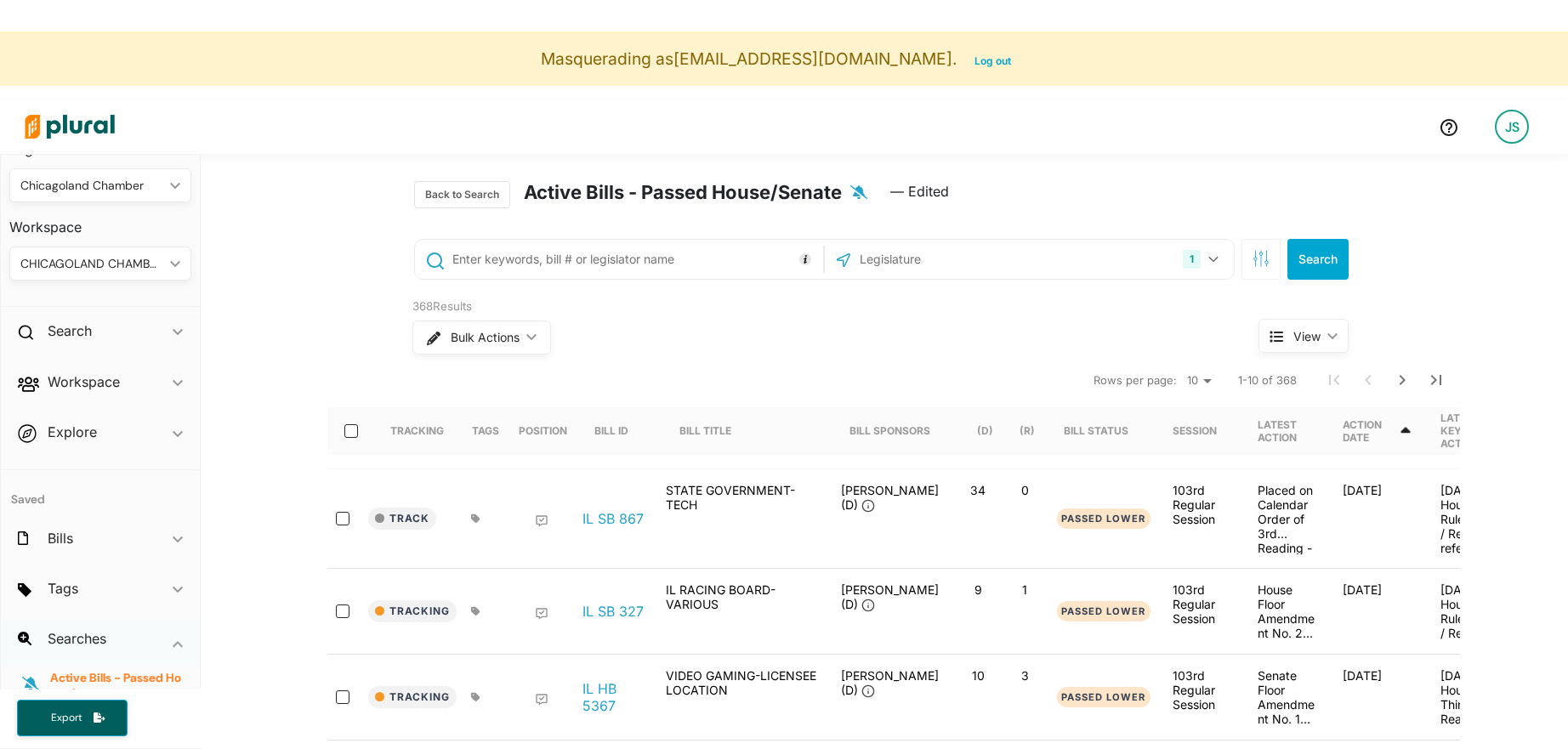
scroll to position [142, 0]
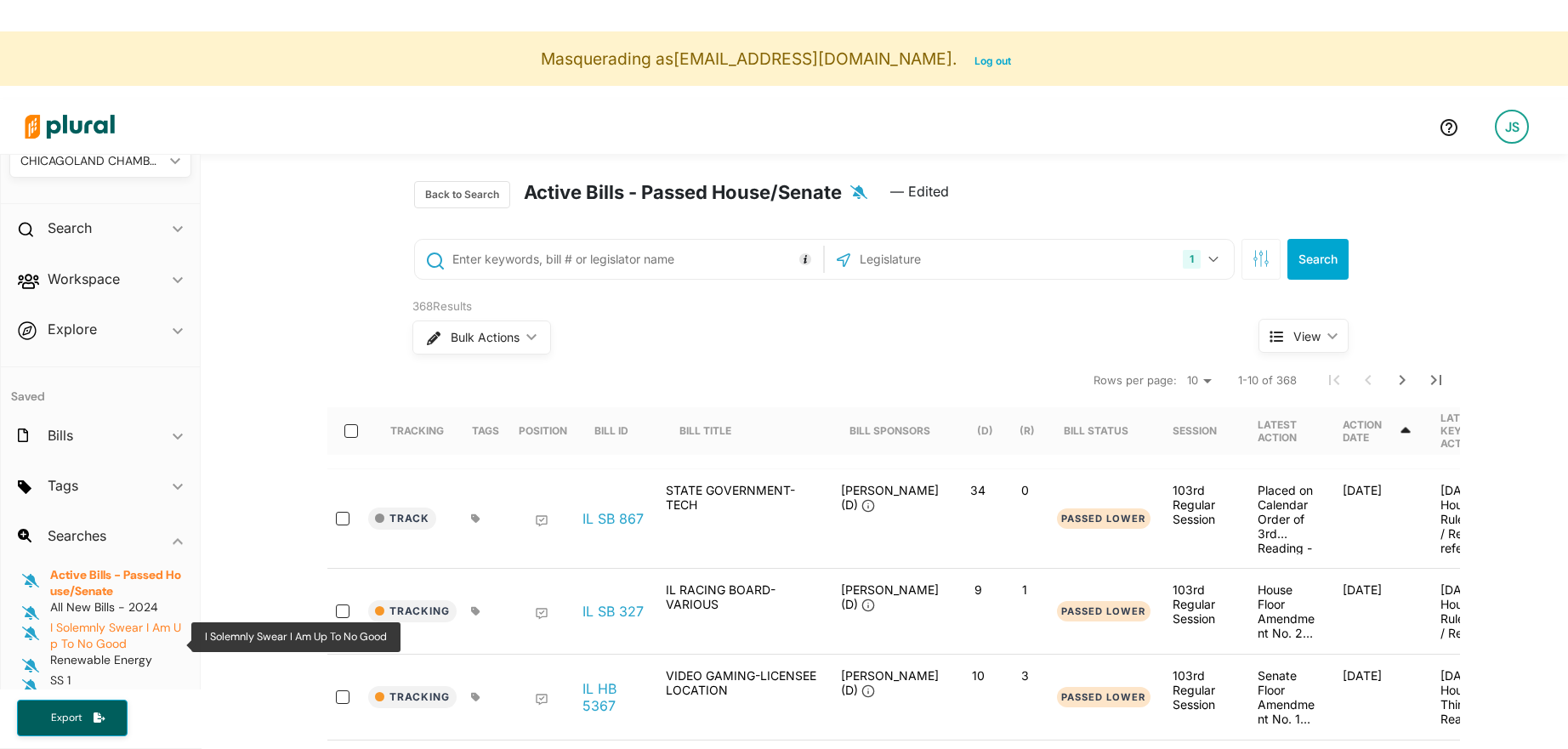
click at [96, 631] on span "I Solemnly Swear I Am Up To No Good" at bounding box center [116, 635] width 131 height 32
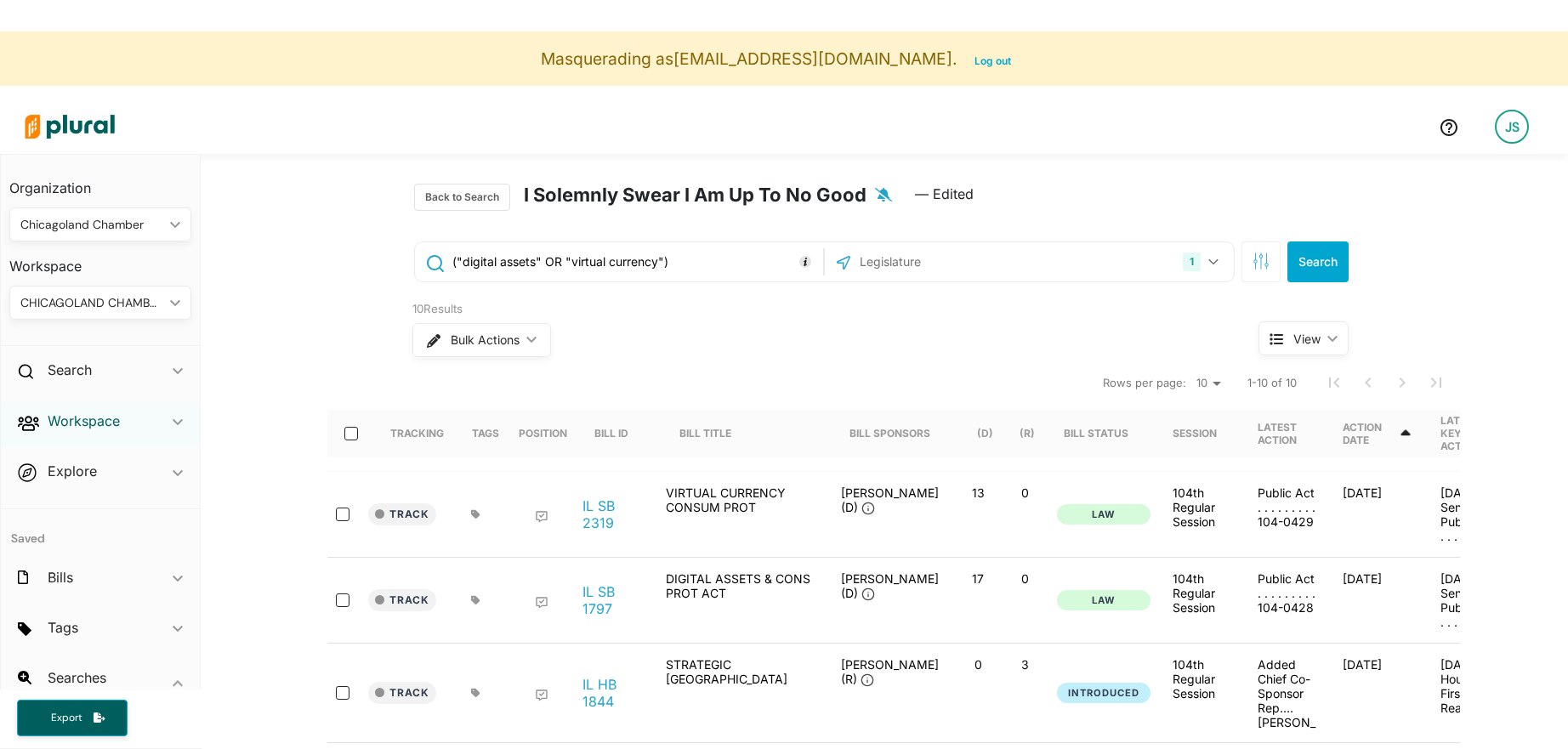
click at [117, 424] on h2 "Workspace" at bounding box center [83, 420] width 72 height 18
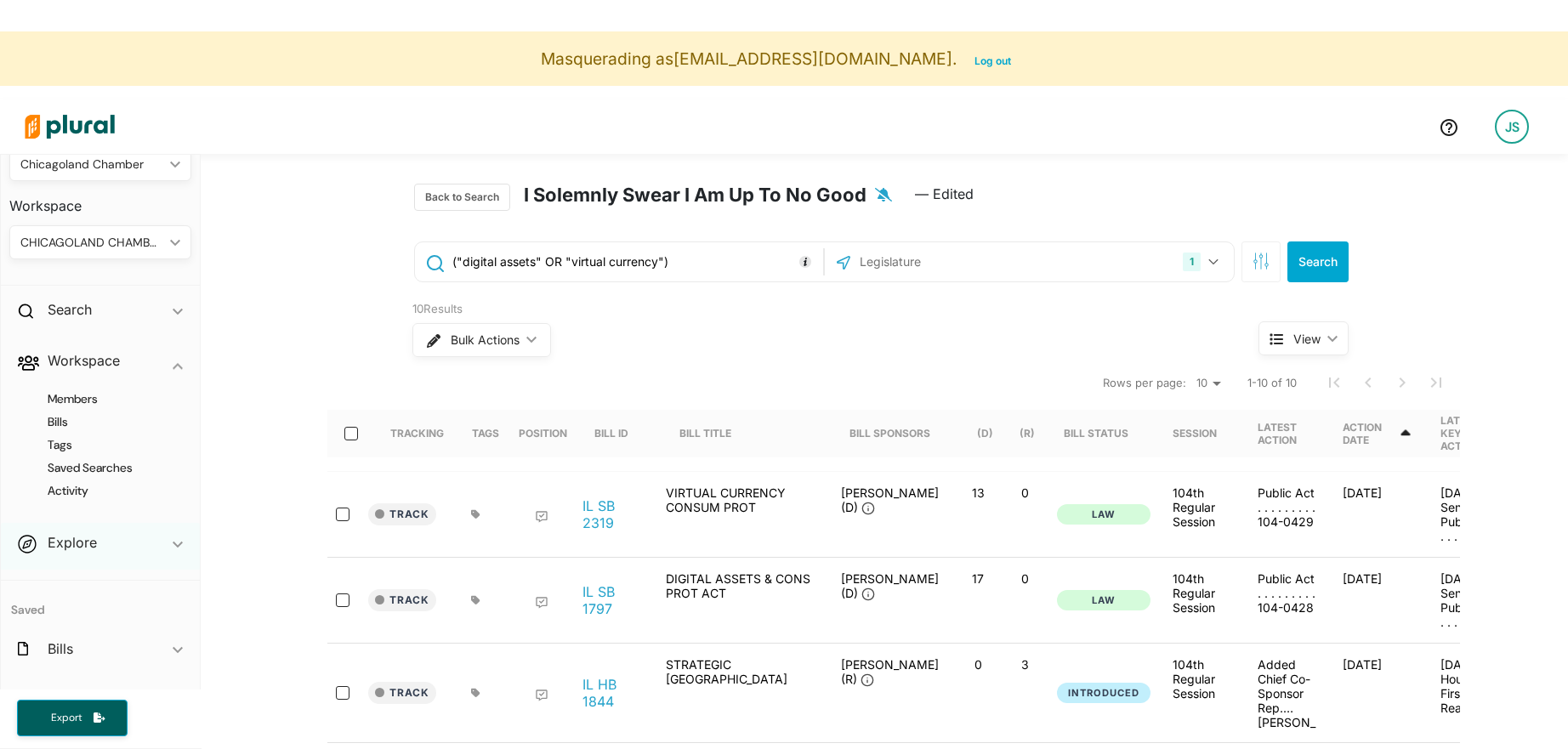
click at [123, 547] on div "Explore ic_keyboard_arrow_down" at bounding box center [100, 547] width 199 height 46
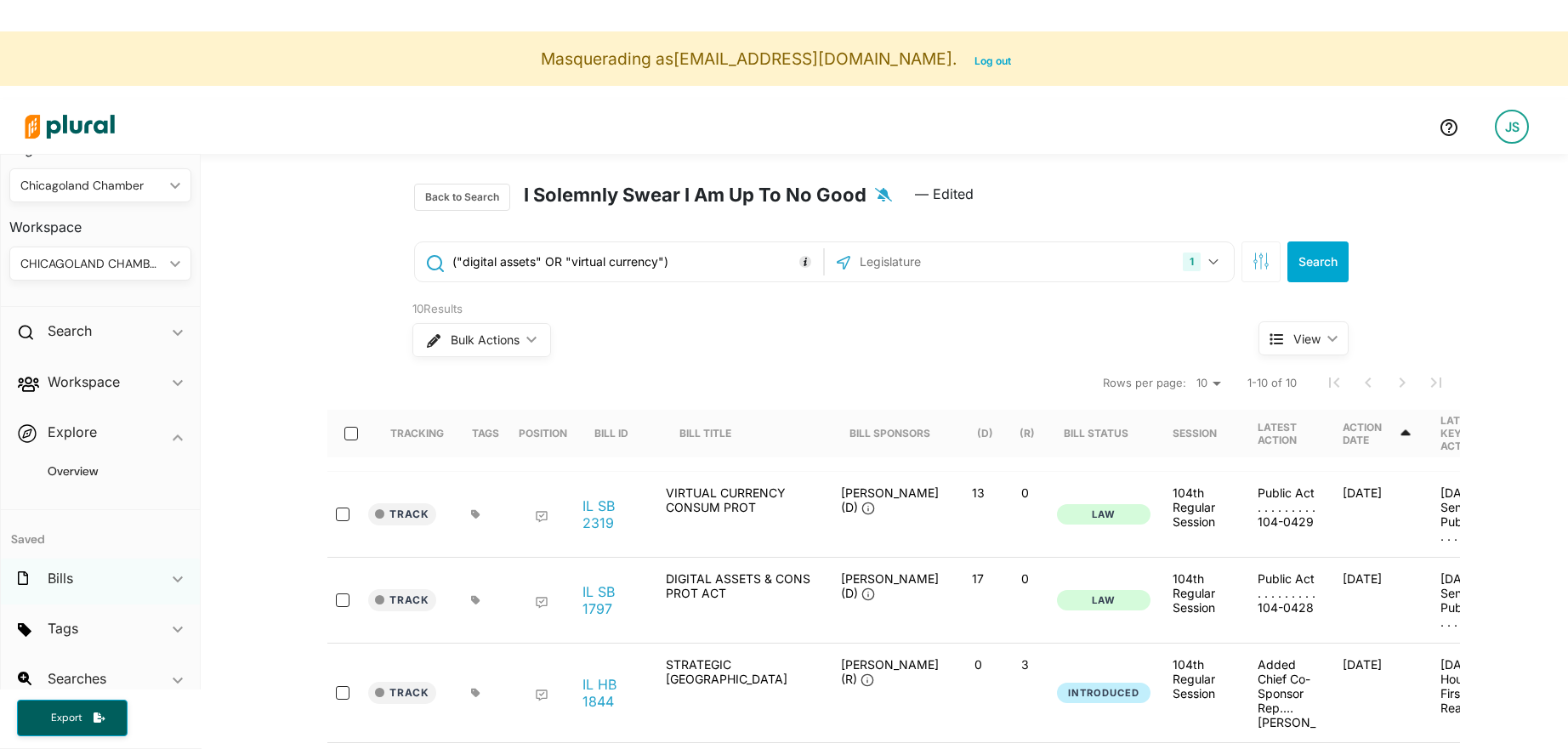
scroll to position [40, 0]
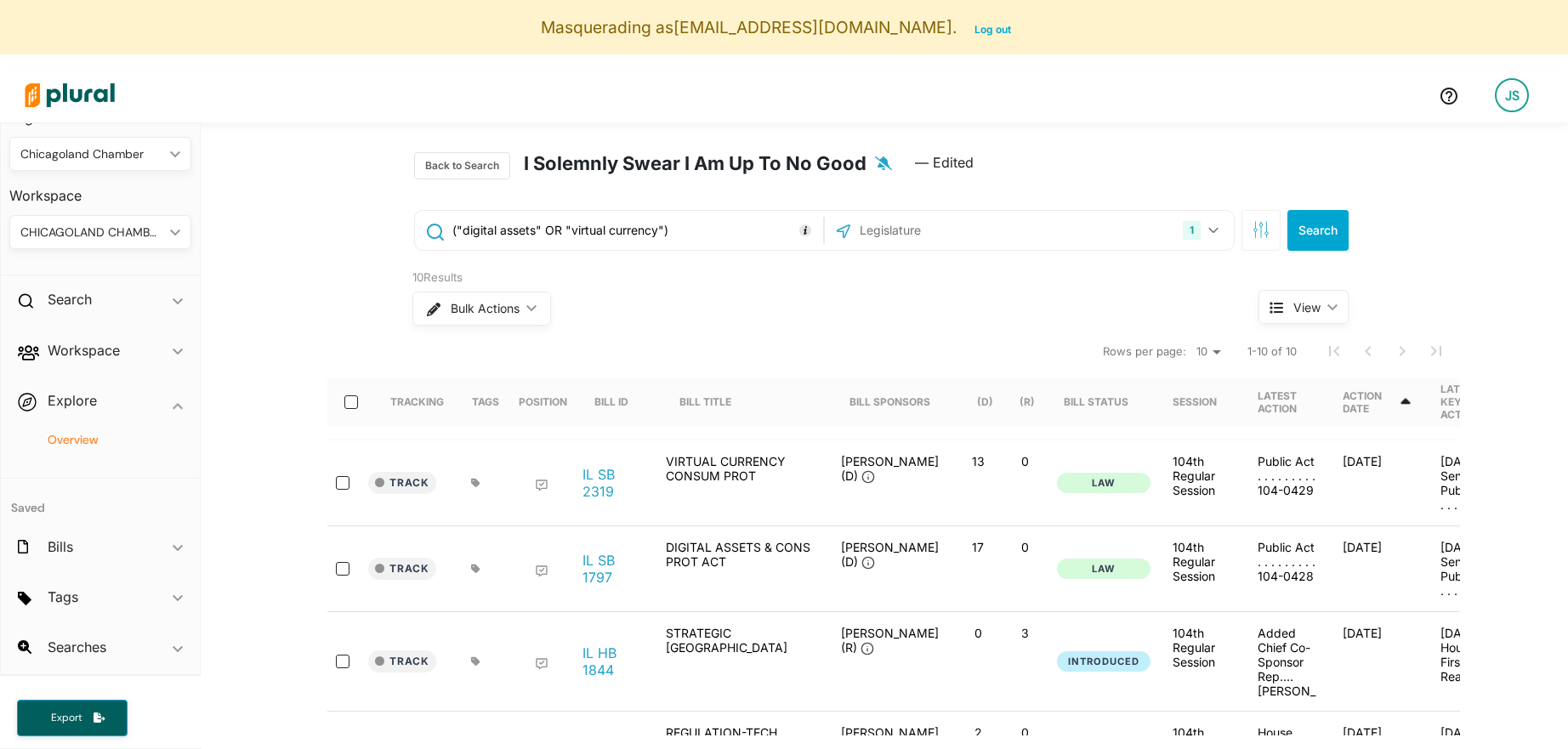
click at [81, 440] on h4 "Overview" at bounding box center [104, 440] width 156 height 16
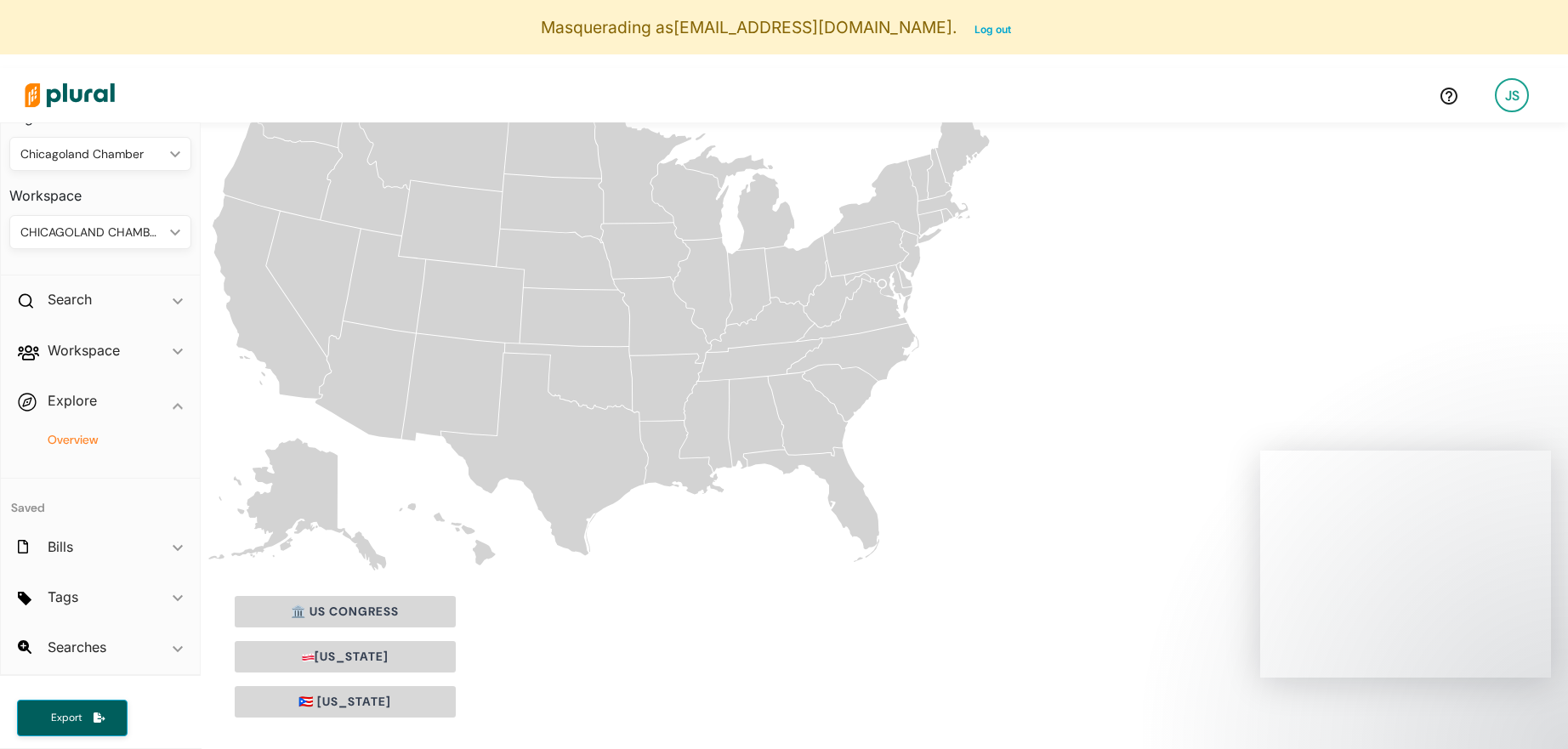
scroll to position [184, 0]
click at [719, 291] on icon "[US_STATE]" at bounding box center [703, 294] width 59 height 105
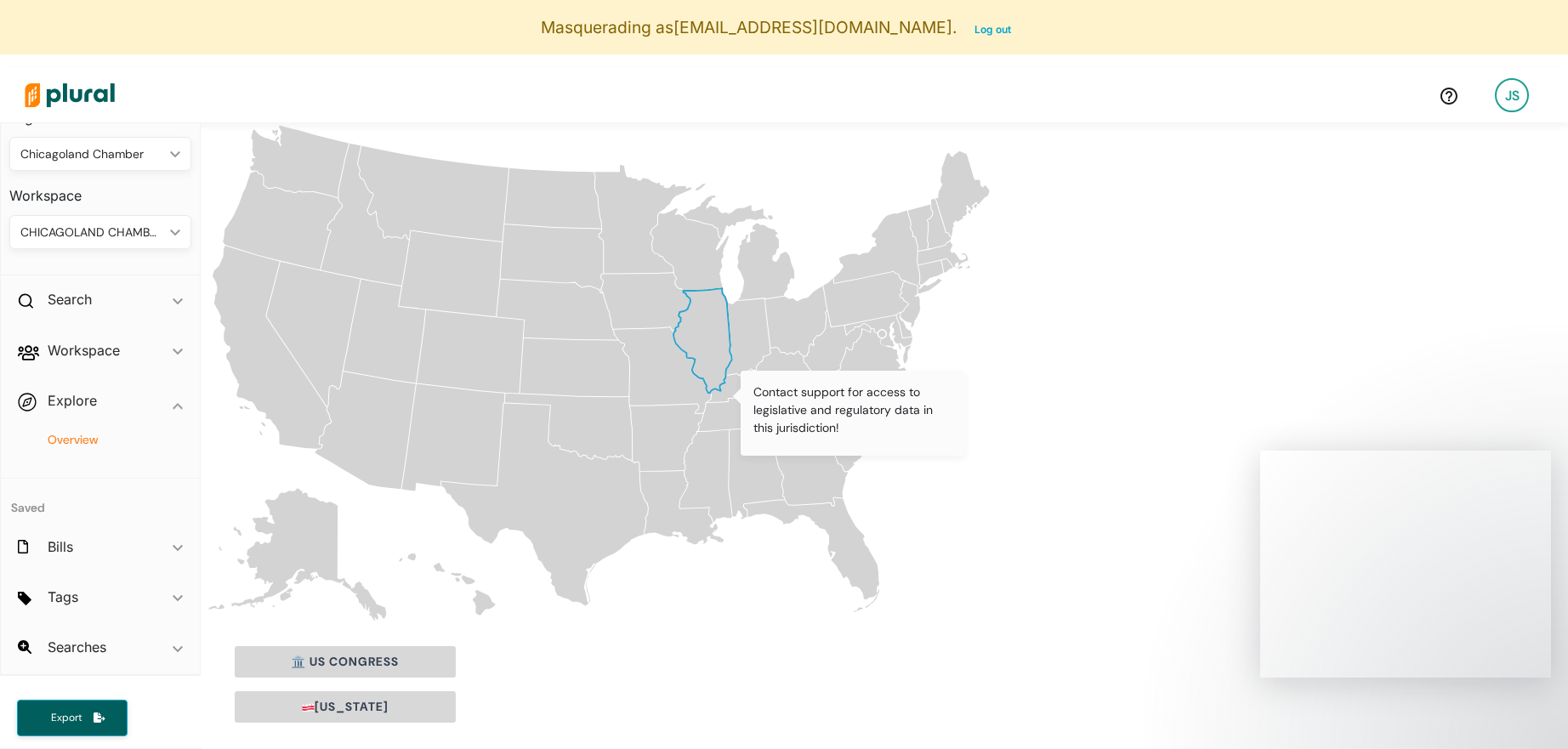
scroll to position [38, 0]
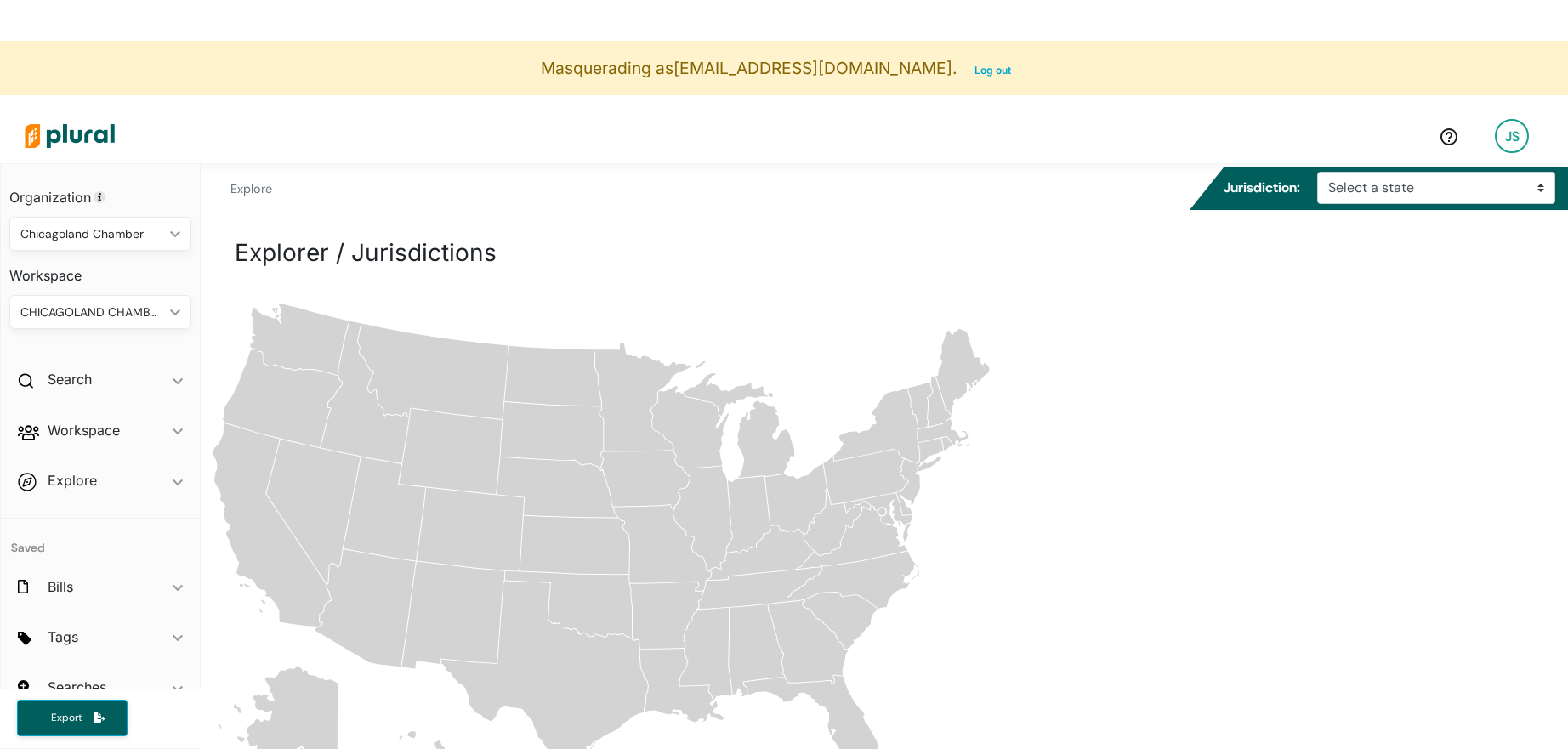
click at [1365, 164] on div "Masquerading as [EMAIL_ADDRESS][DOMAIN_NAME] . Log out JS Organization Chicagol…" at bounding box center [784, 415] width 1568 height 749
click at [1362, 189] on select "Select a state Illinois US Congress" at bounding box center [1436, 188] width 238 height 33
select select "il"
click at [1323, 172] on select "Select a state Illinois US Congress" at bounding box center [1436, 188] width 238 height 33
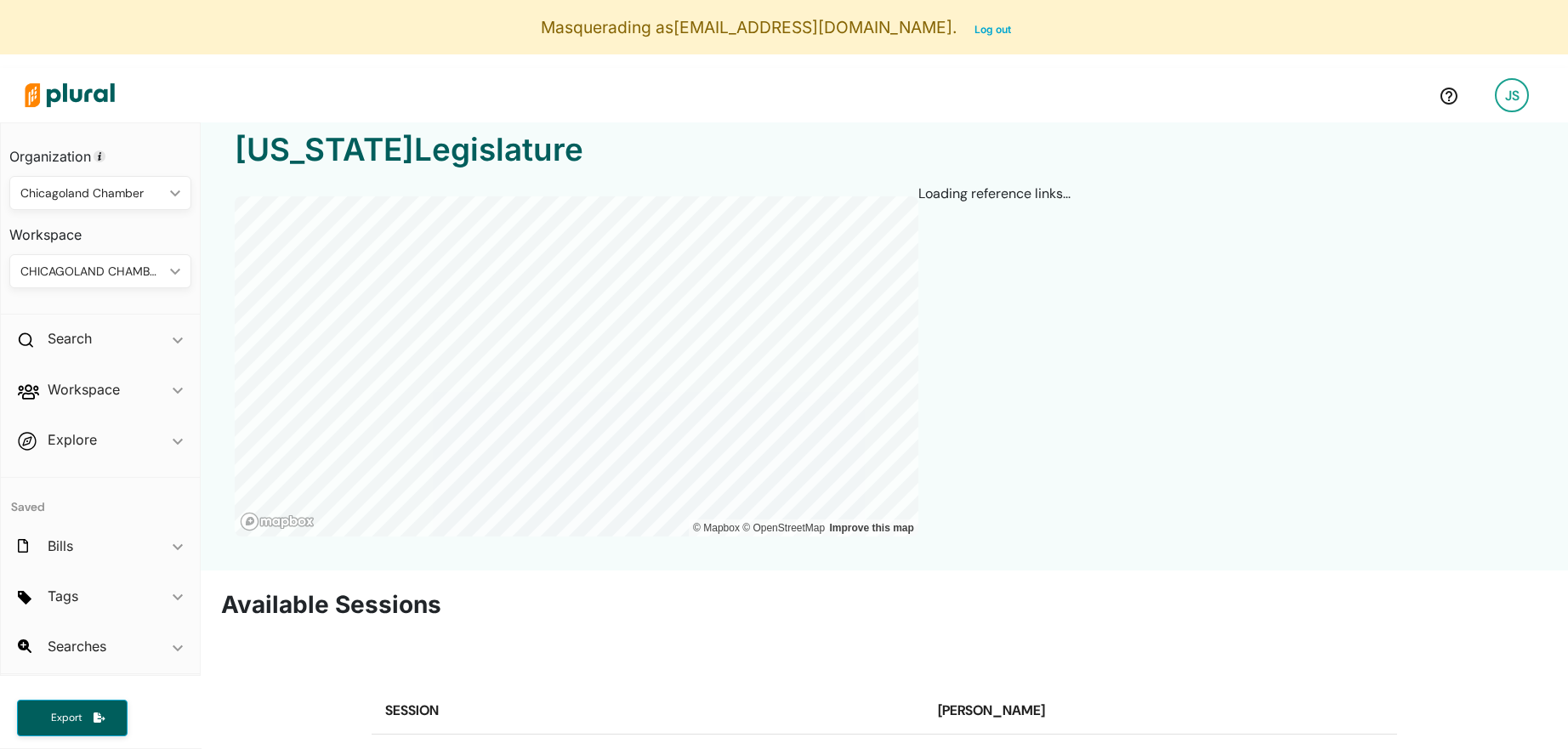
scroll to position [73, 0]
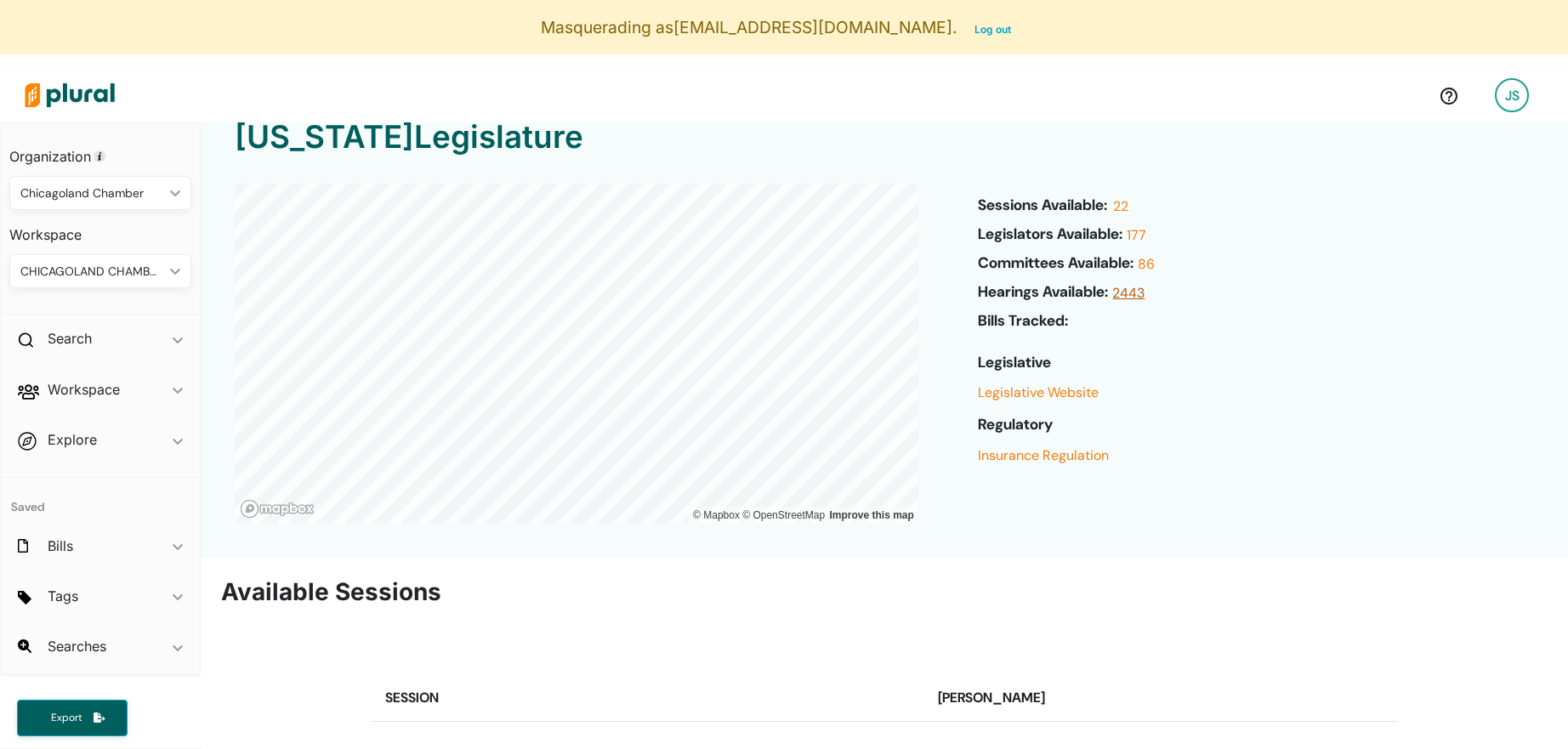
click at [1133, 293] on link "2443" at bounding box center [1127, 298] width 37 height 29
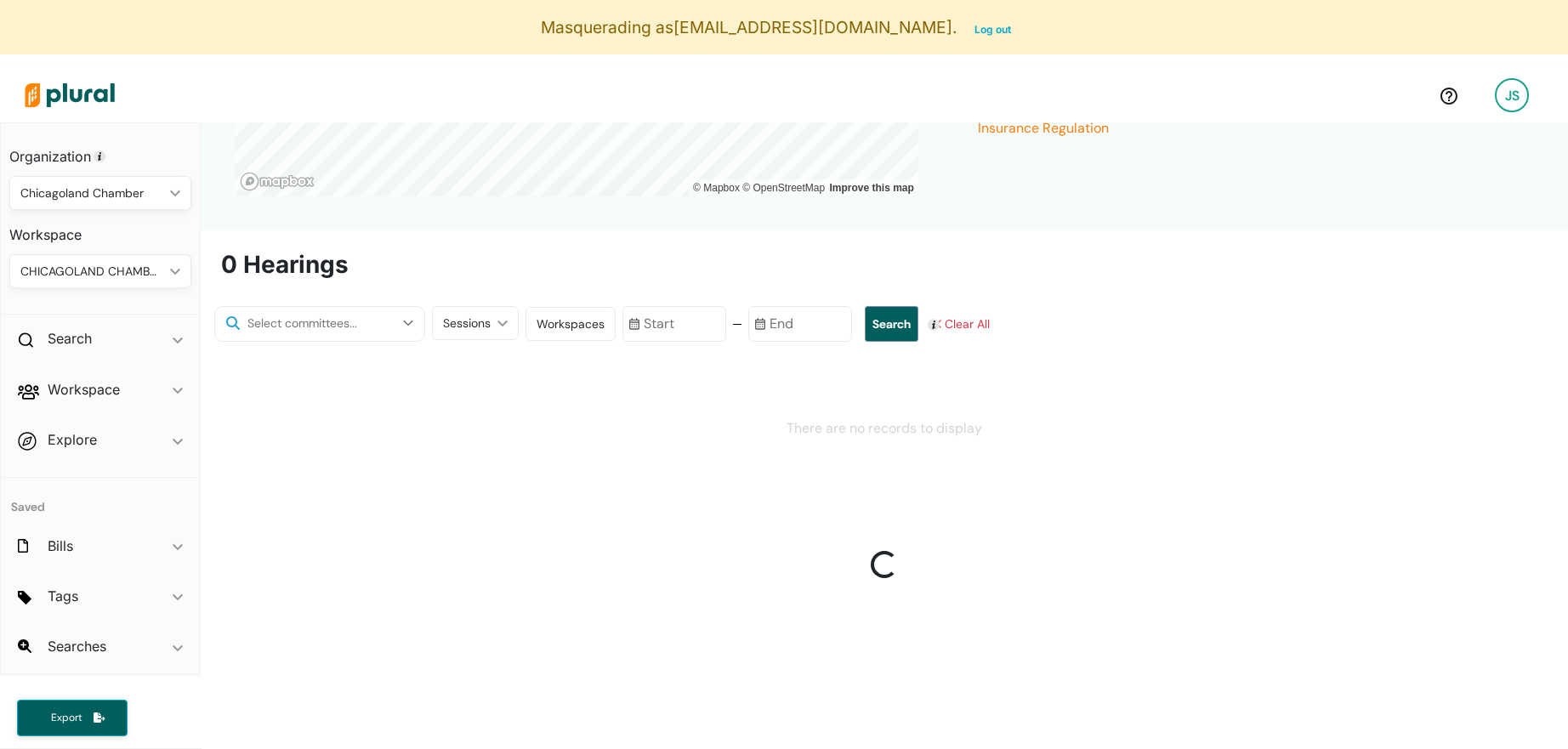
scroll to position [397, 0]
click at [1508, 102] on div "JS" at bounding box center [1511, 94] width 34 height 34
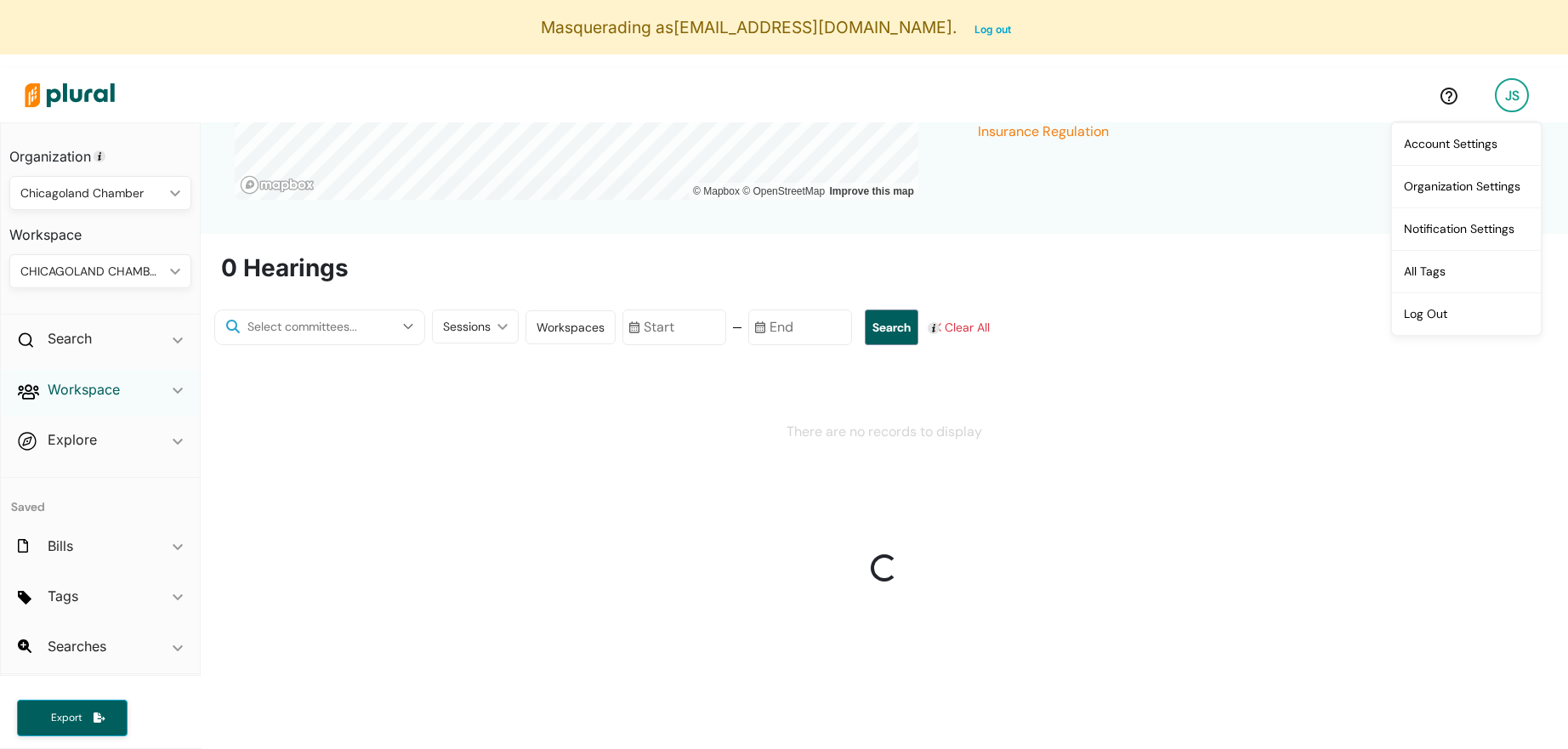
click at [95, 388] on h2 "Workspace" at bounding box center [83, 388] width 72 height 18
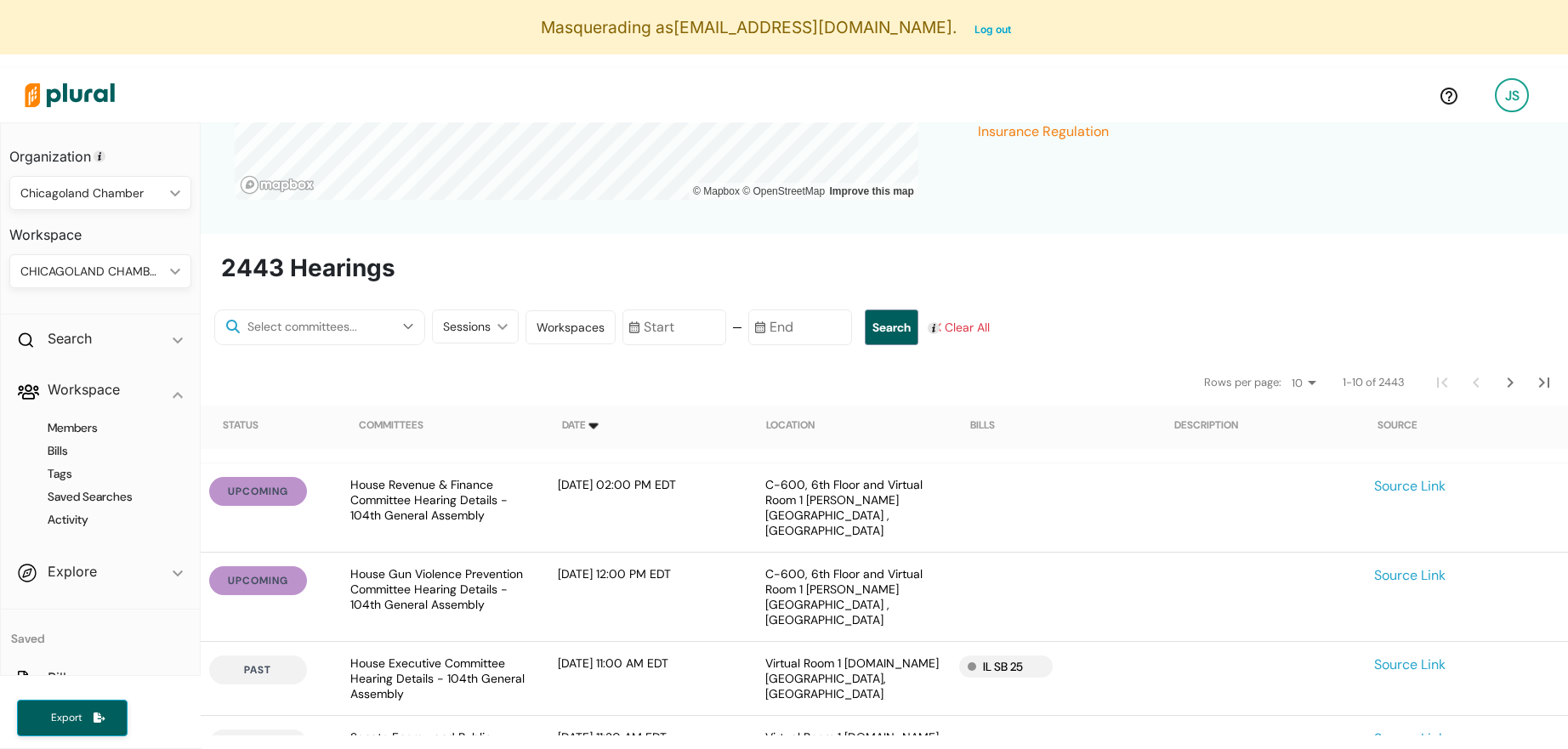
click at [1033, 345] on div "Search close Clear All" at bounding box center [1023, 327] width 342 height 36
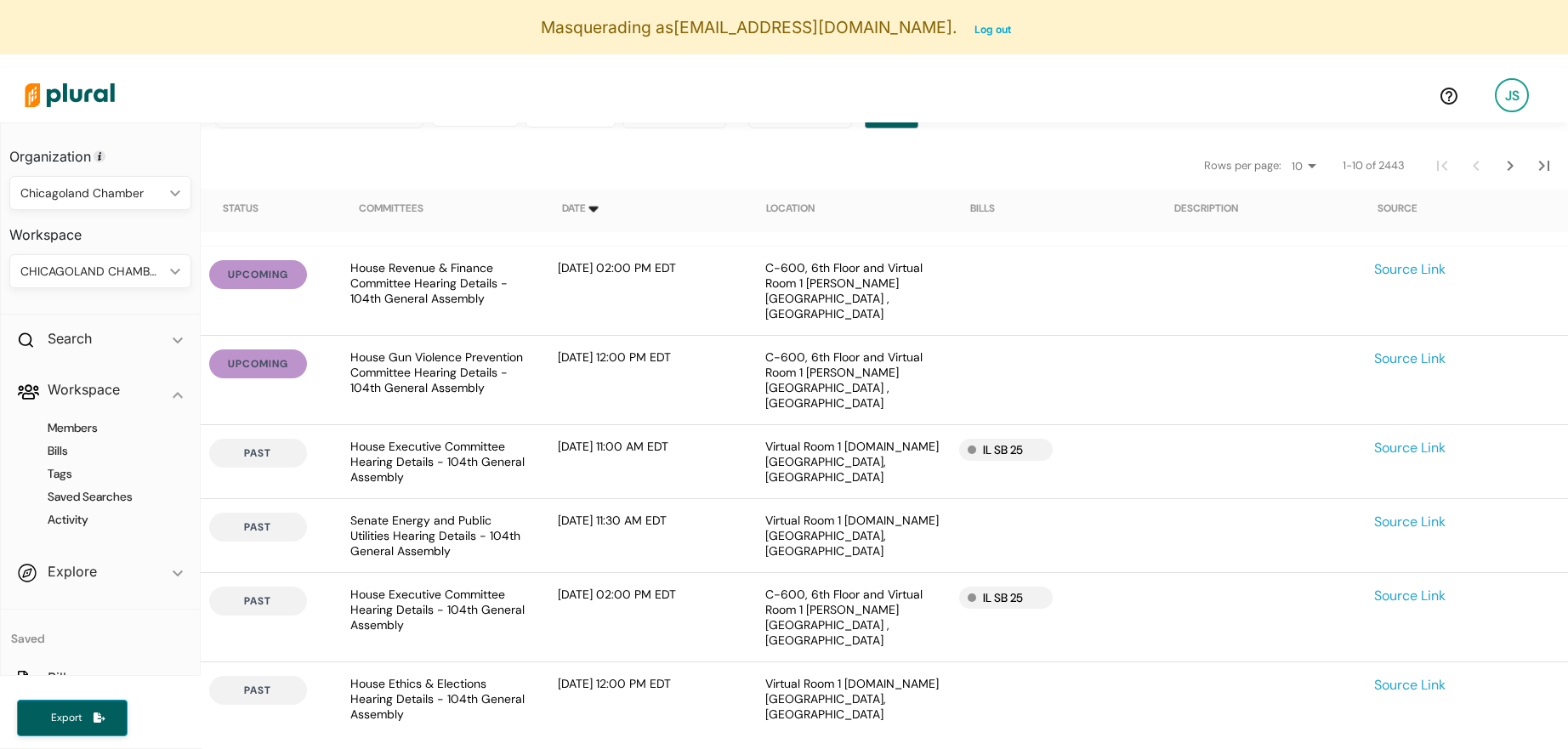
scroll to position [619, 0]
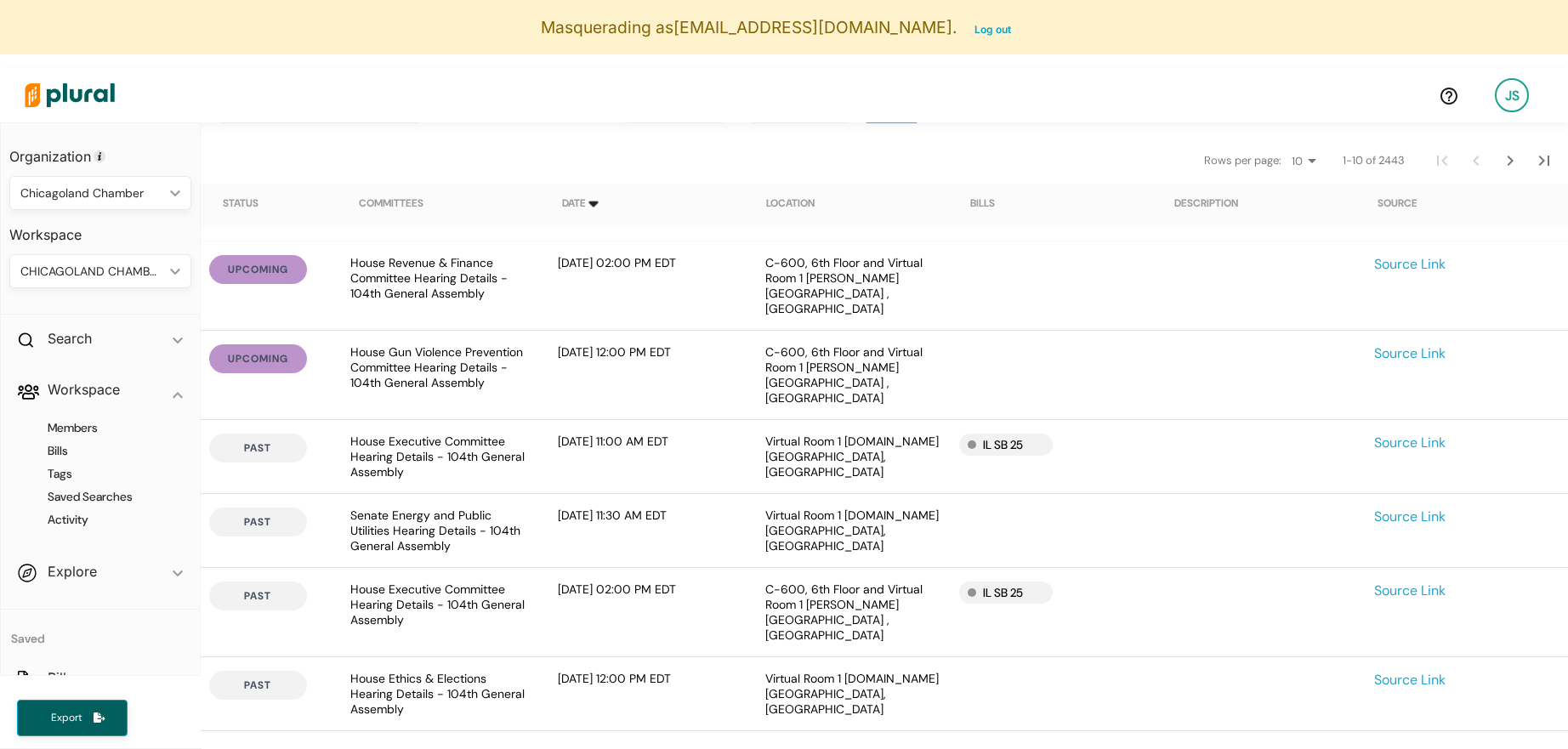
drag, startPoint x: 412, startPoint y: 409, endPoint x: 555, endPoint y: 425, distance: 143.9
click at [559, 429] on div "past House Executive Committee Hearing Details - 104th General Assembly October…" at bounding box center [884, 457] width 1368 height 74
click at [555, 434] on div "October 3, 2025 at 11:00 AM EDT" at bounding box center [648, 457] width 207 height 46
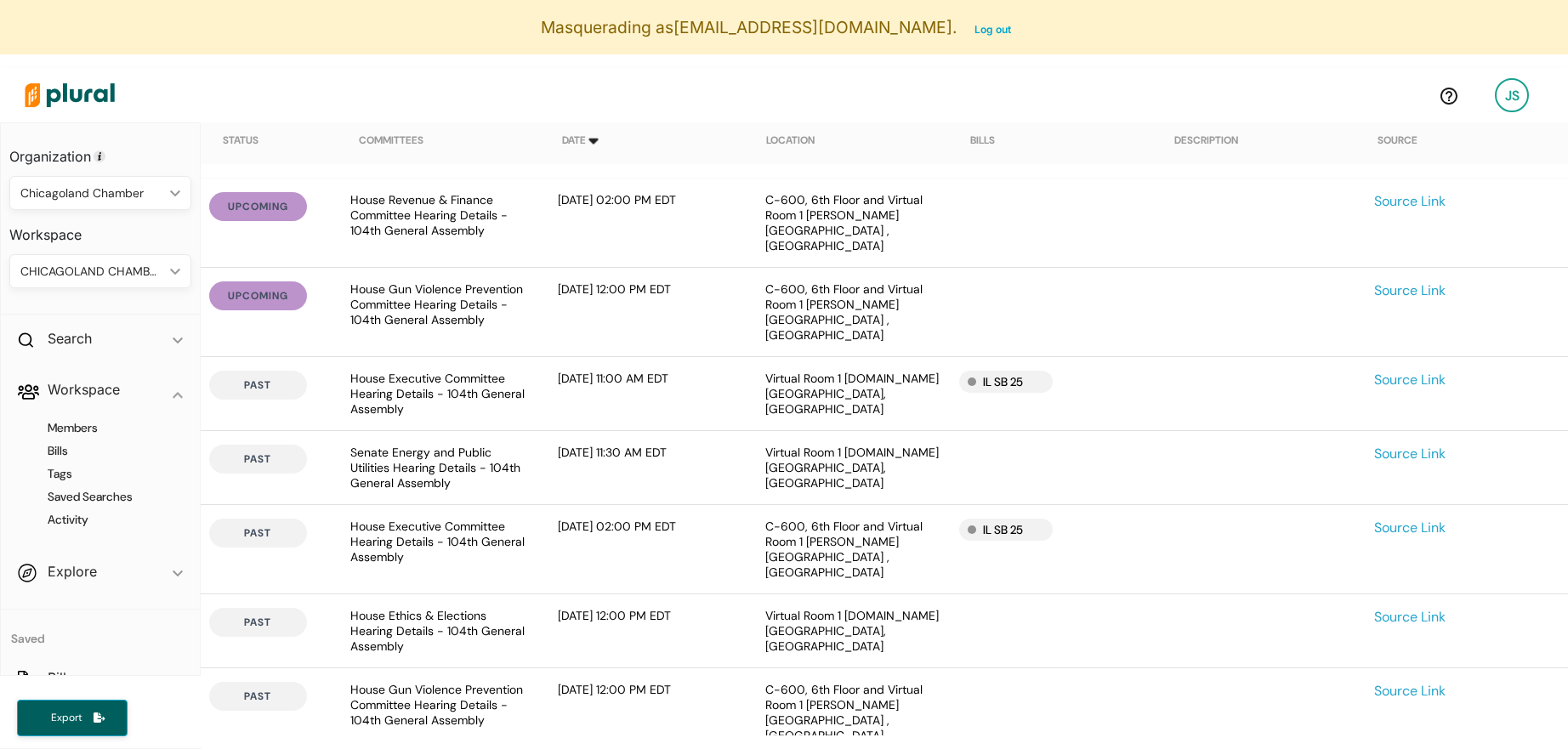
scroll to position [689, 0]
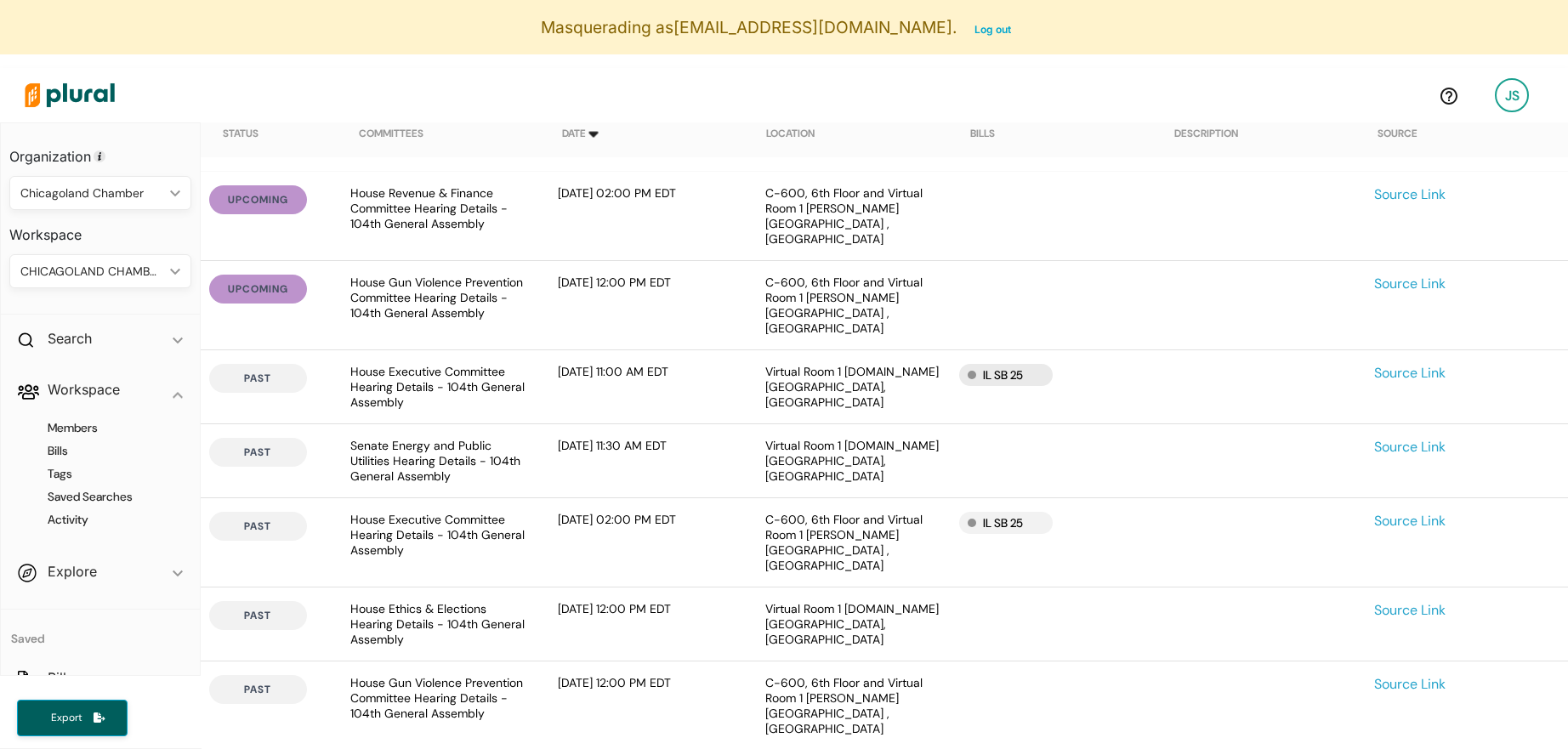
click at [987, 364] on div "IL SB 25" at bounding box center [1005, 375] width 93 height 22
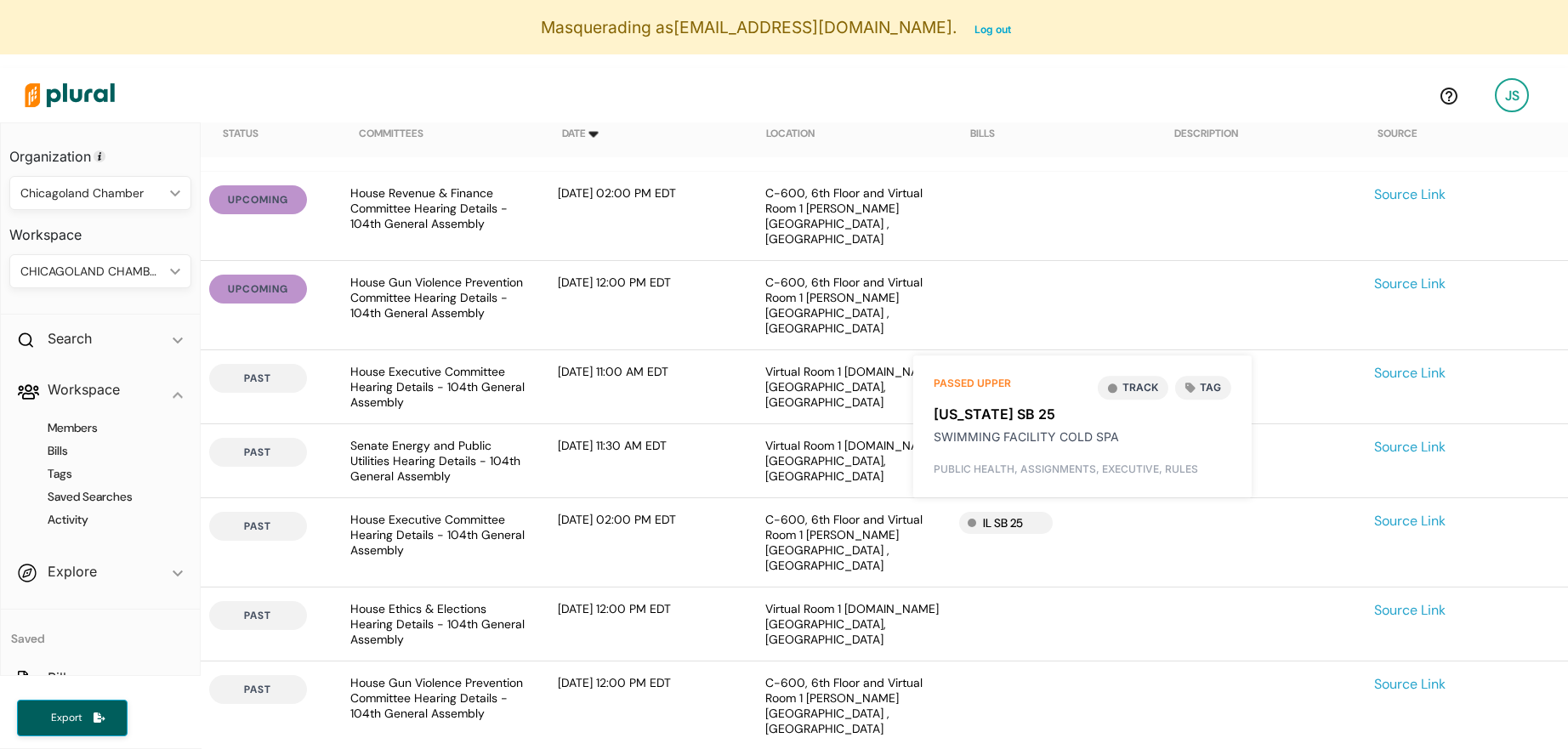
click at [812, 424] on div "past Senate Energy and Public Utilities Hearing Details - 104th General Assembl…" at bounding box center [884, 461] width 1368 height 74
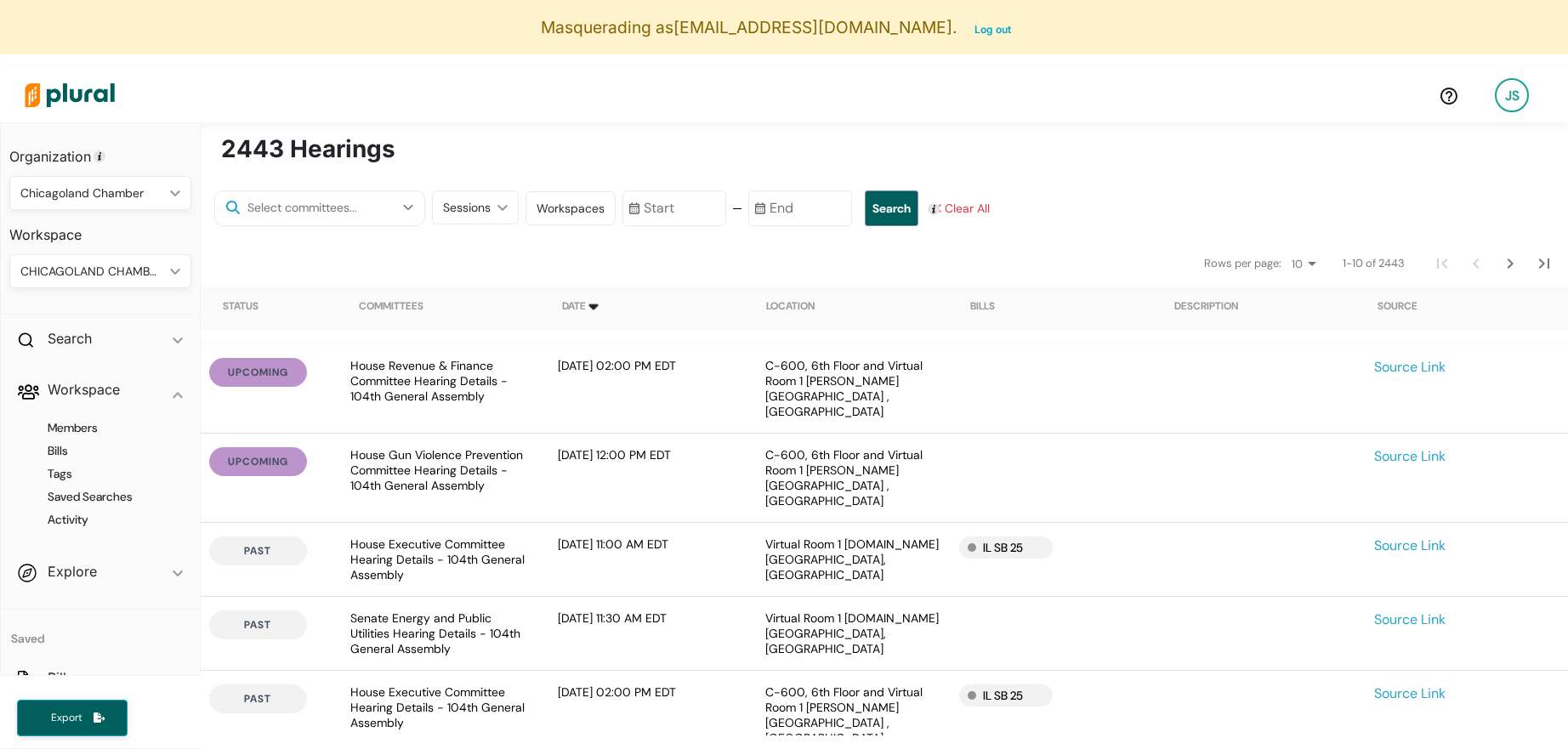
scroll to position [505, 0]
